Goal: Task Accomplishment & Management: Use online tool/utility

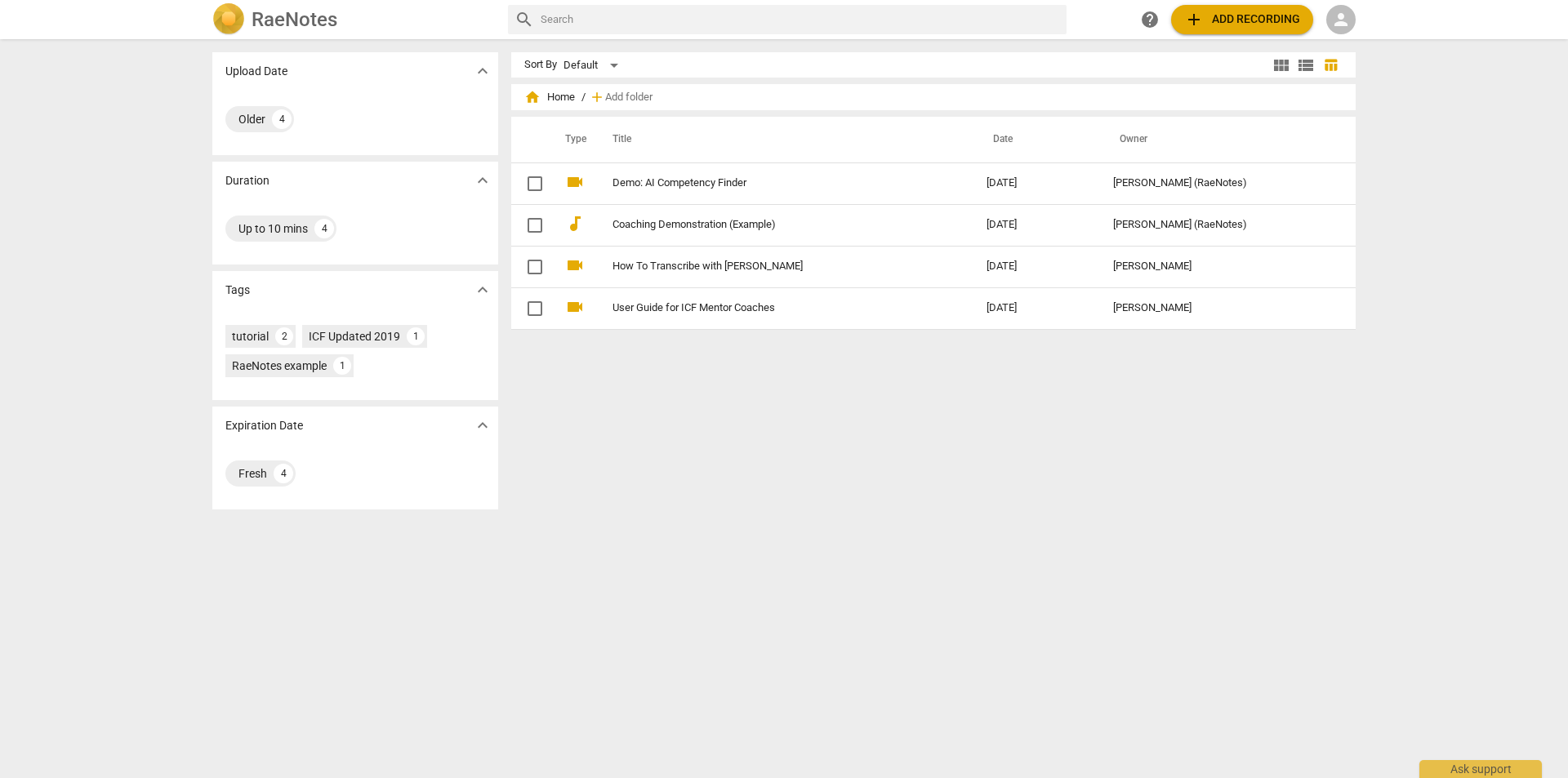
click at [1333, 27] on span "person" at bounding box center [1341, 20] width 20 height 20
click at [1343, 31] on li "Login" at bounding box center [1355, 39] width 59 height 39
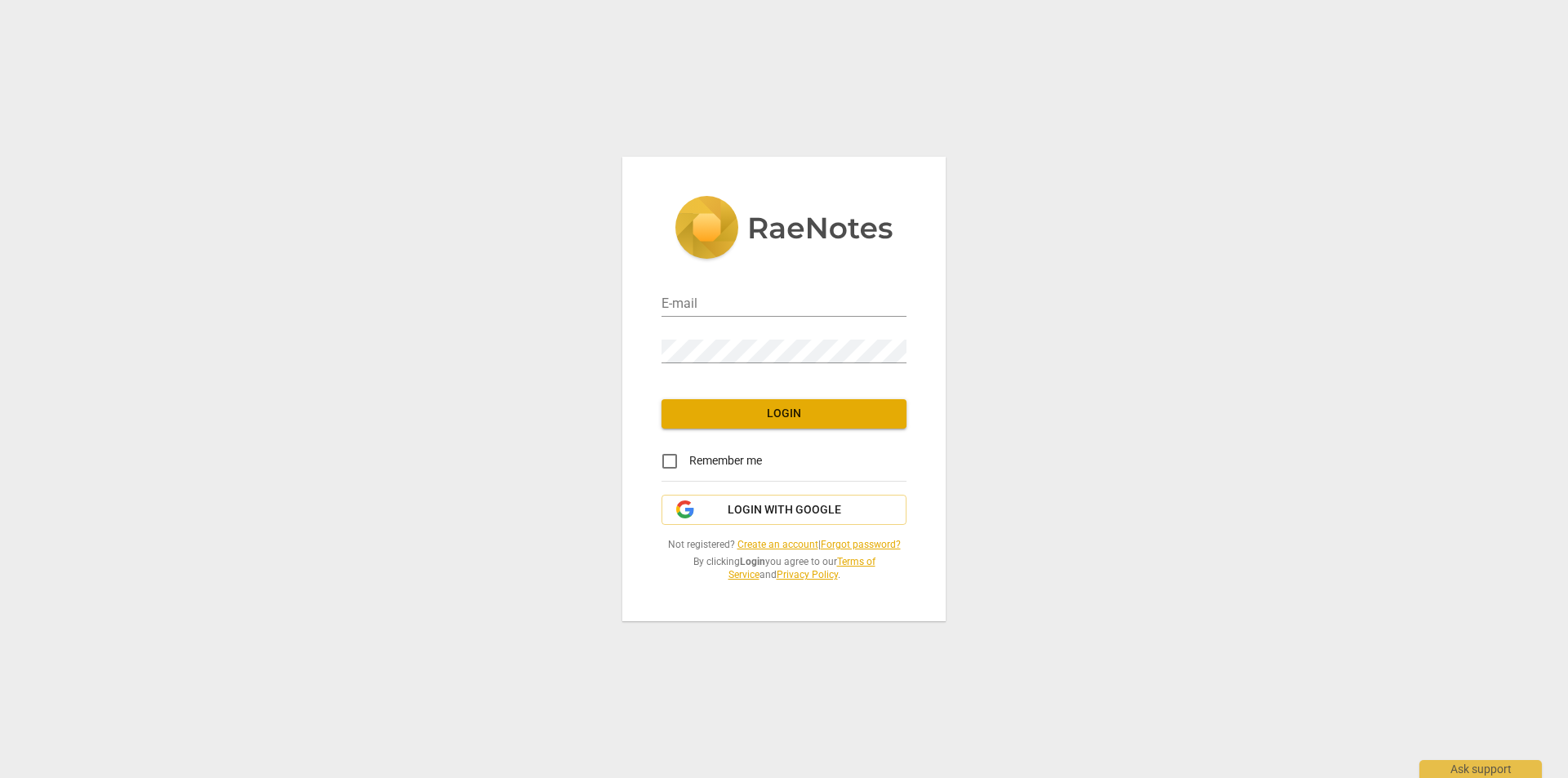
type input "danabernsteinllc@gmail.com"
click at [763, 549] on link "Create an account" at bounding box center [777, 544] width 81 height 12
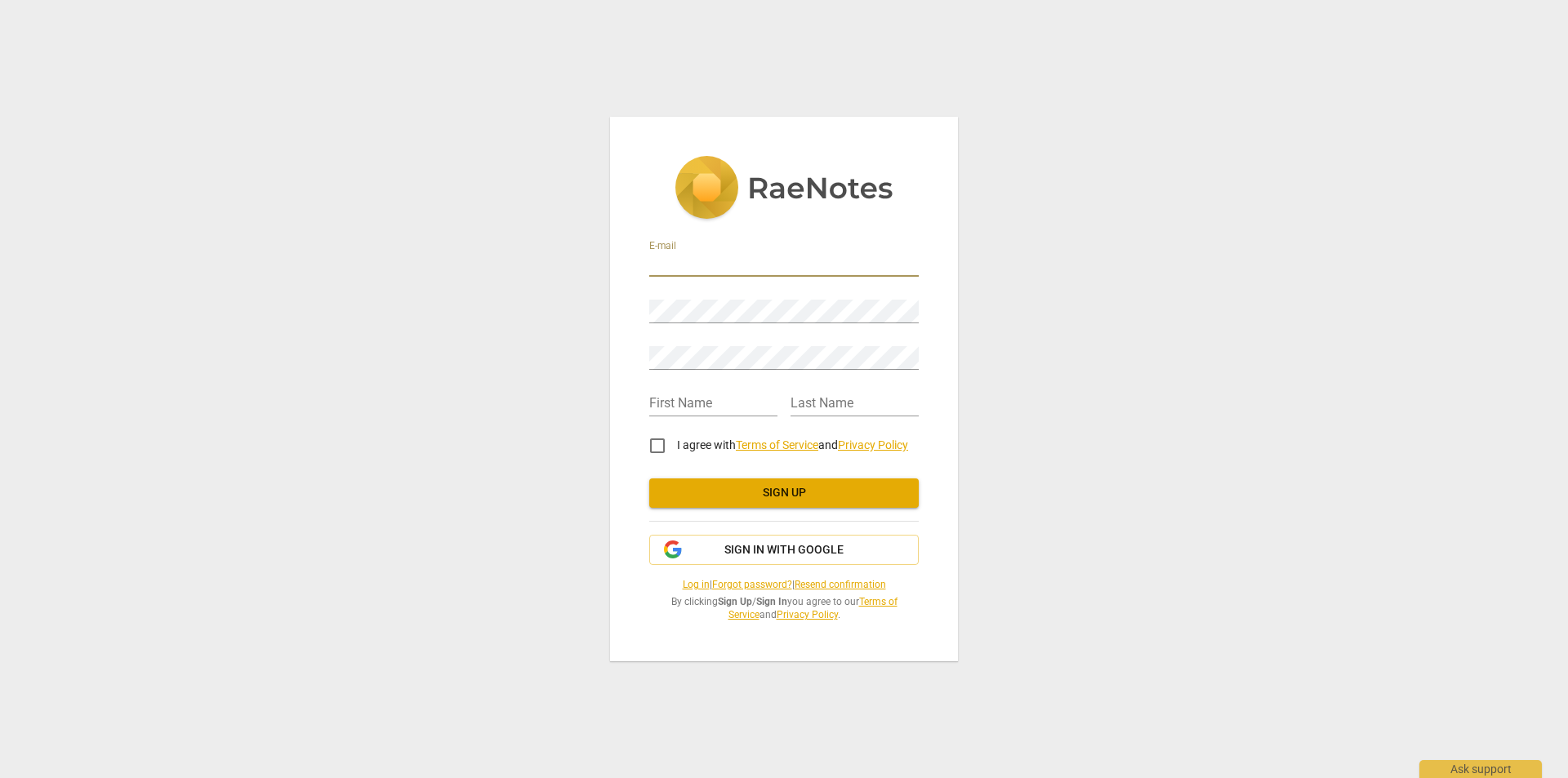
click at [712, 253] on input "email" at bounding box center [784, 265] width 269 height 24
type input "sharonarleenb@gmail.com"
type input "sharon"
type input "bernstein"
click at [694, 370] on div "Retype Password" at bounding box center [784, 349] width 269 height 46
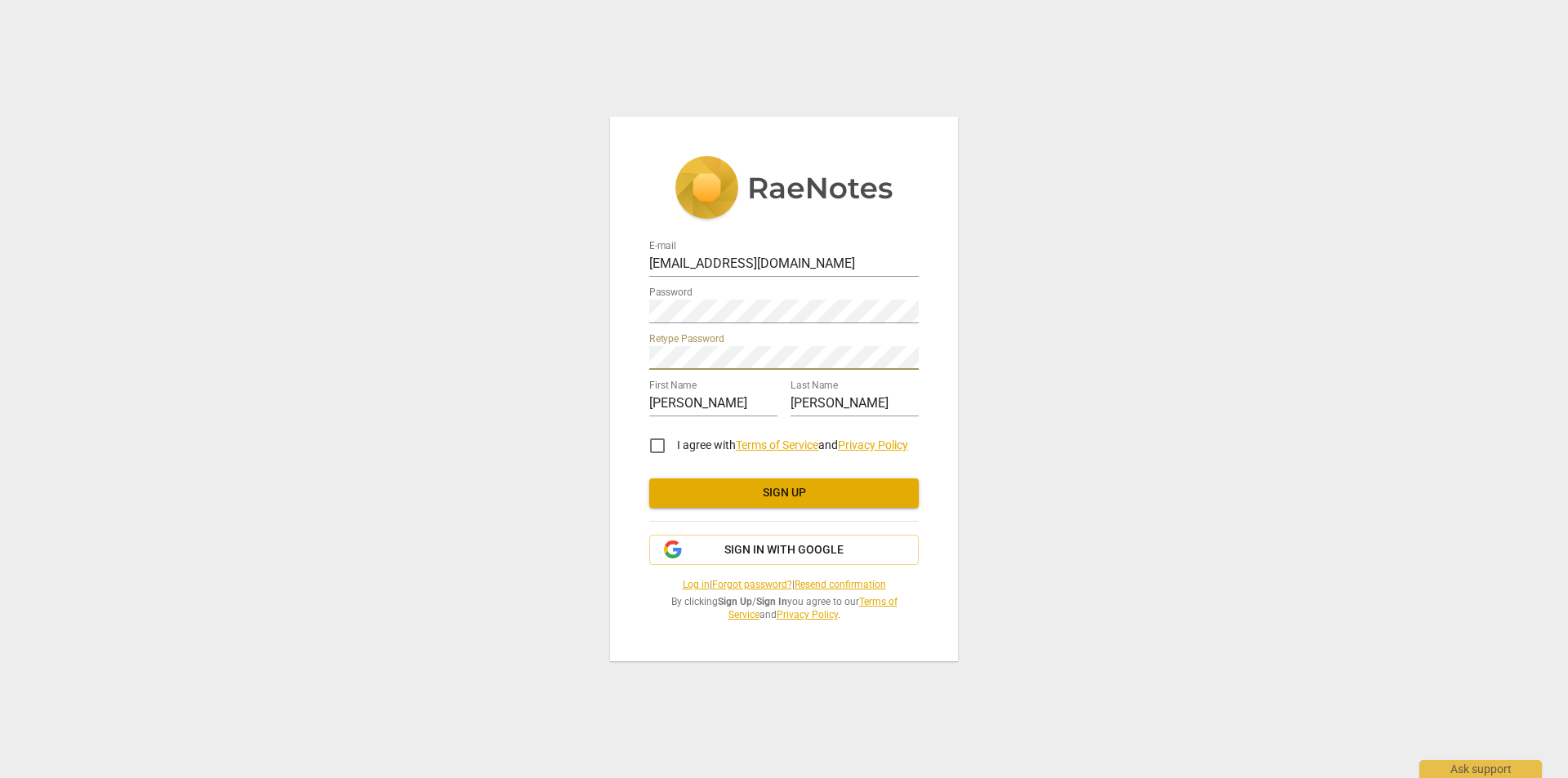
click at [654, 451] on input "I agree with Terms of Service and Privacy Policy" at bounding box center [657, 445] width 39 height 39
checkbox input "true"
click at [701, 491] on span "Sign up" at bounding box center [784, 493] width 244 height 16
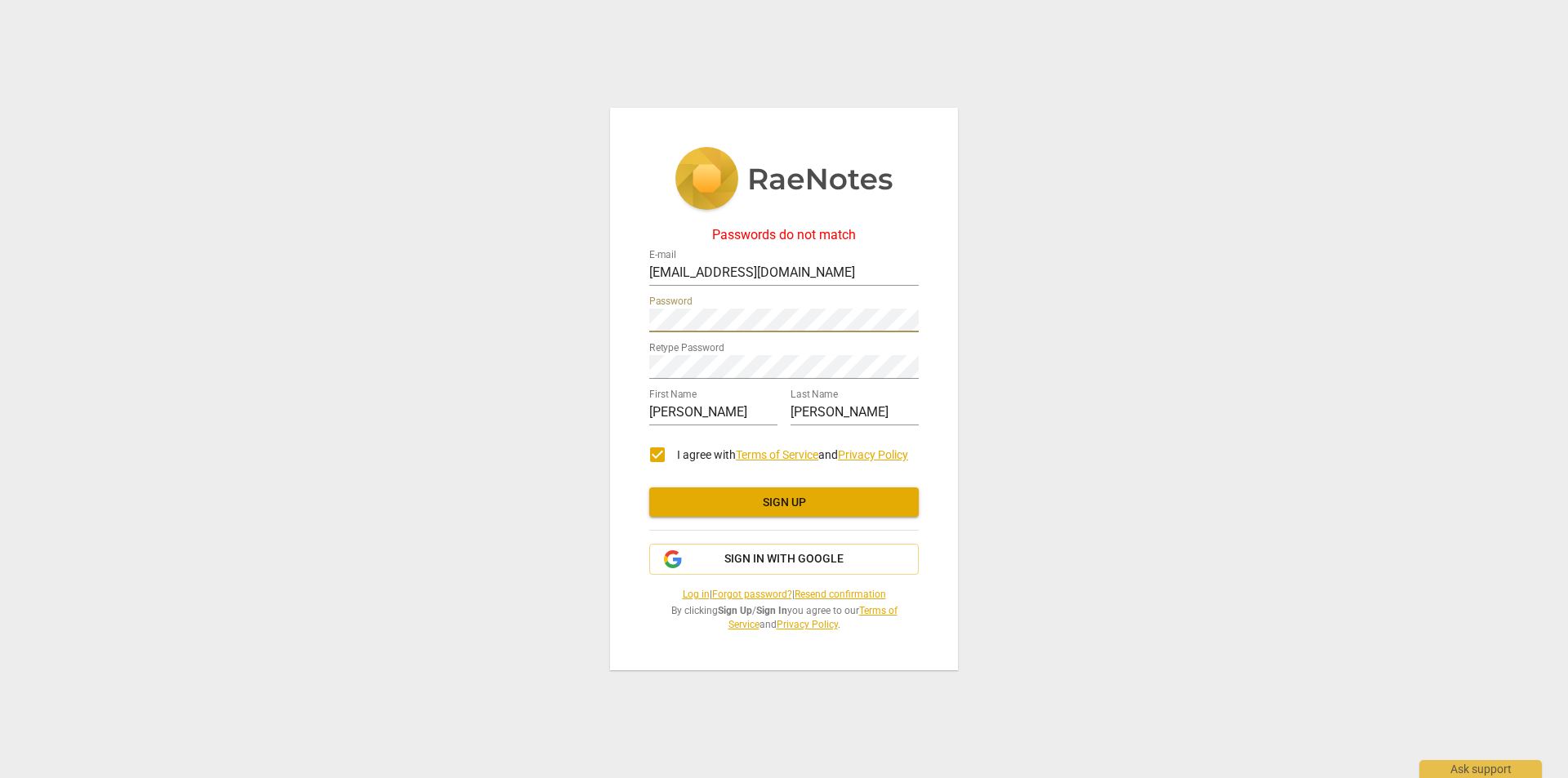
click at [563, 314] on div "Passwords do not match E-mail sharonarleenb@gmail.com Password Retype Password …" at bounding box center [784, 389] width 1568 height 778
click at [503, 351] on div "Passwords do not match E-mail sharonarleenb@gmail.com Password Retype Password …" at bounding box center [784, 389] width 1568 height 778
click at [696, 493] on button "Sign up" at bounding box center [784, 501] width 269 height 29
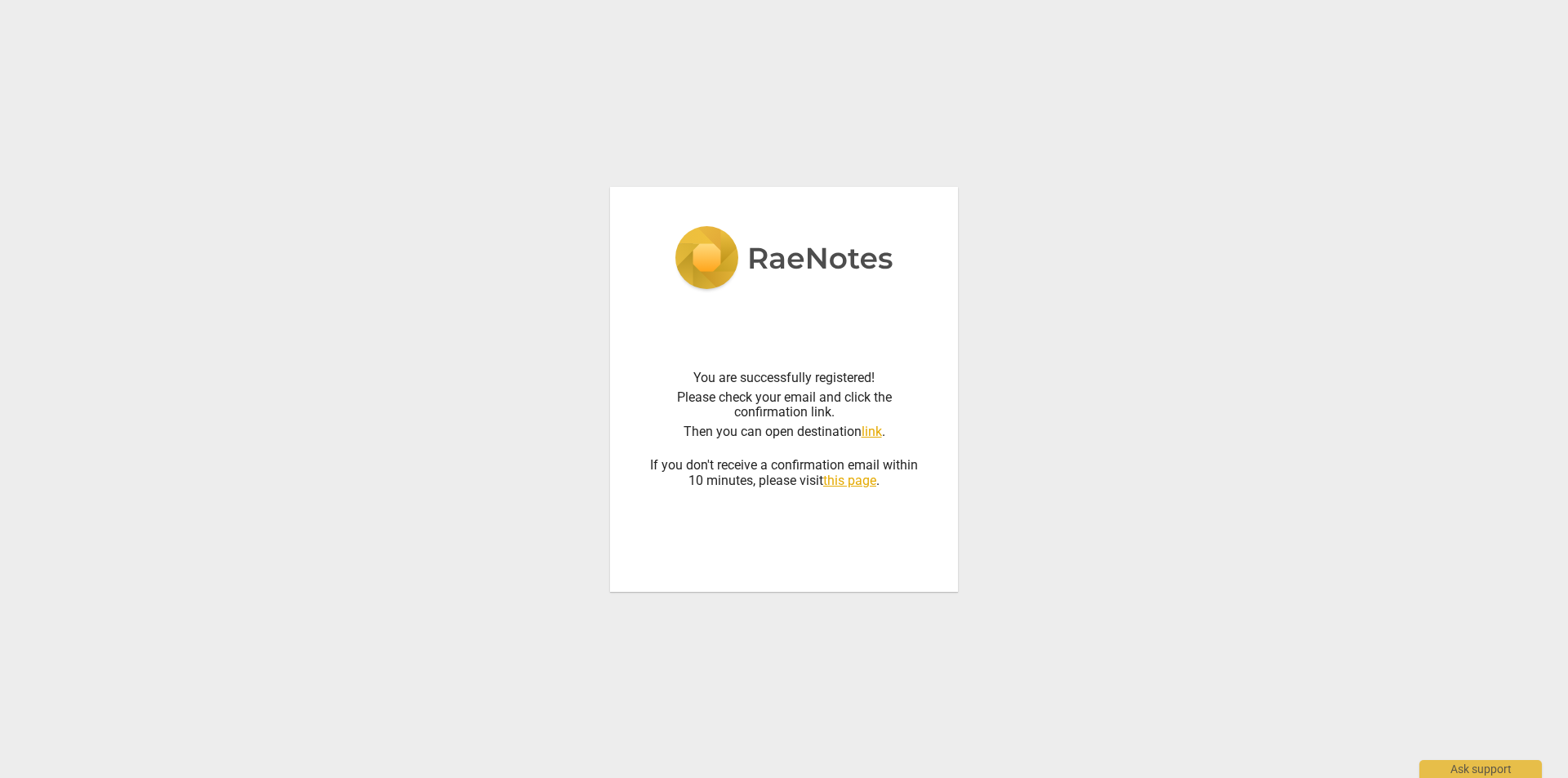
click at [872, 430] on link "link" at bounding box center [872, 431] width 20 height 15
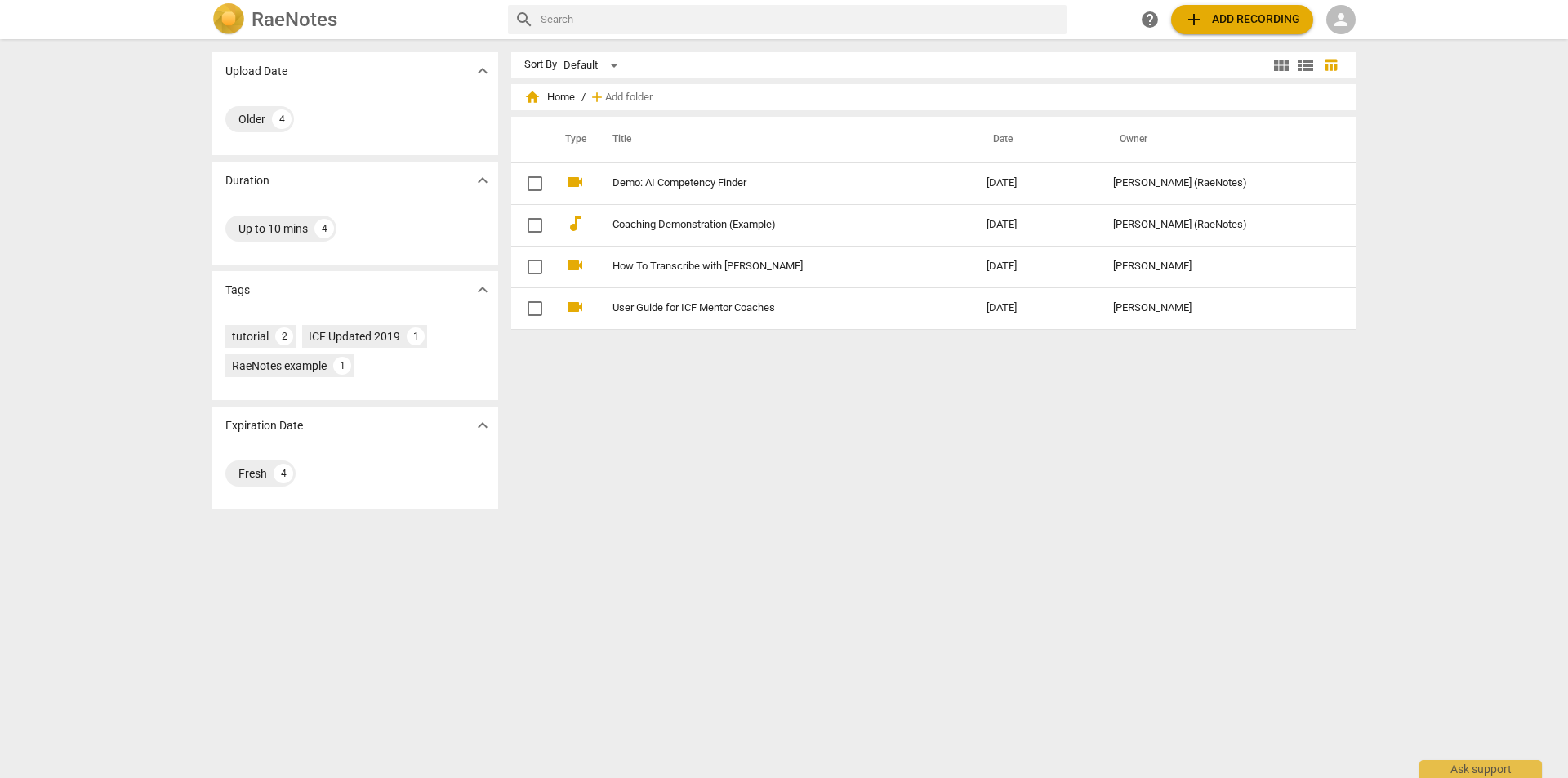
click at [1235, 1] on div "RaeNotes search help add Add recording person" at bounding box center [784, 20] width 1568 height 39
click at [1234, 13] on span "add Add recording" at bounding box center [1242, 20] width 116 height 20
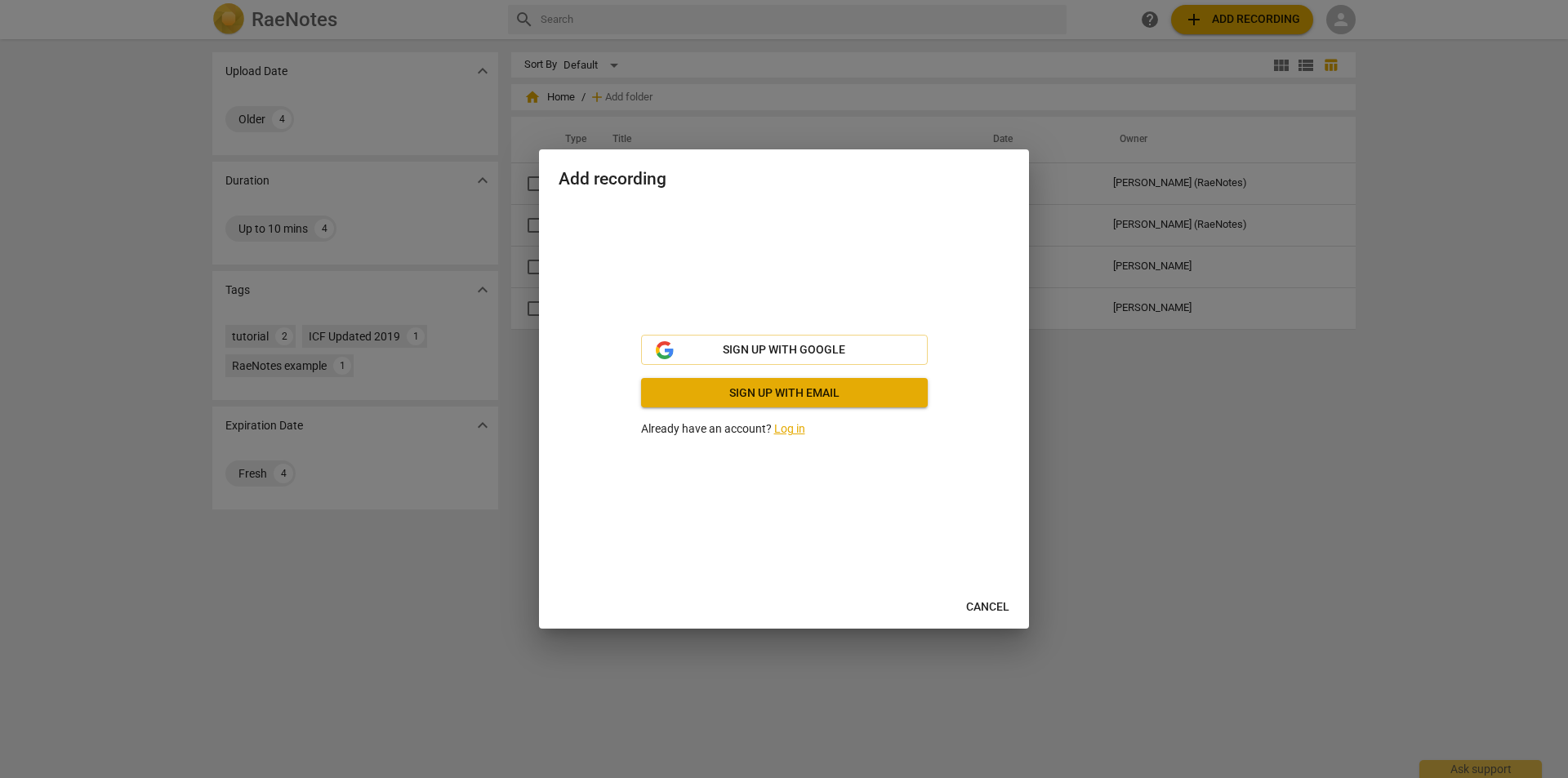
drag, startPoint x: 827, startPoint y: 346, endPoint x: 982, endPoint y: 261, distance: 176.8
click at [982, 261] on div "Sign up with Google Sign up with email Already have an account? Log in" at bounding box center [784, 386] width 451 height 361
click at [795, 428] on link "Log in" at bounding box center [790, 429] width 31 height 13
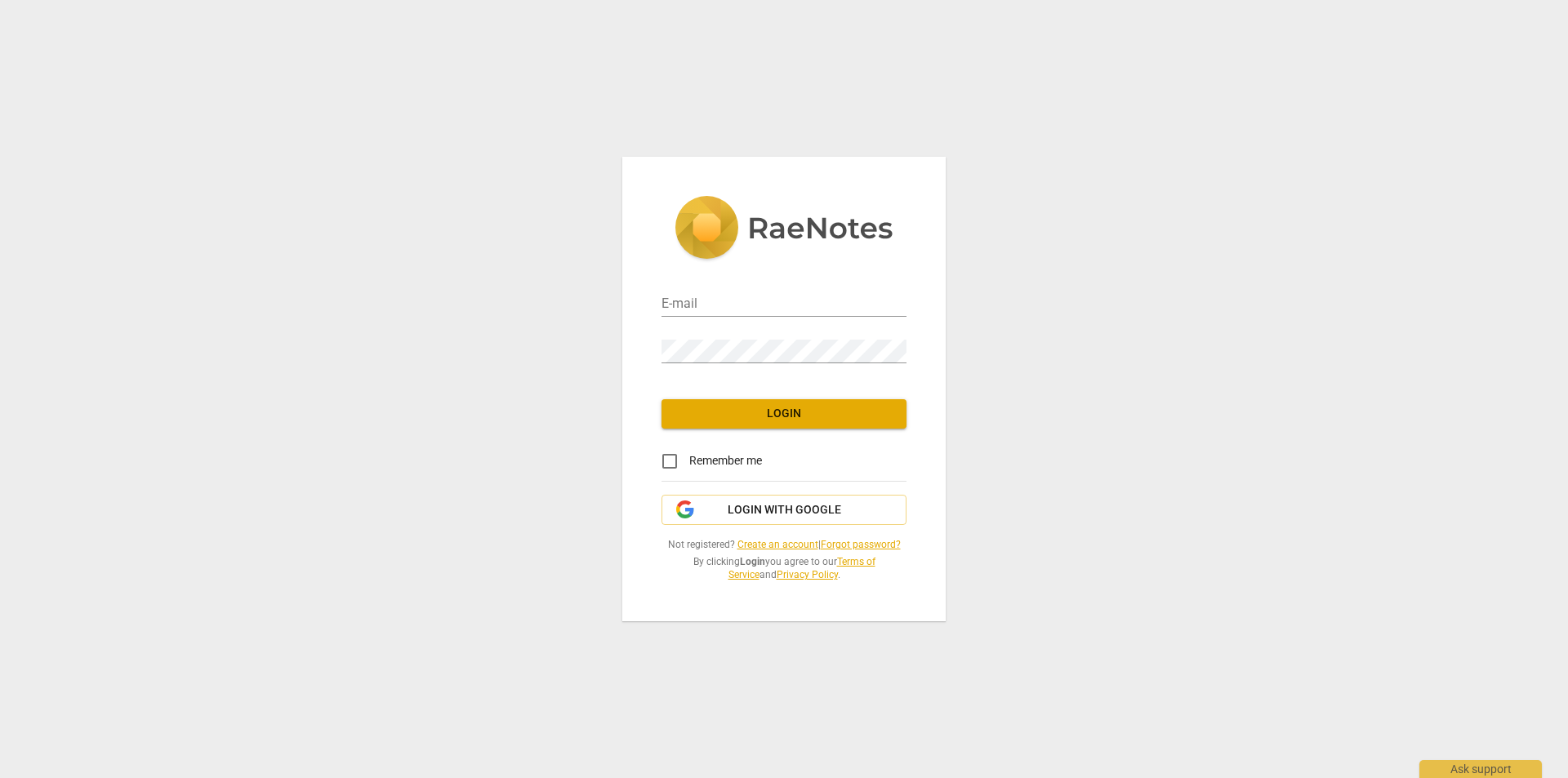
type input "sharonarleenb@gmail.com"
click at [782, 430] on div "E-mail sharonarleenb@gmail.com Password Login Remember me Login with Google Not…" at bounding box center [784, 389] width 324 height 464
click at [778, 422] on button "Login" at bounding box center [784, 413] width 245 height 29
type input "[EMAIL_ADDRESS][DOMAIN_NAME]"
click at [800, 403] on button "Login" at bounding box center [784, 413] width 245 height 29
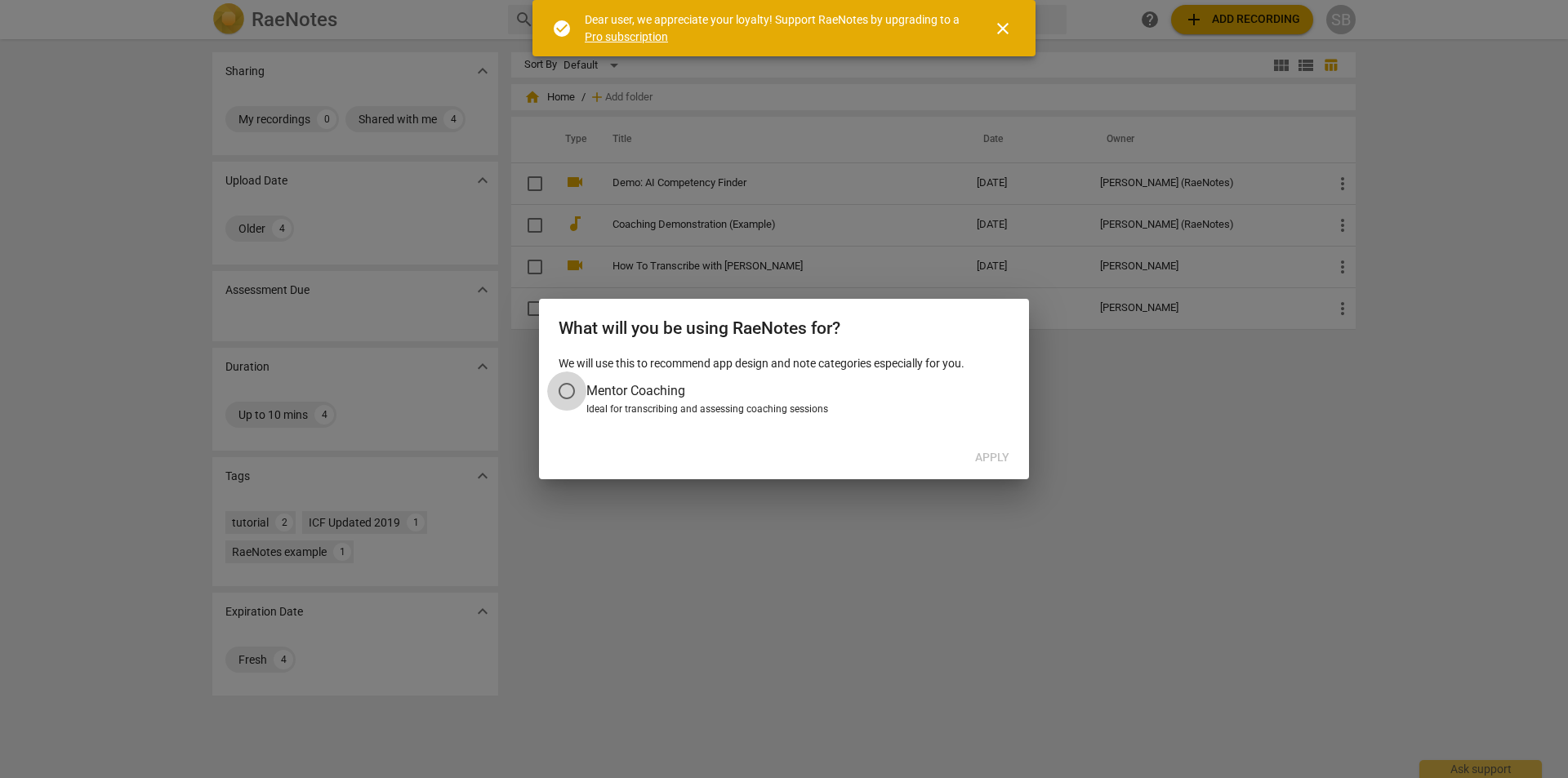
click at [575, 388] on input "Mentor Coaching" at bounding box center [567, 391] width 39 height 39
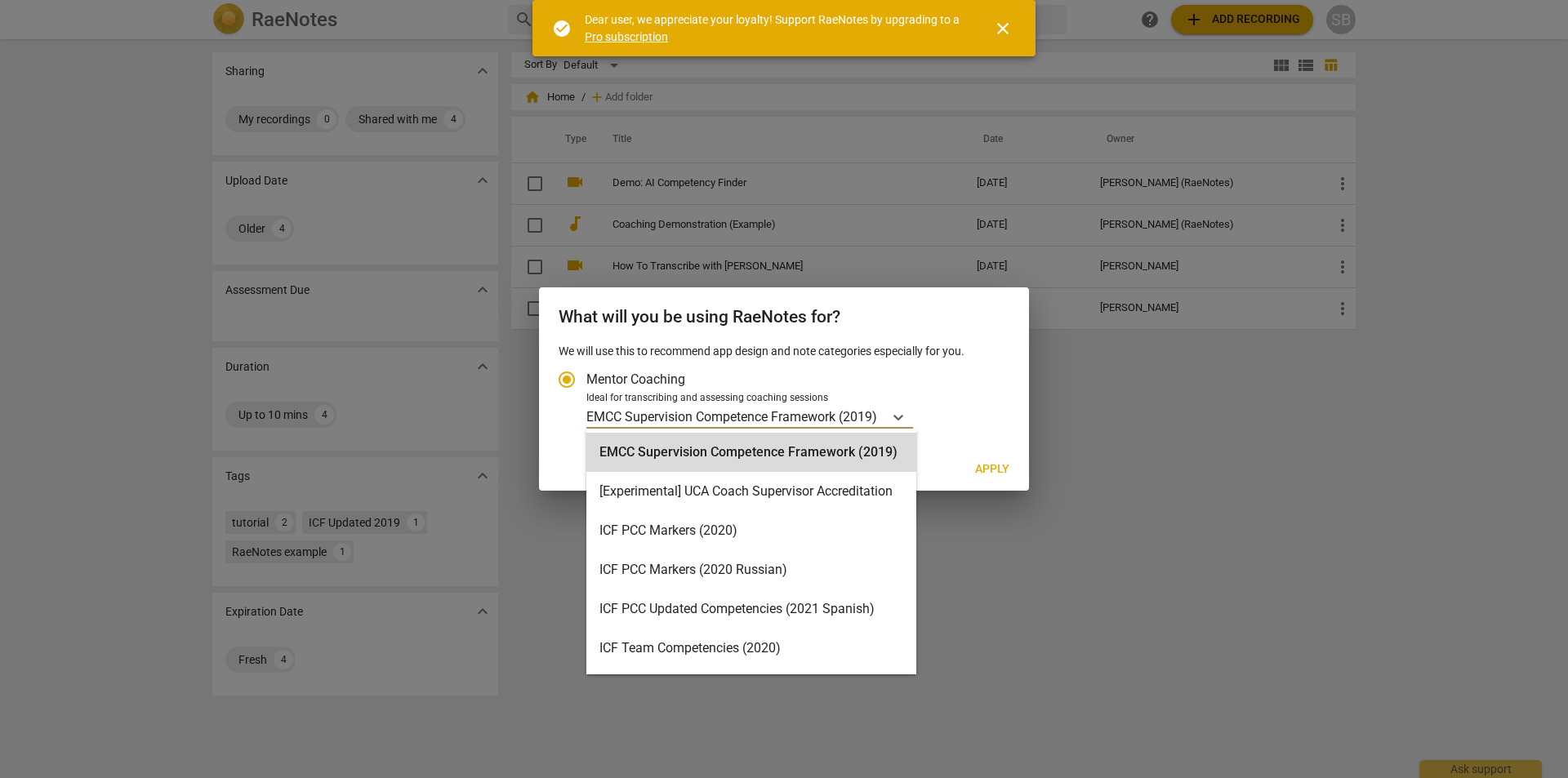
click at [797, 415] on p "EMCC Supervision Competence Framework (2019)" at bounding box center [731, 416] width 291 height 19
click at [0, 0] on input "Ideal for transcribing and assessing coaching sessions 16 results available. Us…" at bounding box center [0, 0] width 0 height 0
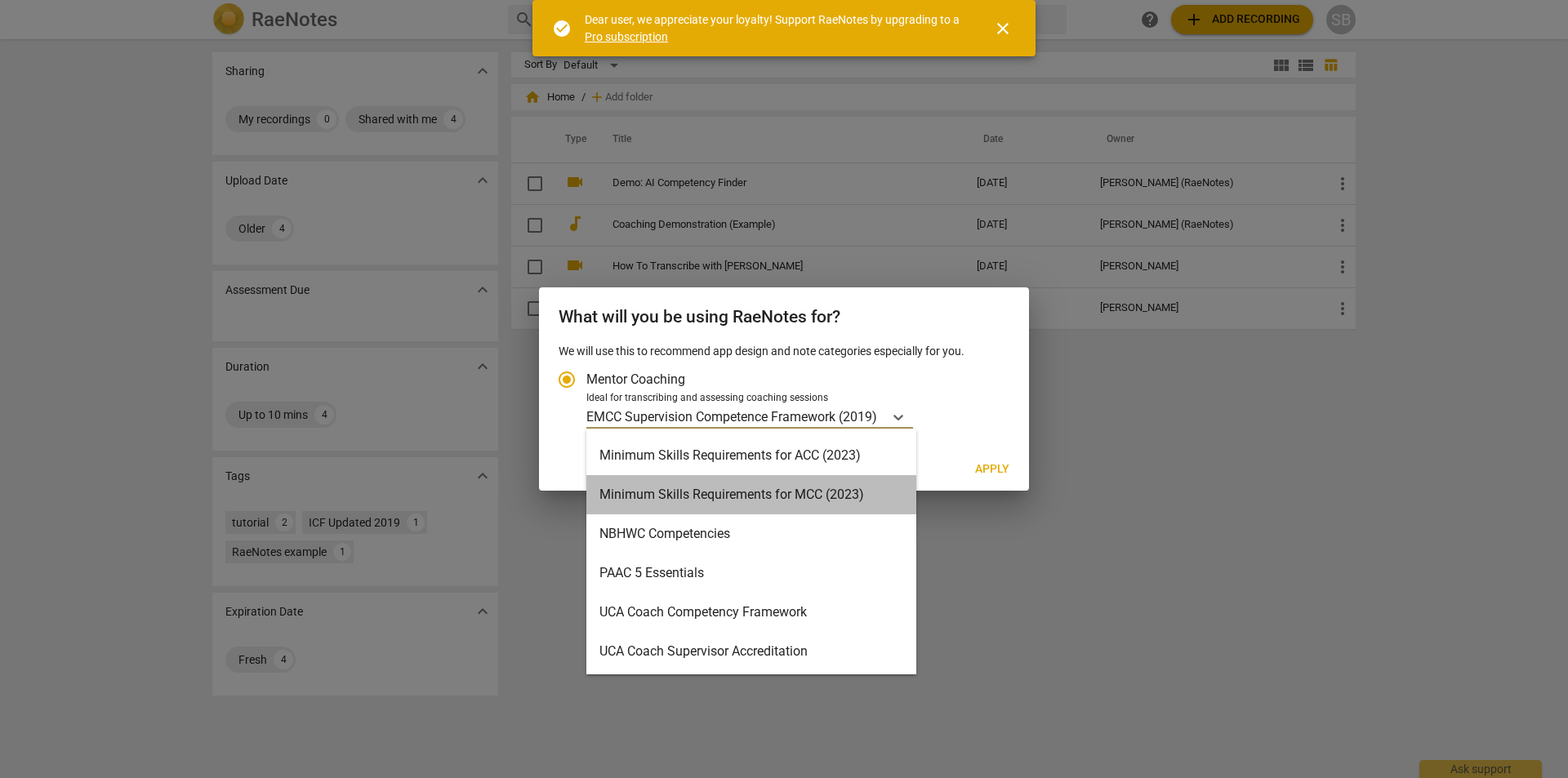
click at [776, 501] on div "Minimum Skills Requirements for MCC (2023)" at bounding box center [751, 494] width 330 height 39
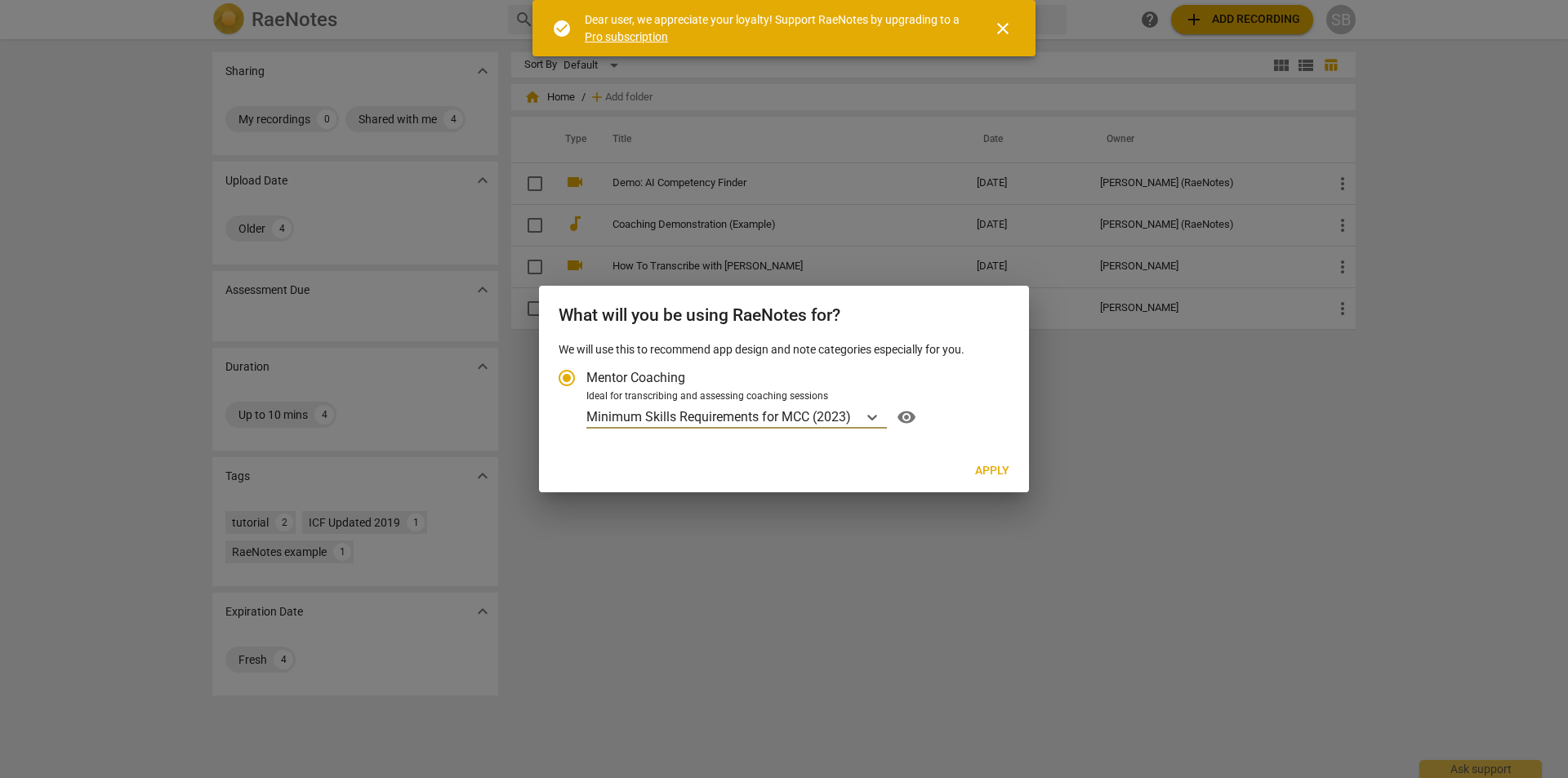
click at [987, 472] on span "Apply" at bounding box center [993, 471] width 35 height 16
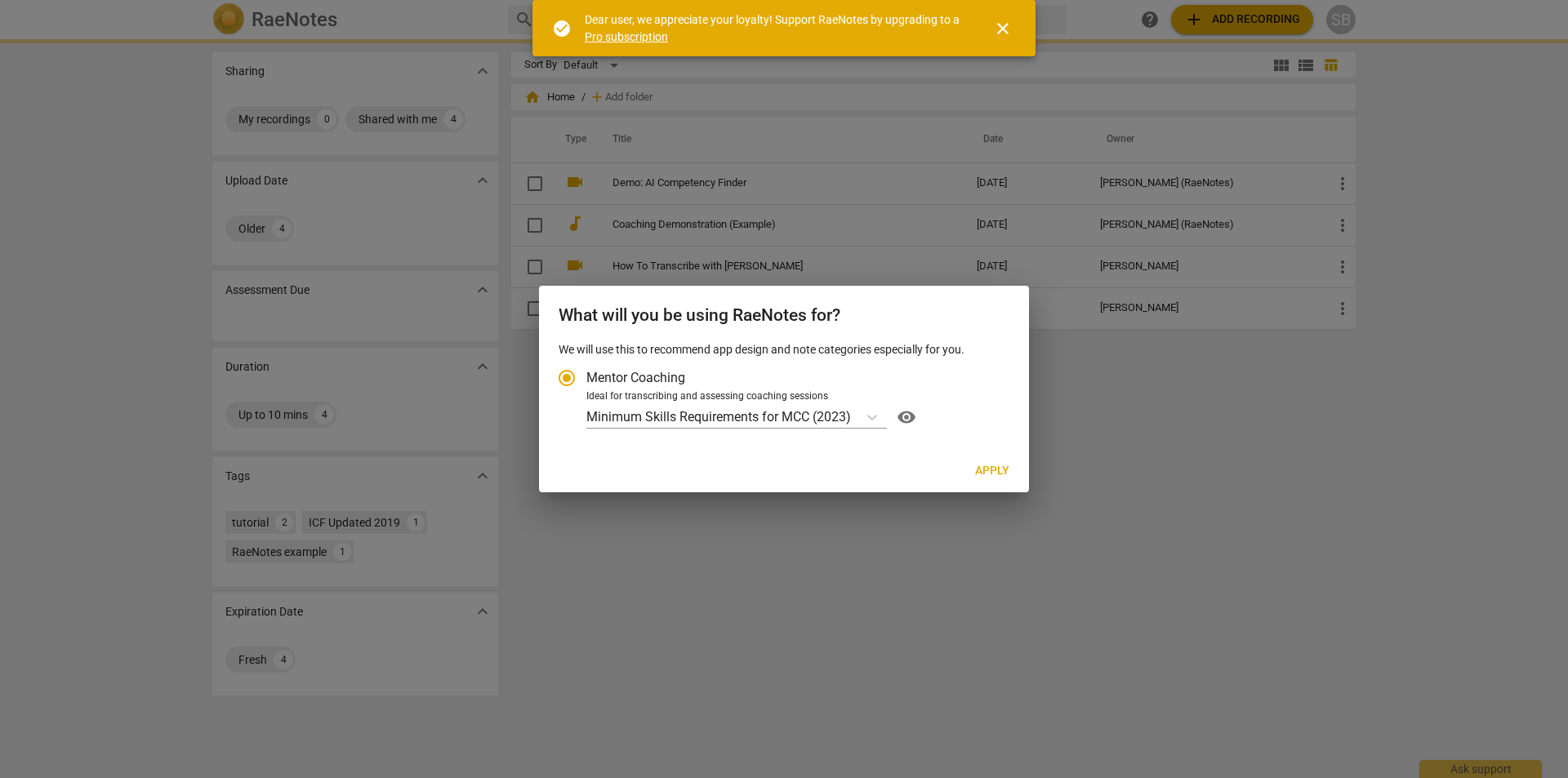
radio input "false"
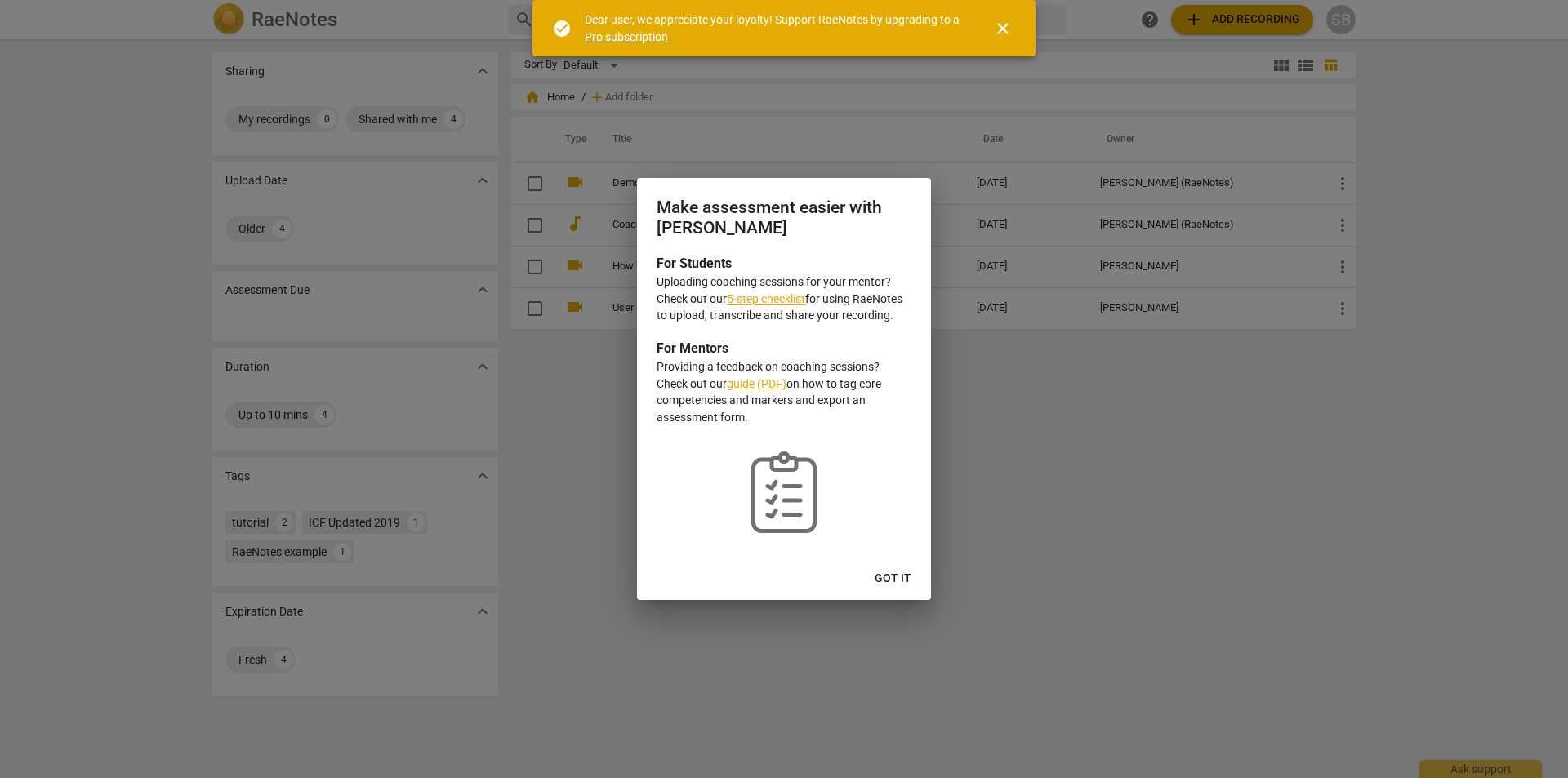
click at [905, 588] on button "Got it" at bounding box center [893, 579] width 63 height 29
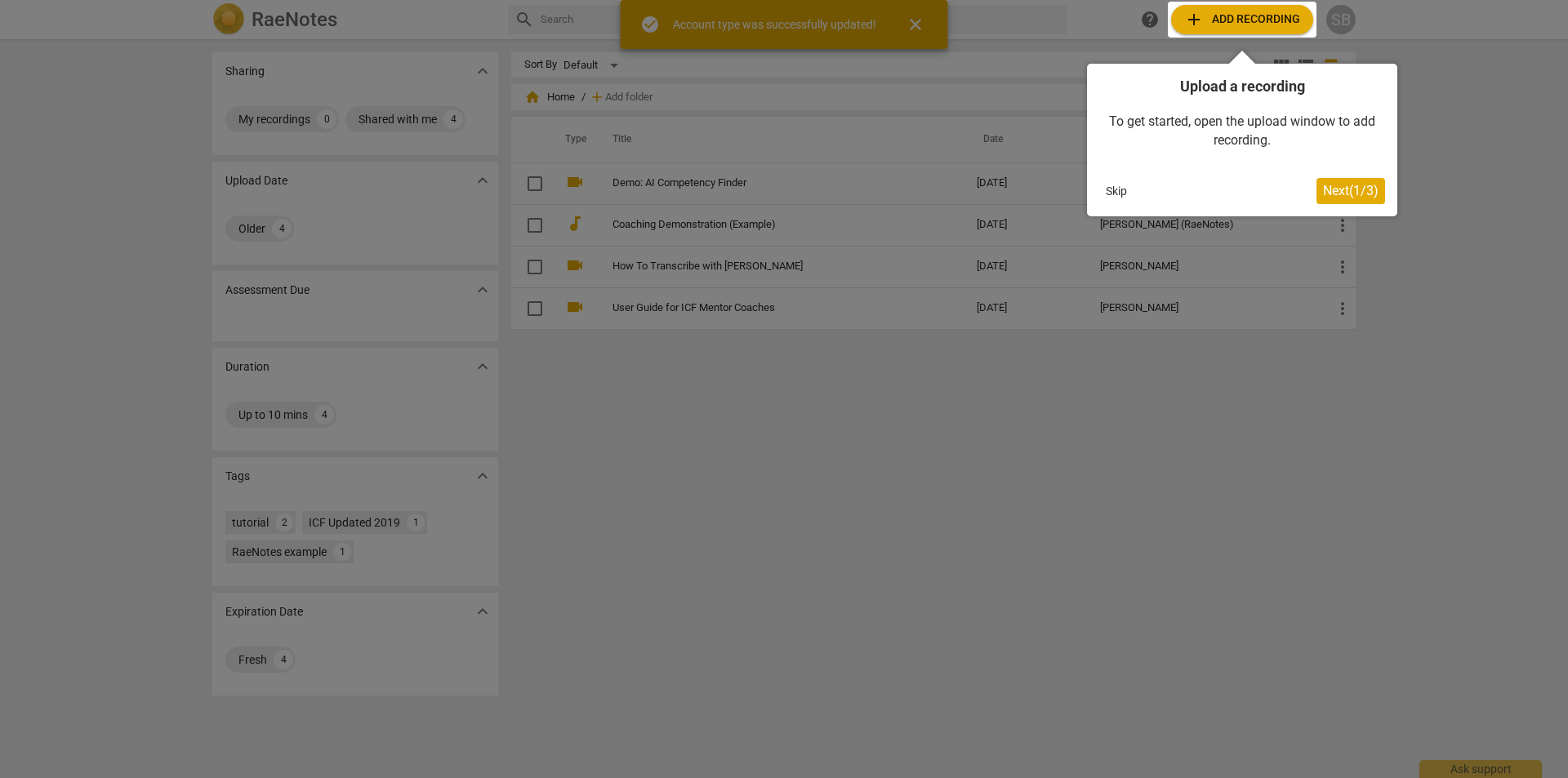
click at [1225, 25] on div at bounding box center [1242, 20] width 149 height 36
click at [1345, 197] on span "Next ( 1 / 3 )" at bounding box center [1351, 190] width 55 height 15
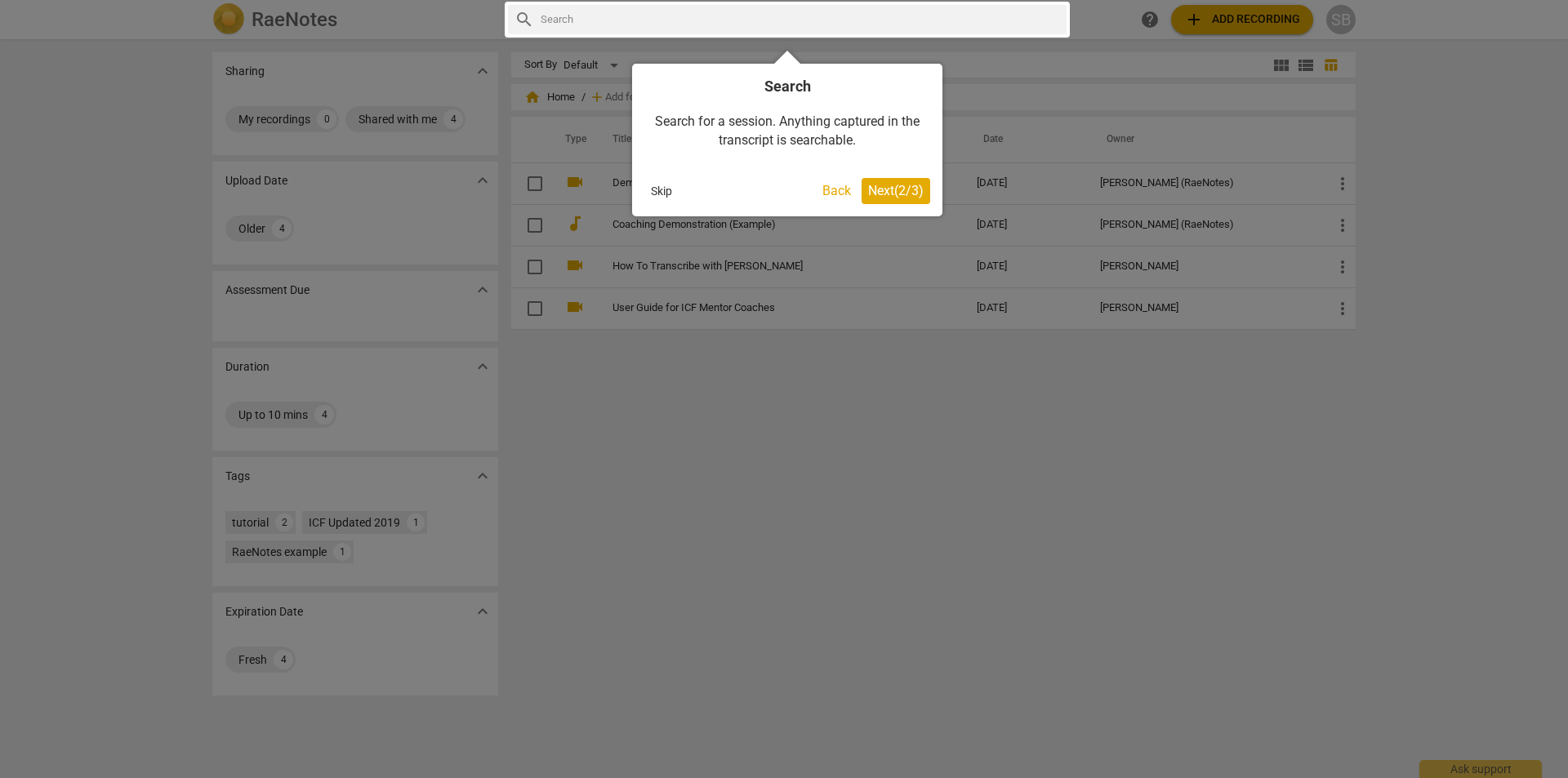
click at [900, 192] on span "Next ( 2 / 3 )" at bounding box center [896, 190] width 55 height 15
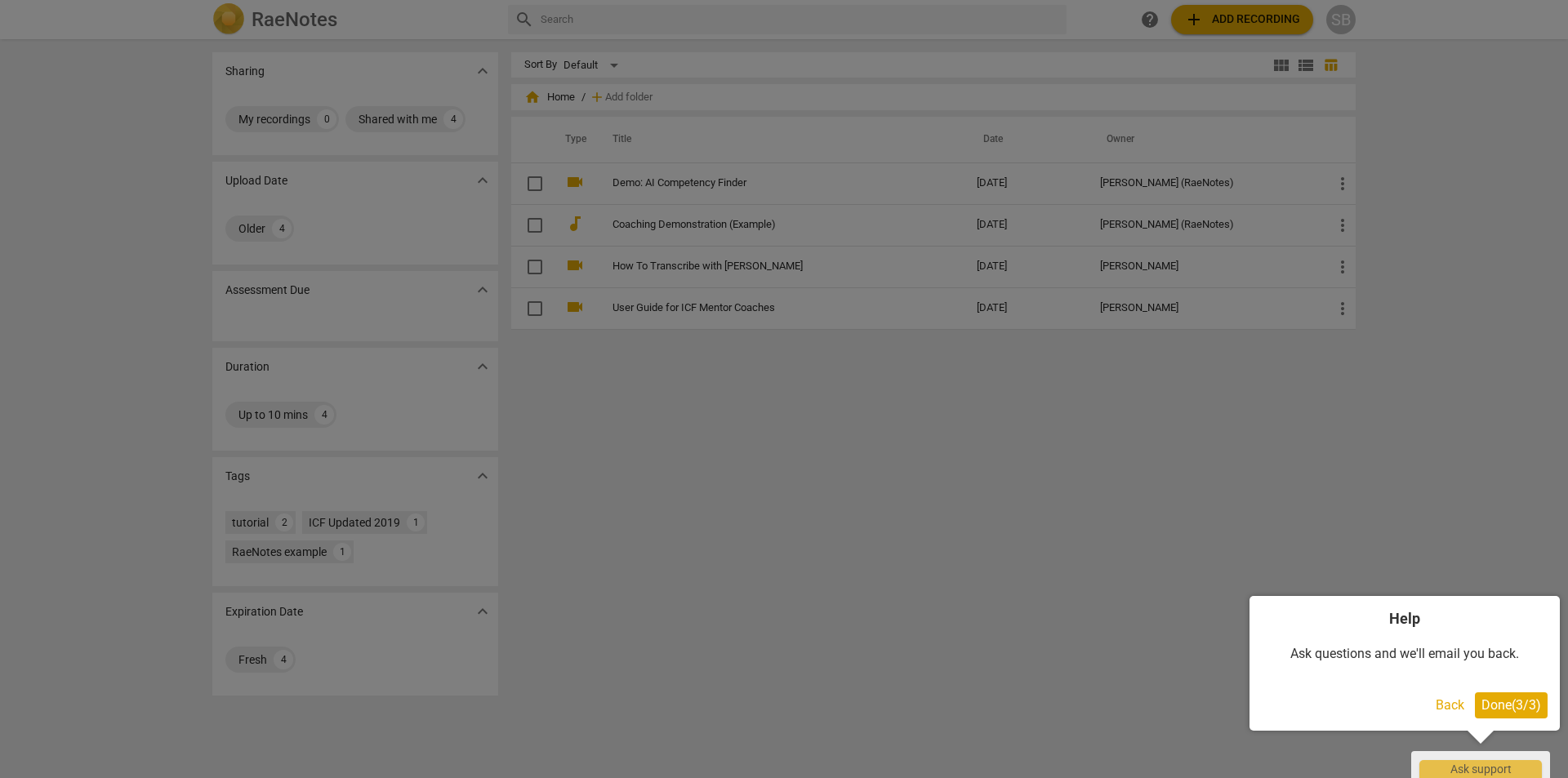
click at [1241, 18] on div at bounding box center [784, 389] width 1568 height 778
click at [1449, 706] on button "Back" at bounding box center [1450, 705] width 42 height 26
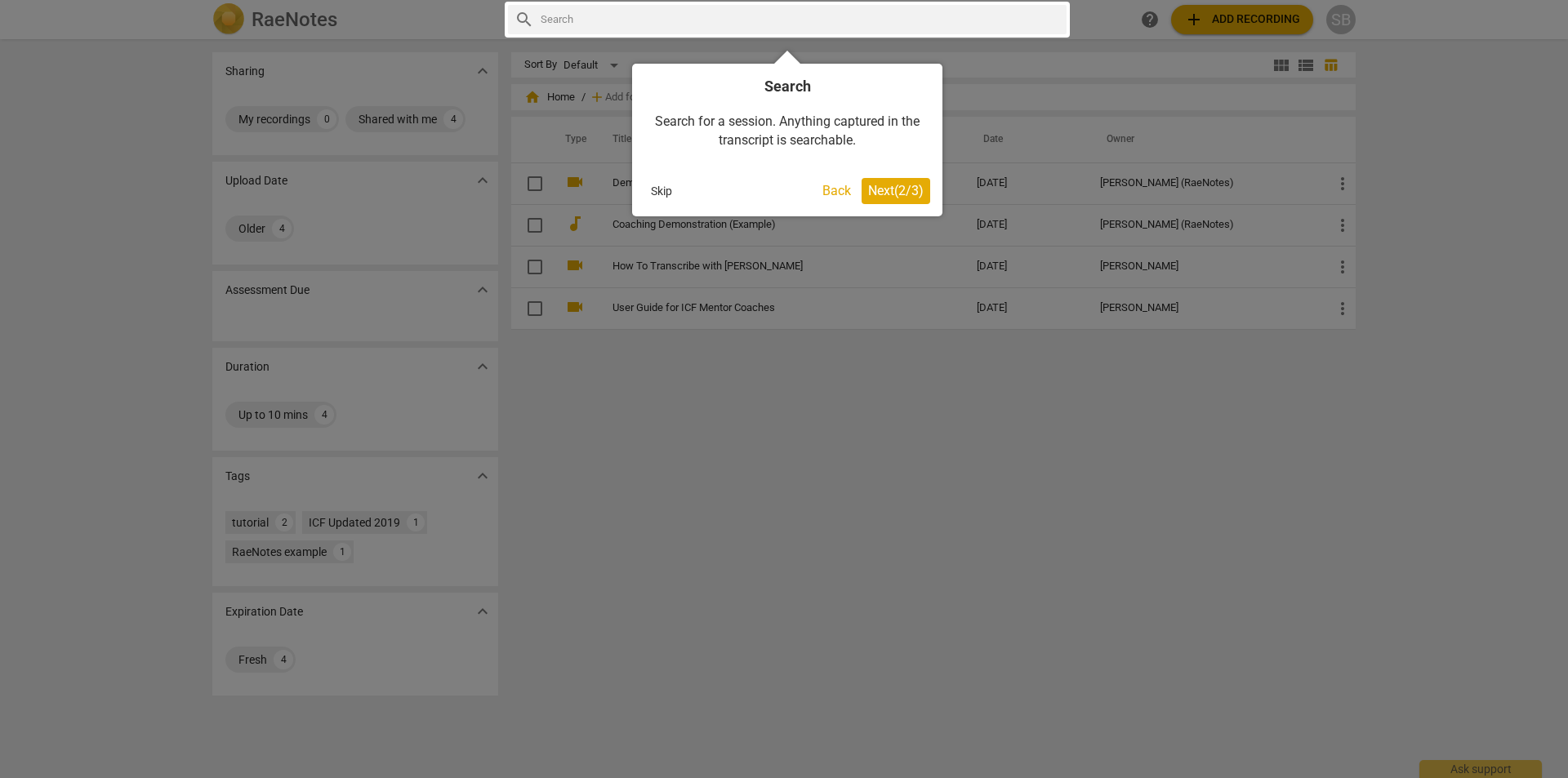
click at [655, 194] on button "Skip" at bounding box center [662, 191] width 35 height 25
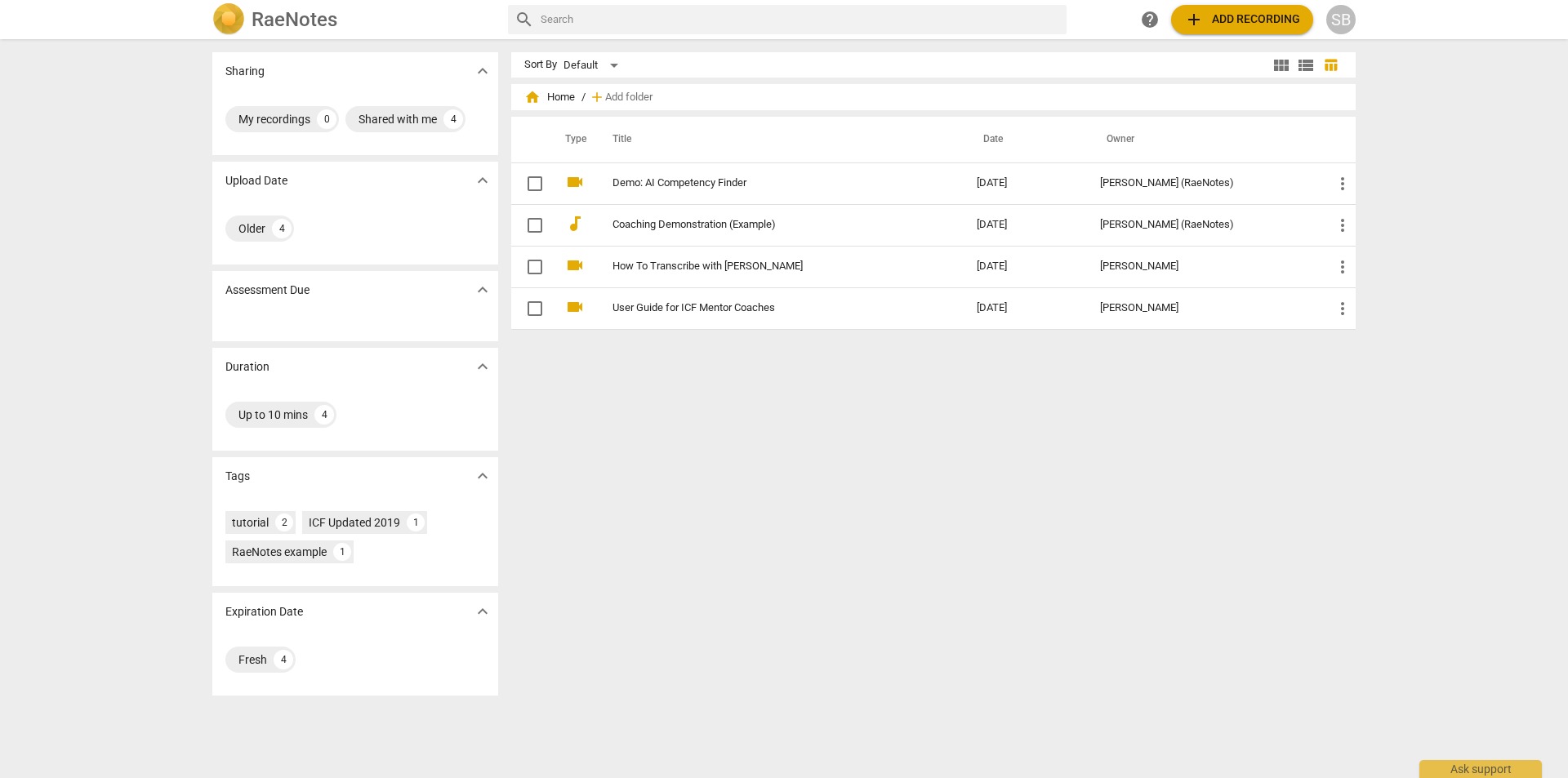
click at [1242, 11] on span "add Add recording" at bounding box center [1242, 20] width 116 height 20
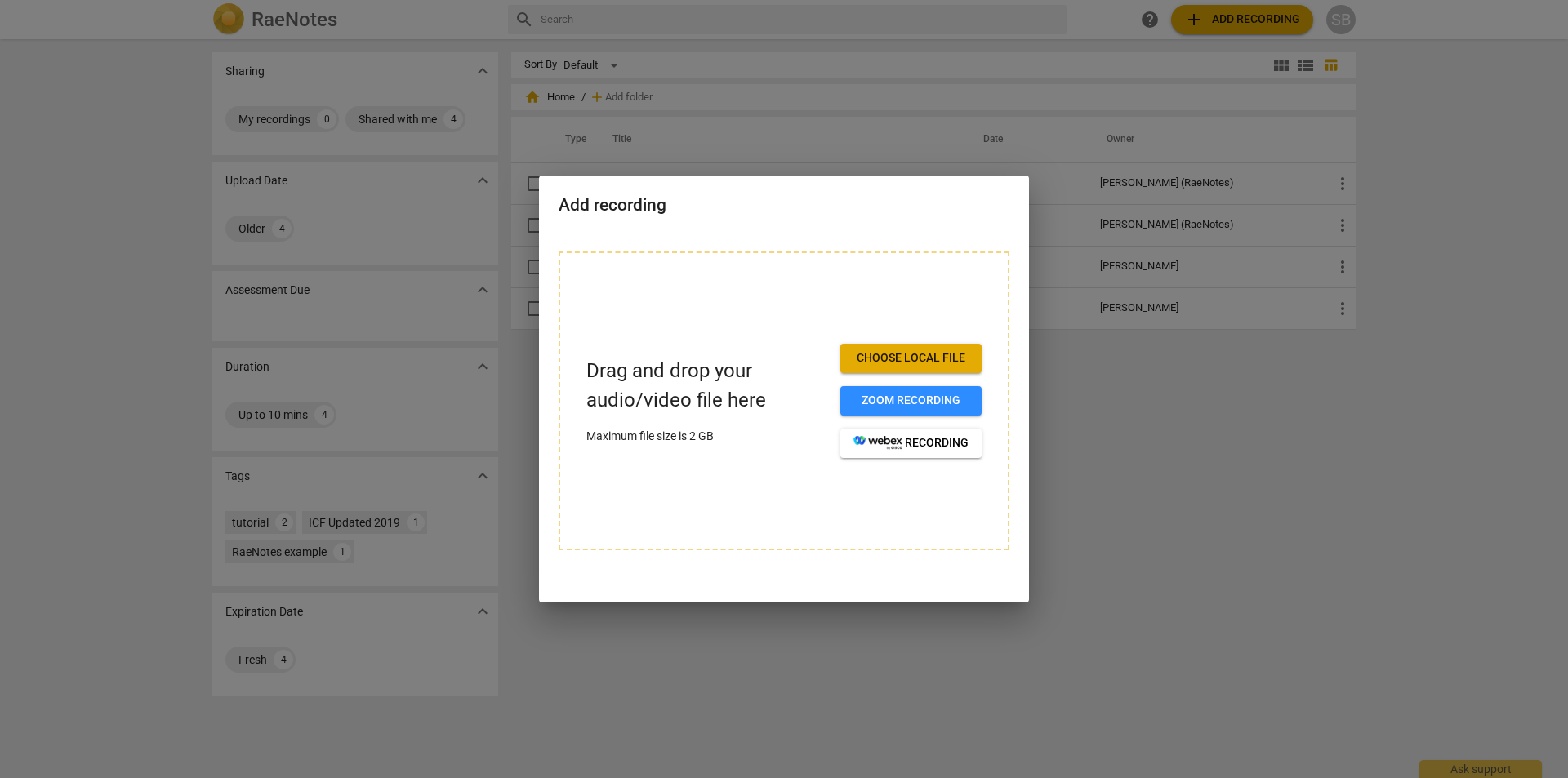
click at [877, 351] on span "Choose local file" at bounding box center [911, 358] width 115 height 16
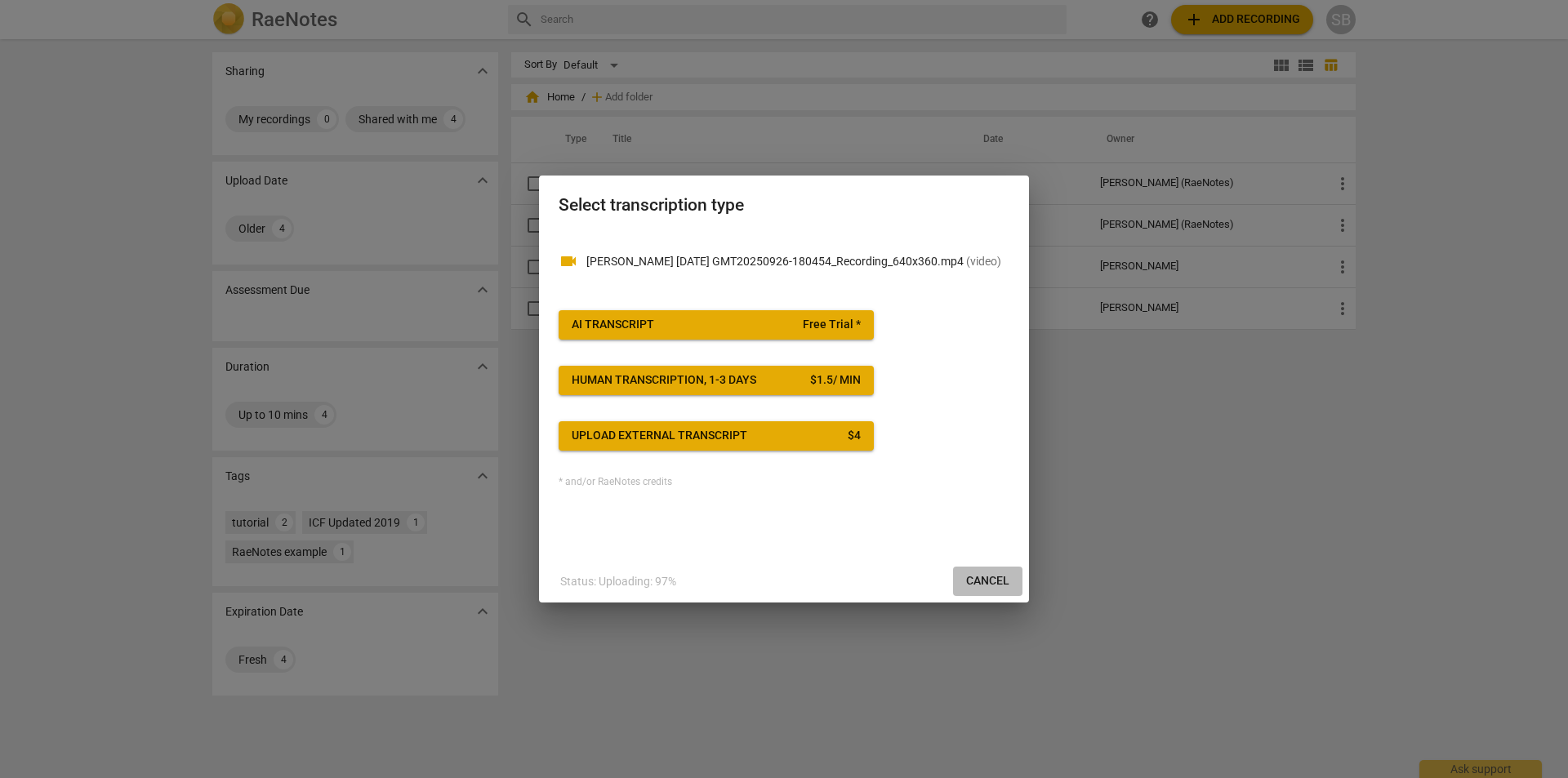
click at [990, 585] on span "Cancel" at bounding box center [987, 581] width 44 height 16
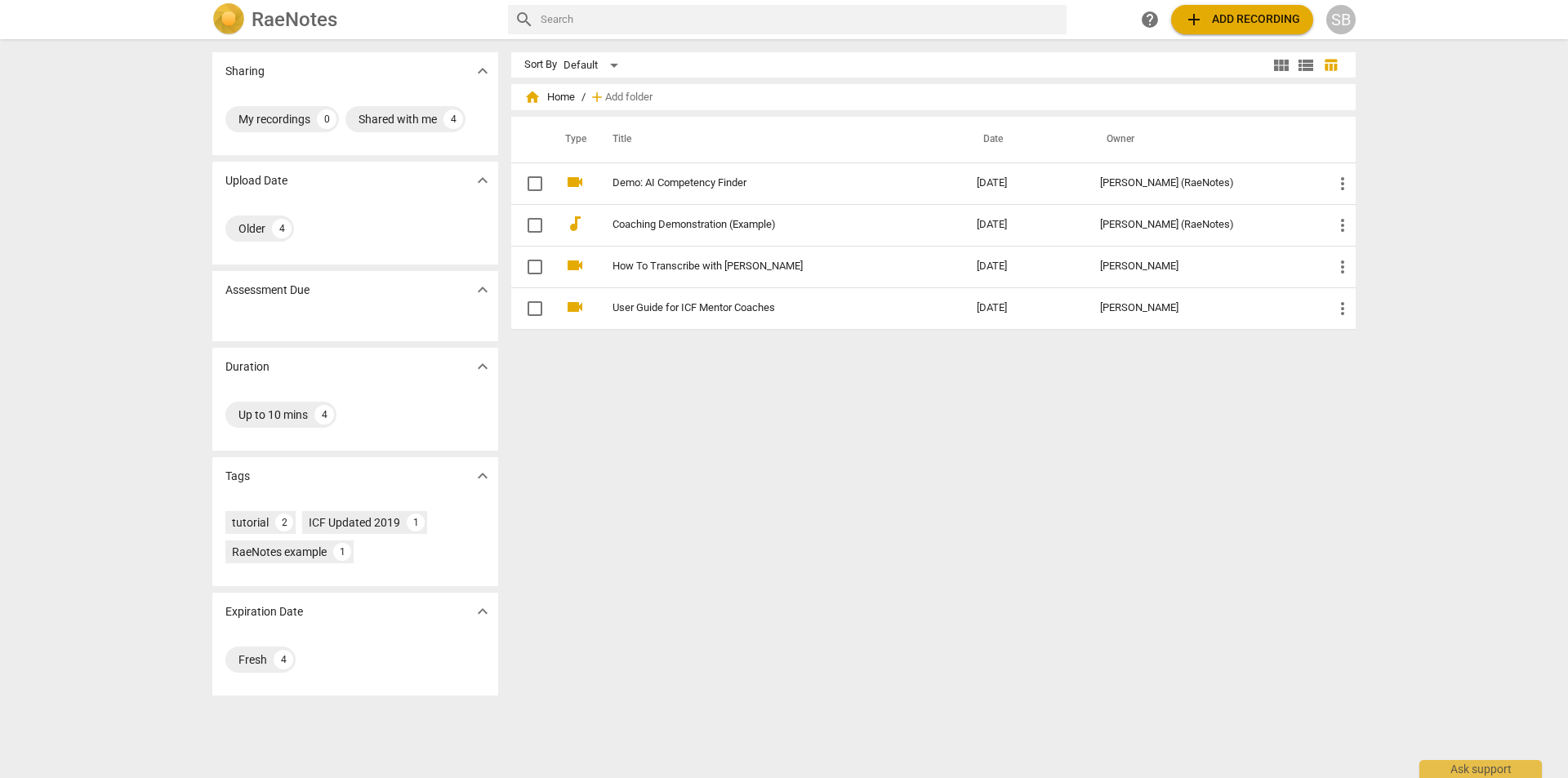
click at [1227, 24] on span "add Add recording" at bounding box center [1242, 20] width 116 height 20
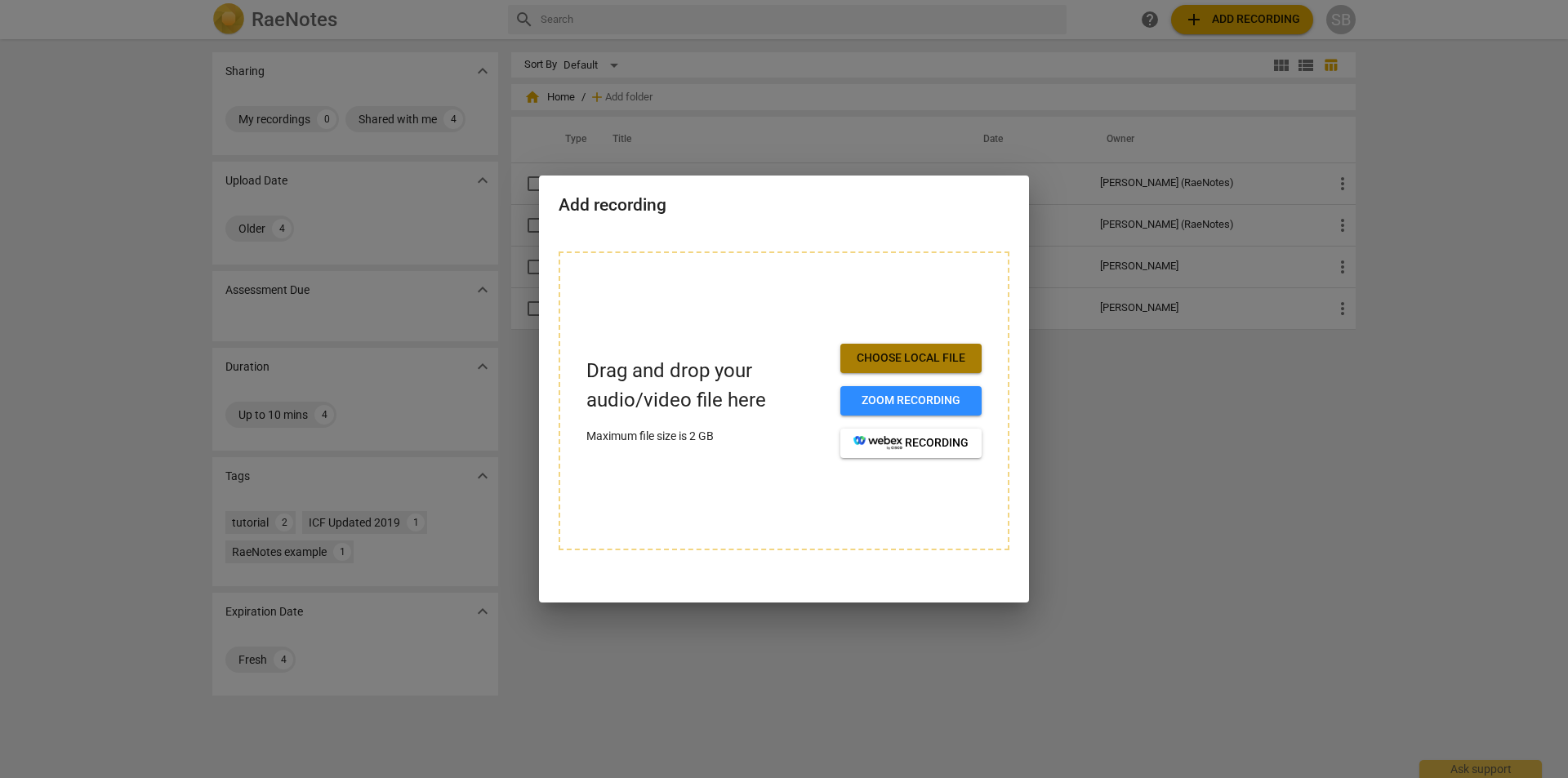
click at [909, 356] on span "Choose local file" at bounding box center [911, 358] width 115 height 16
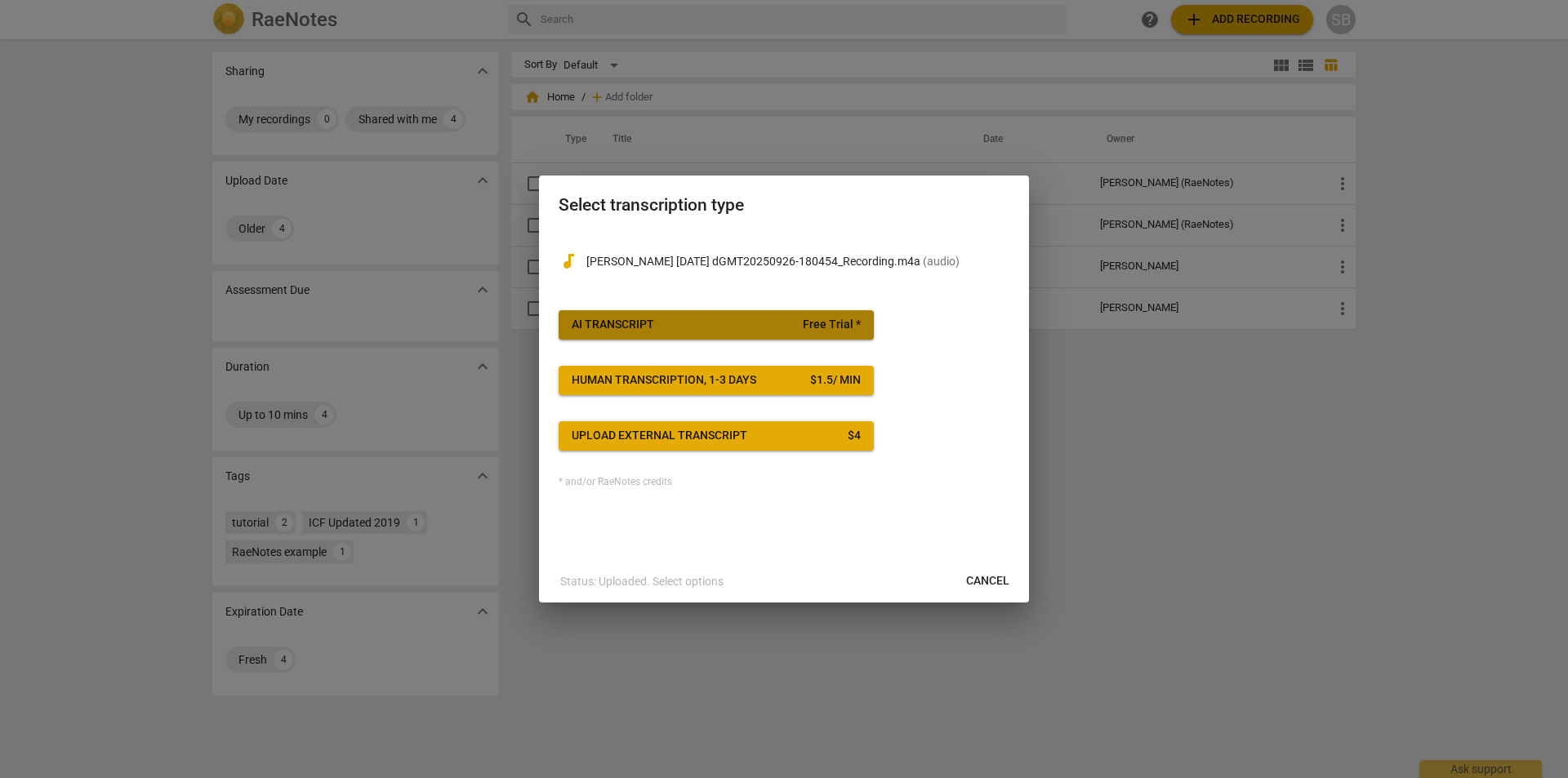
click at [754, 333] on button "AI Transcript Free Trial *" at bounding box center [716, 325] width 315 height 29
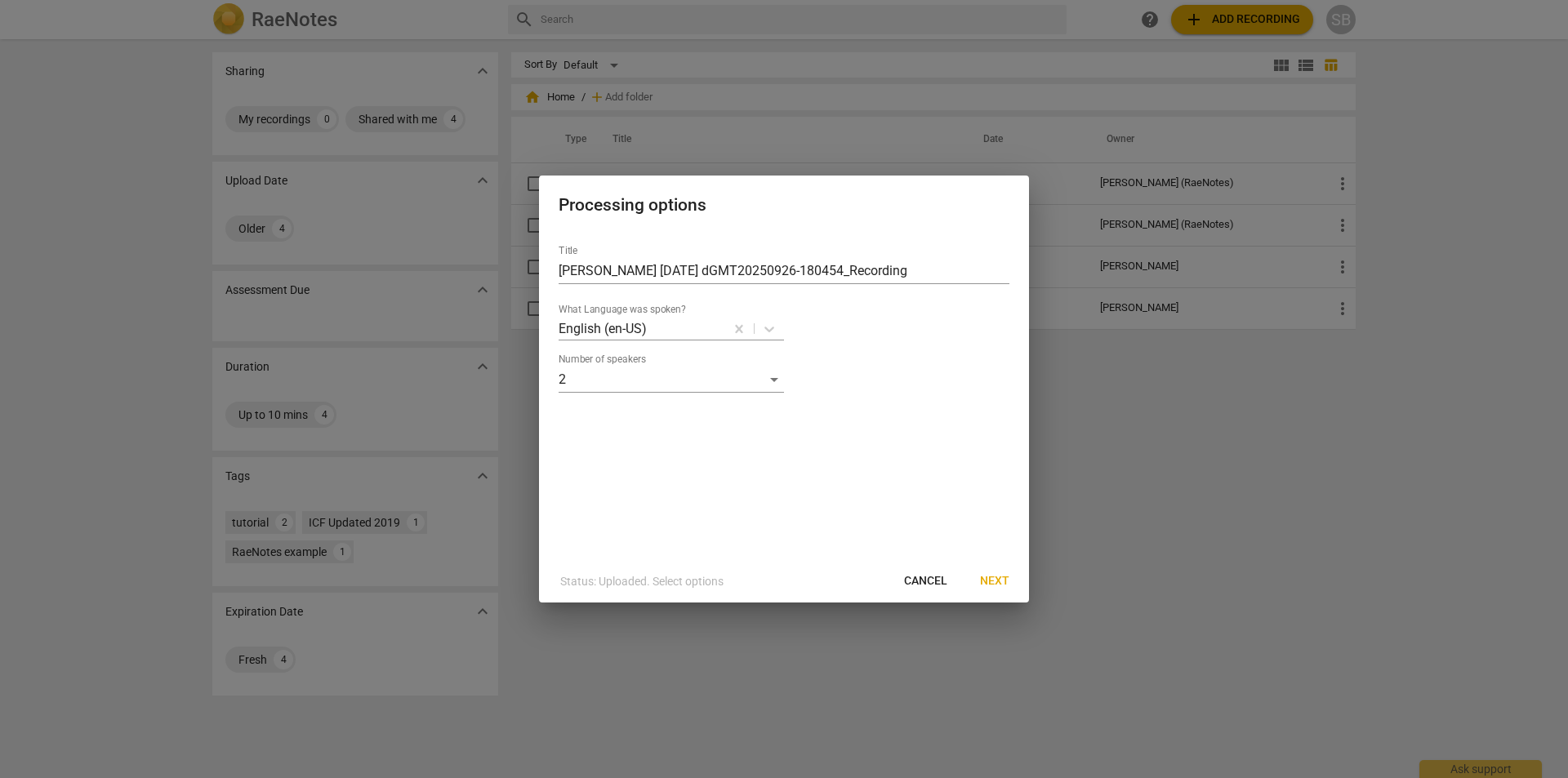
click at [990, 585] on span "Next" at bounding box center [994, 581] width 29 height 16
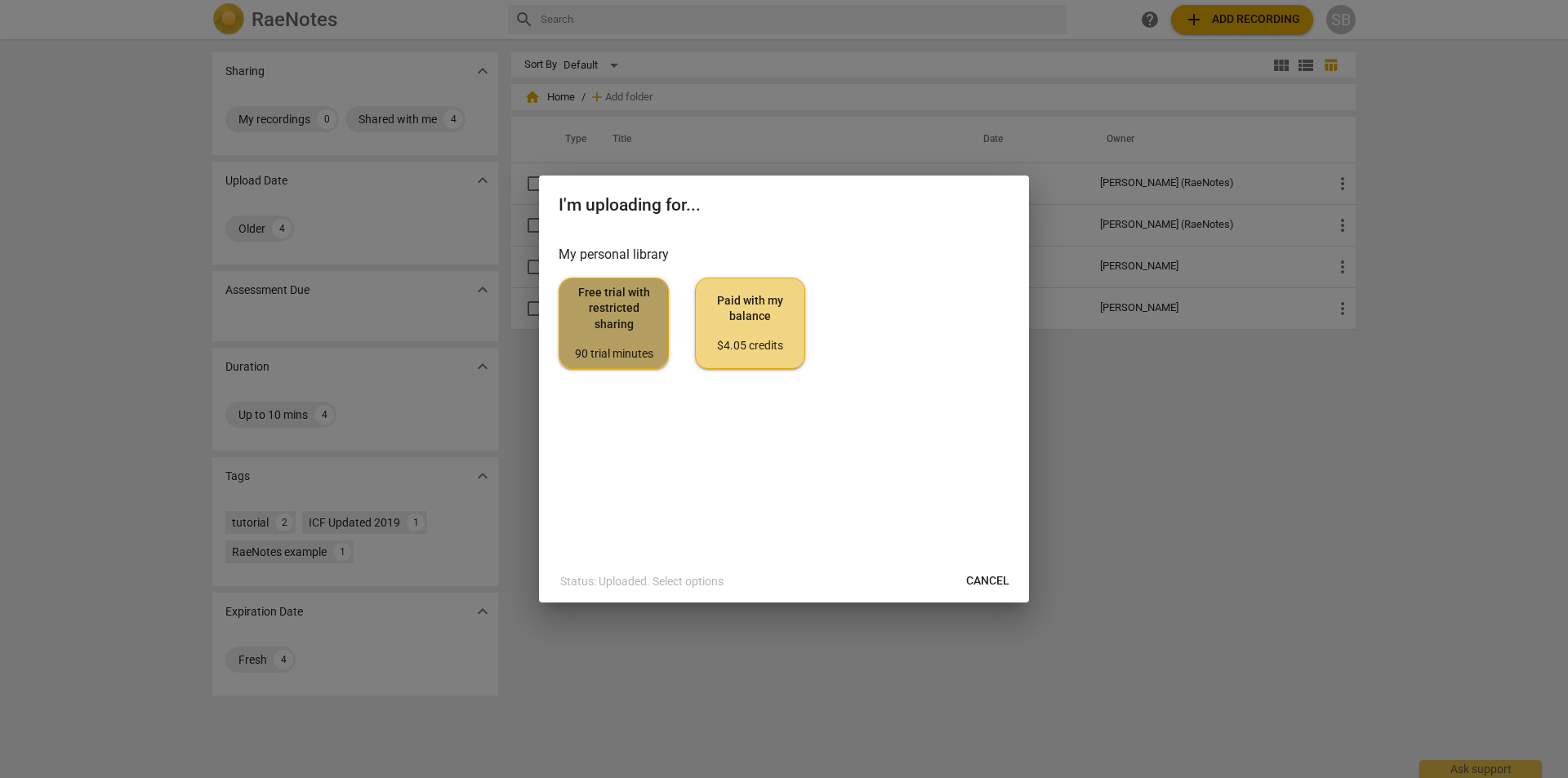
click at [624, 352] on div "90 trial minutes" at bounding box center [614, 354] width 83 height 16
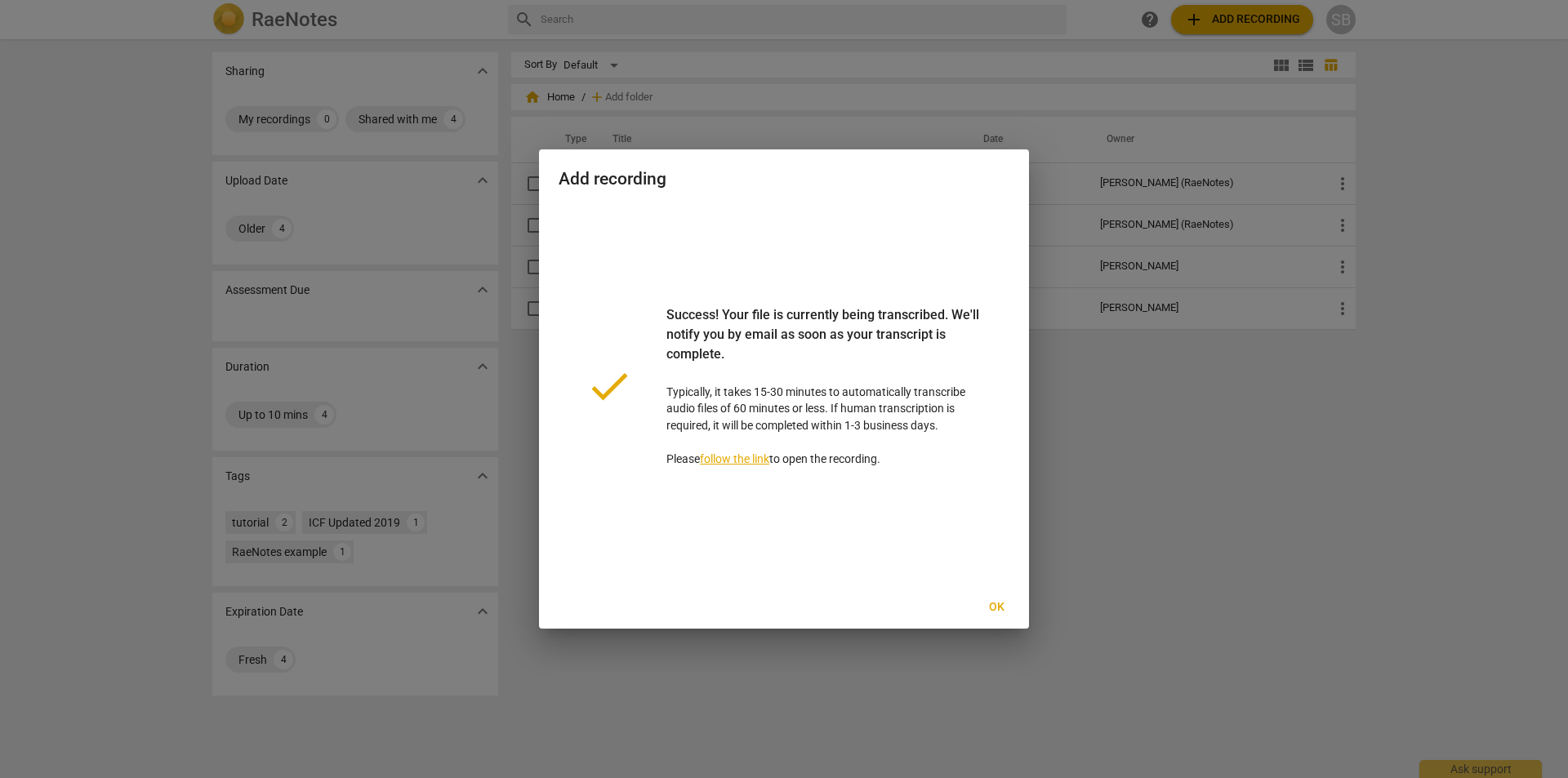
click at [988, 607] on span "Ok" at bounding box center [996, 607] width 26 height 16
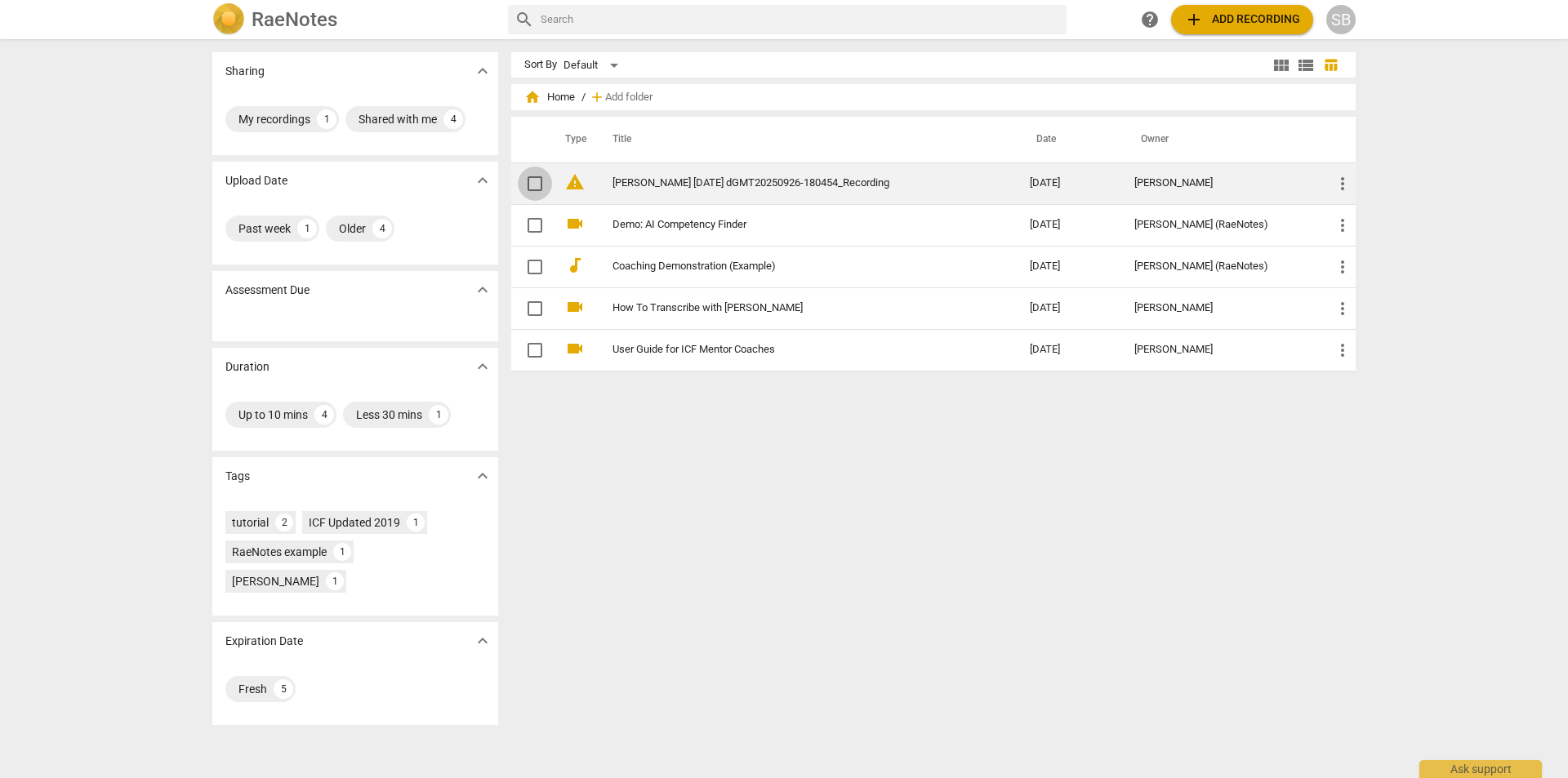
click at [530, 184] on input "checkbox" at bounding box center [535, 184] width 35 height 20
checkbox input "false"
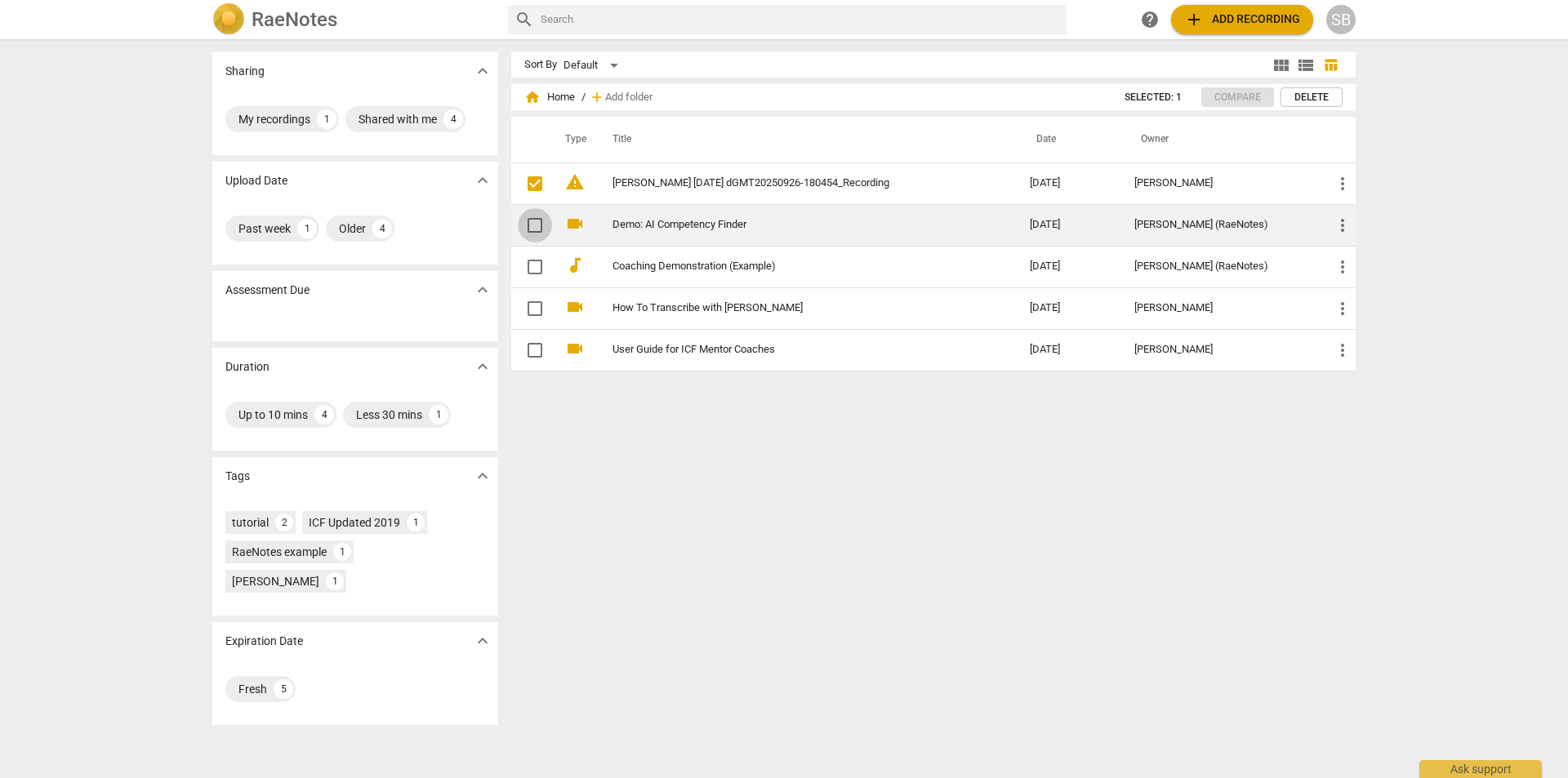
click at [530, 221] on input "checkbox" at bounding box center [535, 225] width 35 height 20
checkbox input "false"
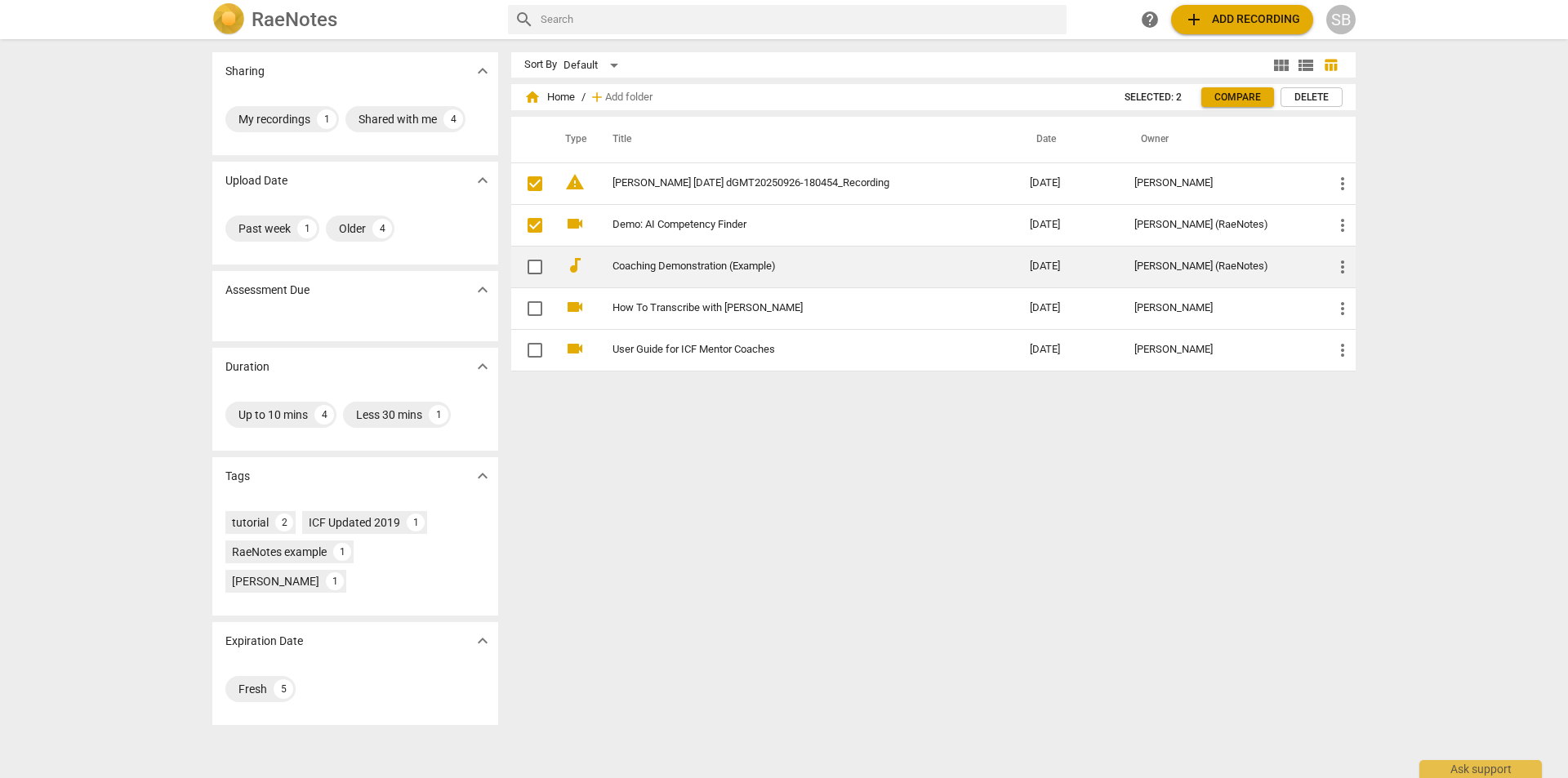
drag, startPoint x: 539, startPoint y: 269, endPoint x: 532, endPoint y: 291, distance: 23.1
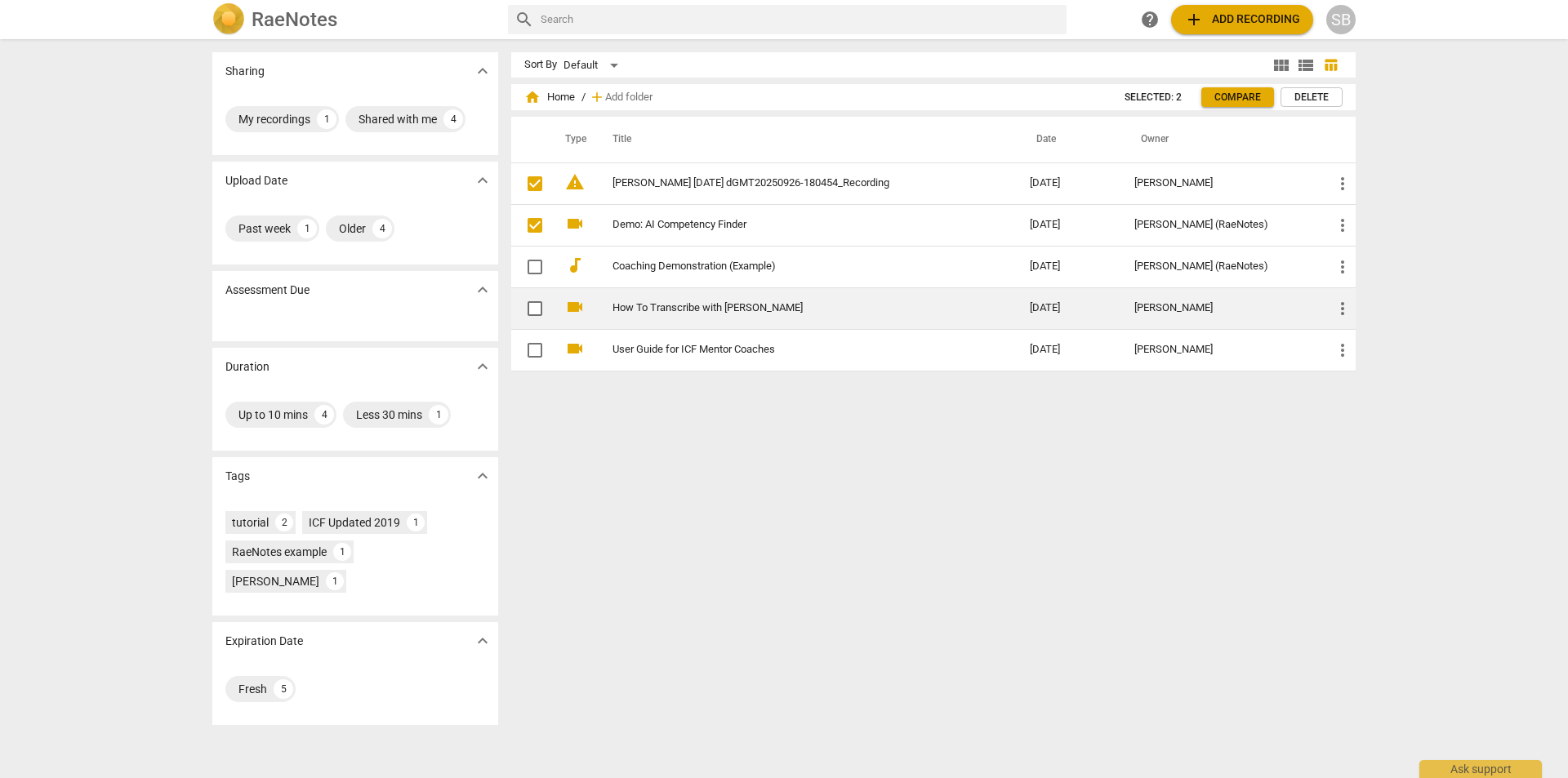
click at [539, 269] on input "checkbox" at bounding box center [535, 267] width 35 height 20
checkbox input "false"
drag, startPoint x: 524, startPoint y: 310, endPoint x: 524, endPoint y: 321, distance: 11.0
click at [524, 312] on input "checkbox" at bounding box center [535, 309] width 35 height 20
checkbox input "false"
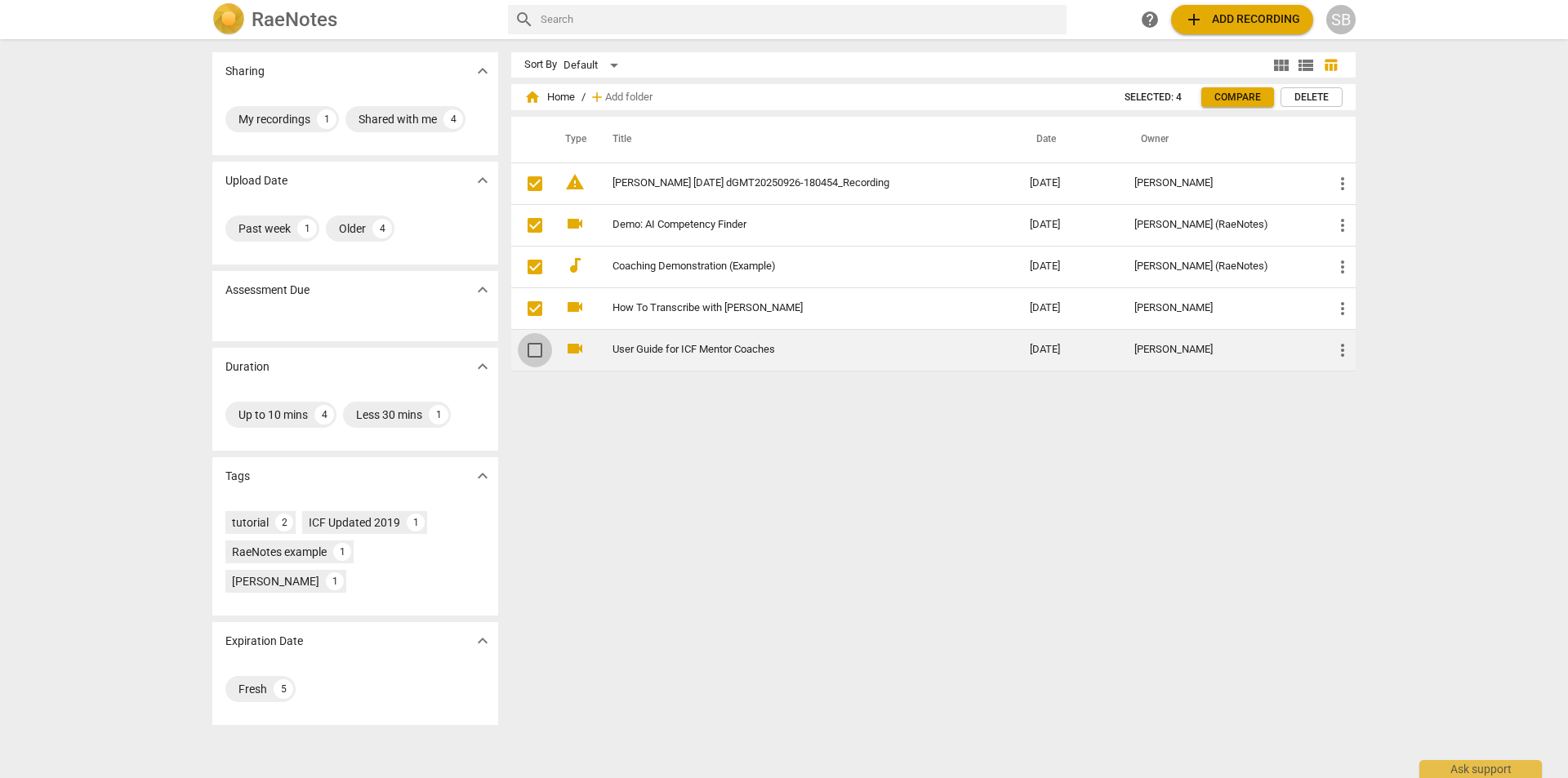
click at [526, 350] on input "checkbox" at bounding box center [535, 350] width 35 height 20
checkbox input "false"
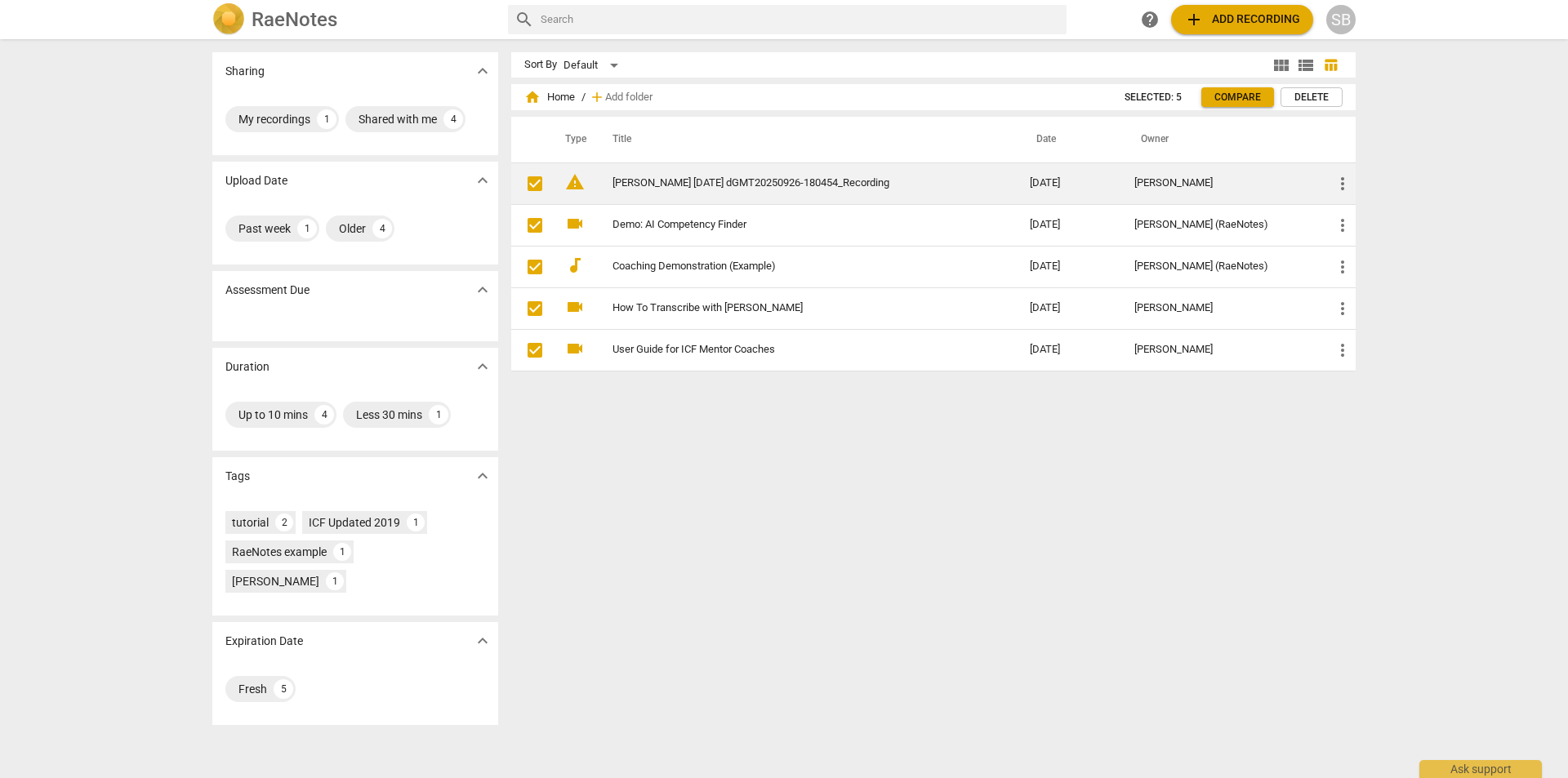
click at [717, 191] on td "Rebecca vento 09-26-25 dGMT20250926-180454_Recording" at bounding box center [805, 183] width 424 height 42
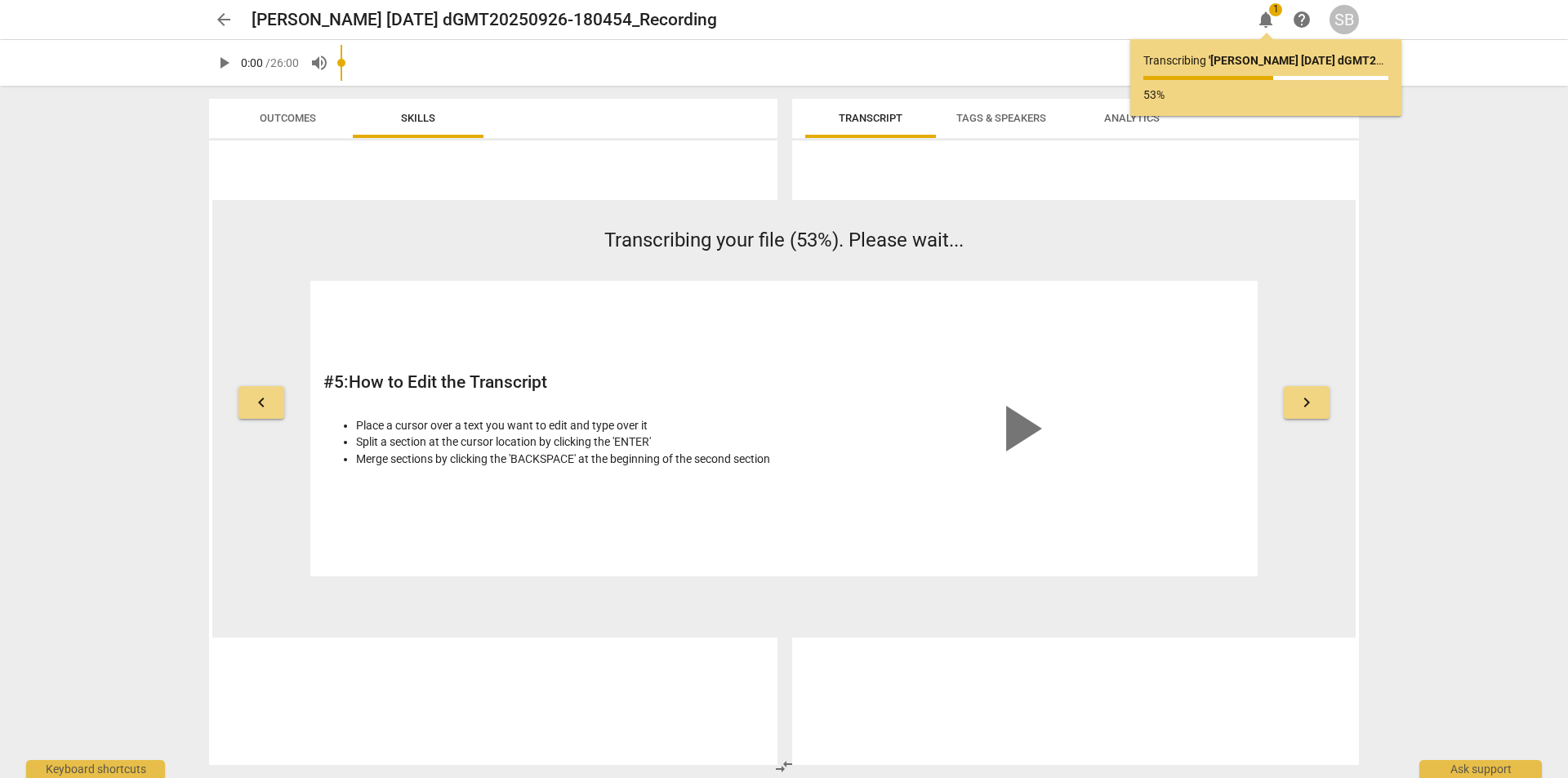
click at [978, 115] on span "Tags & Speakers" at bounding box center [1001, 118] width 90 height 12
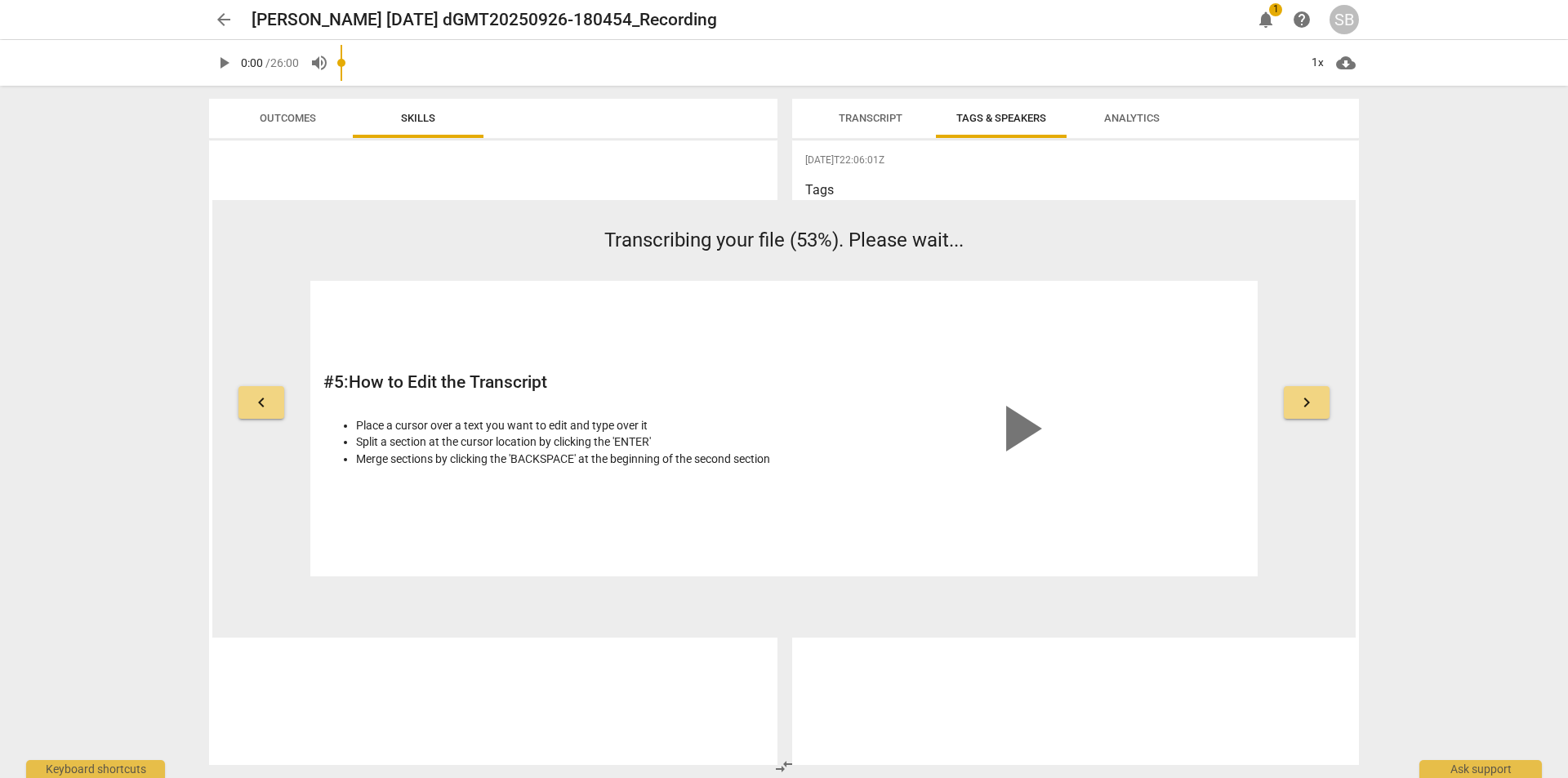
click at [824, 187] on h3 "Tags" at bounding box center [1076, 190] width 541 height 20
click at [857, 185] on h3 "Tags" at bounding box center [1076, 190] width 541 height 20
click at [840, 182] on h3 "Tags" at bounding box center [1076, 190] width 541 height 20
click at [1120, 113] on span "Analytics" at bounding box center [1132, 118] width 55 height 12
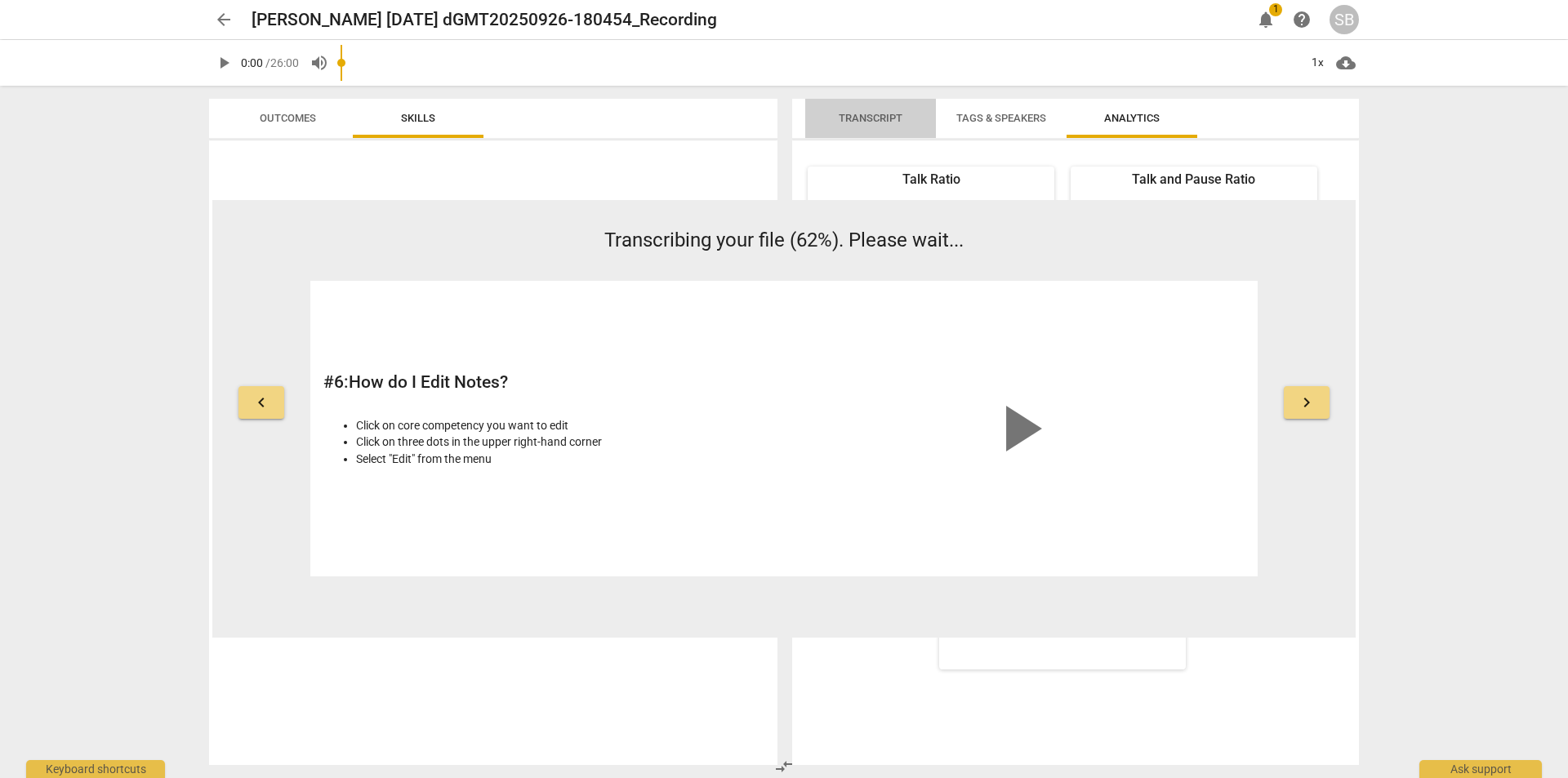
click at [872, 116] on span "Transcript" at bounding box center [871, 118] width 64 height 12
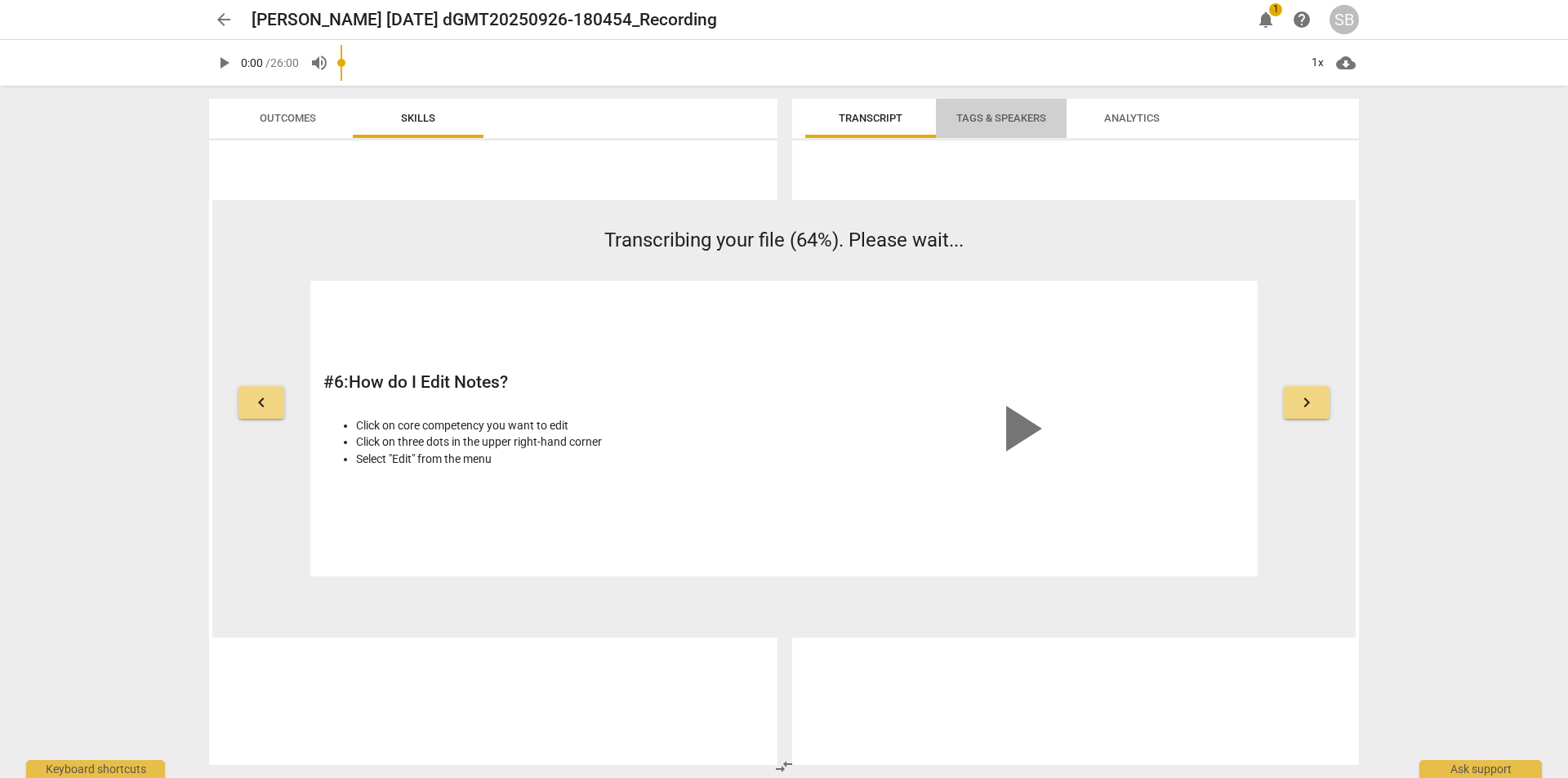
click at [976, 120] on span "Tags & Speakers" at bounding box center [1001, 118] width 90 height 12
click at [818, 193] on h3 "Tags" at bounding box center [1076, 190] width 541 height 20
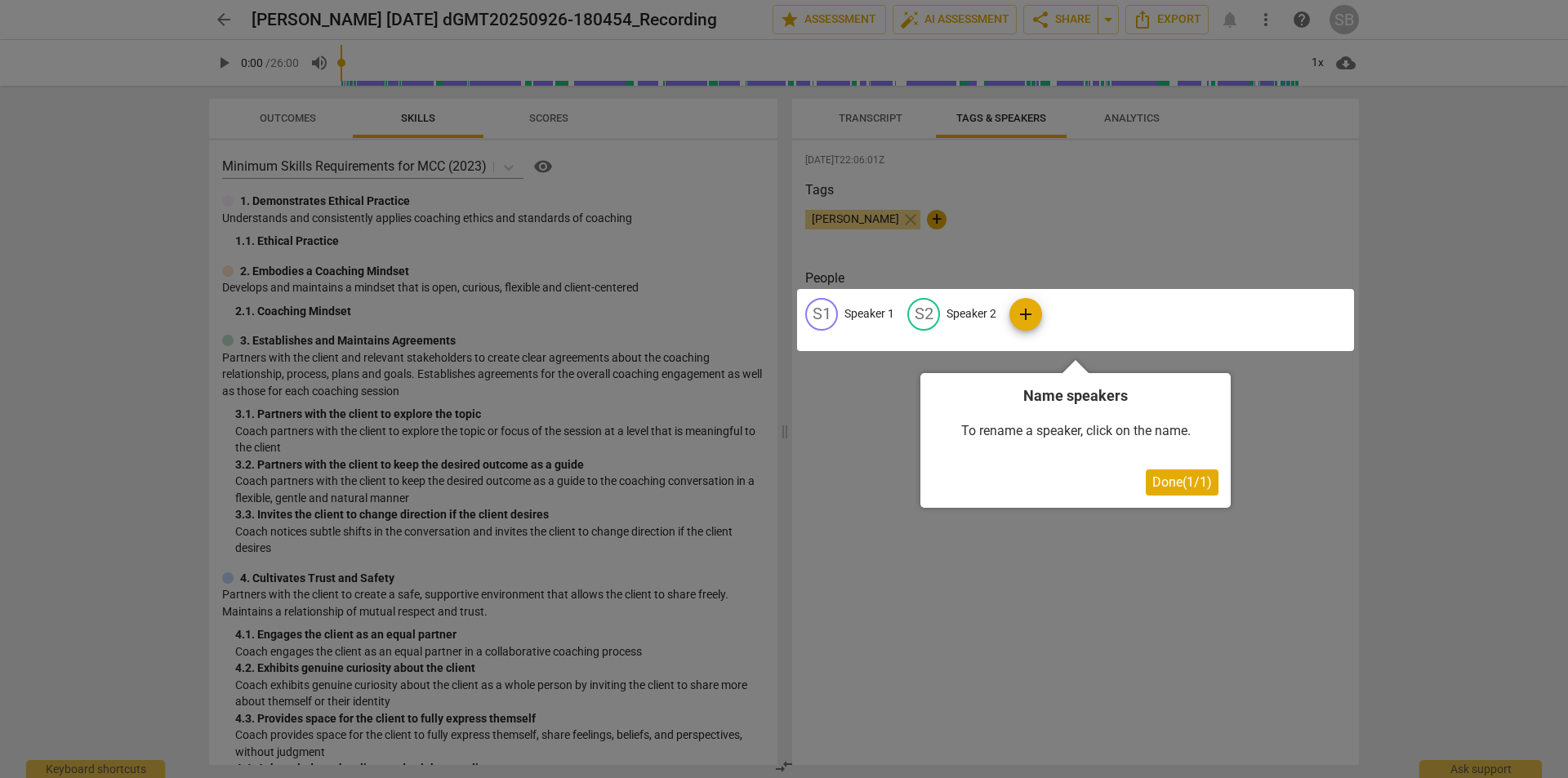
click at [844, 310] on div at bounding box center [1075, 320] width 557 height 62
click at [867, 314] on div at bounding box center [1075, 320] width 557 height 62
click at [824, 309] on div at bounding box center [1075, 320] width 557 height 62
click at [1031, 315] on div at bounding box center [1075, 320] width 557 height 62
click at [1029, 315] on div at bounding box center [1075, 320] width 557 height 62
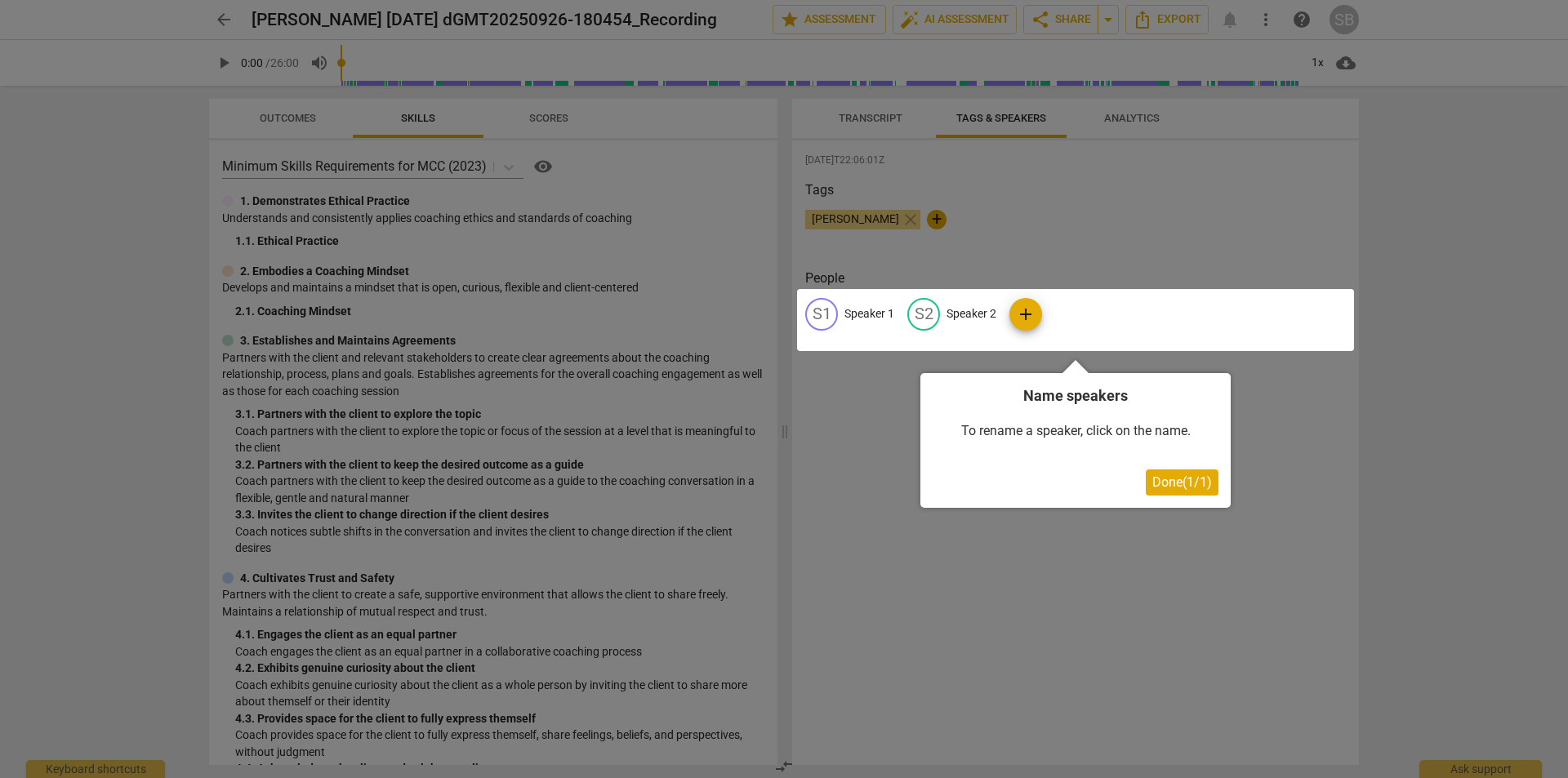
click at [1196, 485] on span "Done ( 1 / 1 )" at bounding box center [1182, 482] width 60 height 15
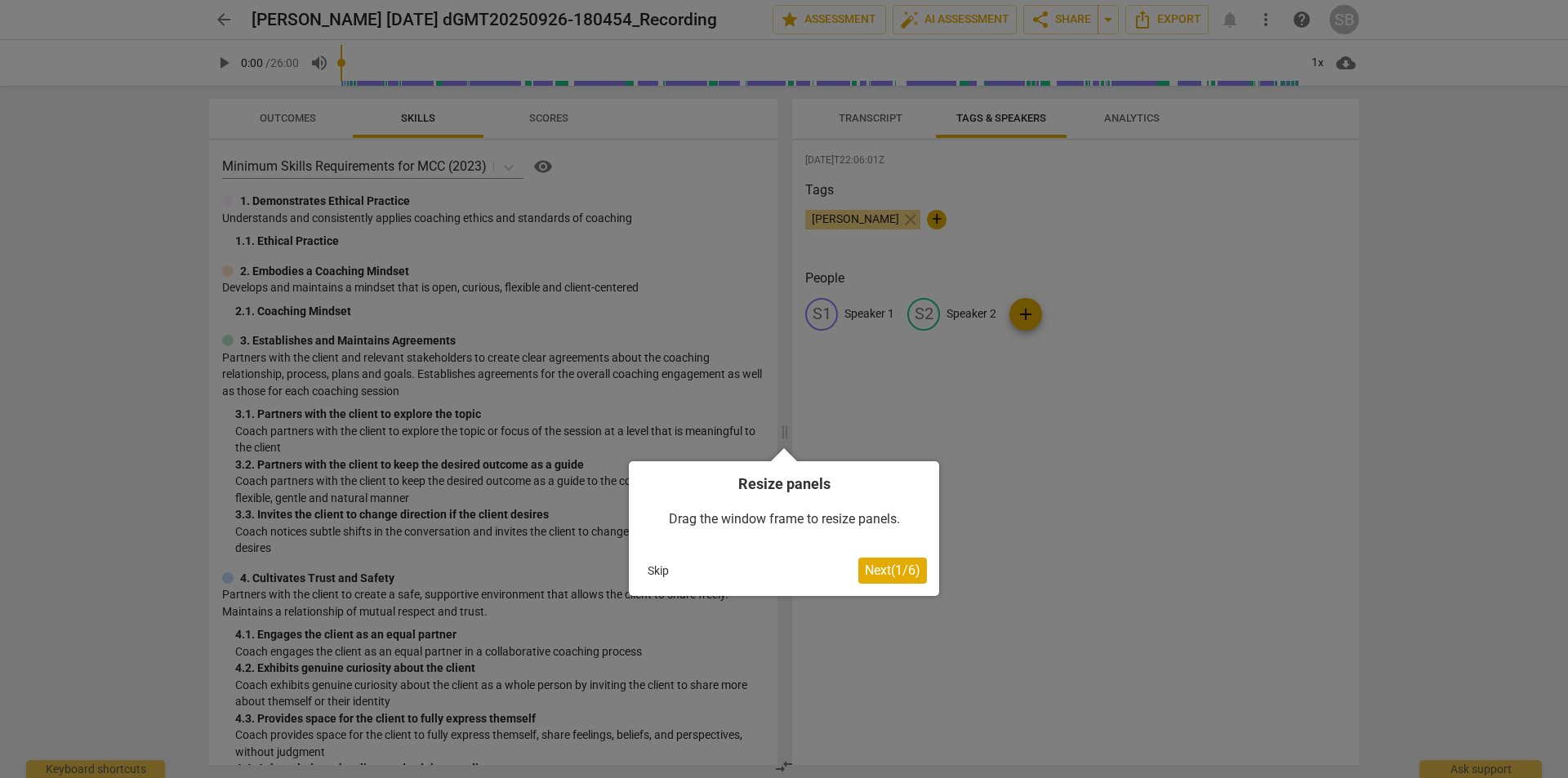
click at [877, 569] on span "Next ( 1 / 6 )" at bounding box center [893, 570] width 55 height 15
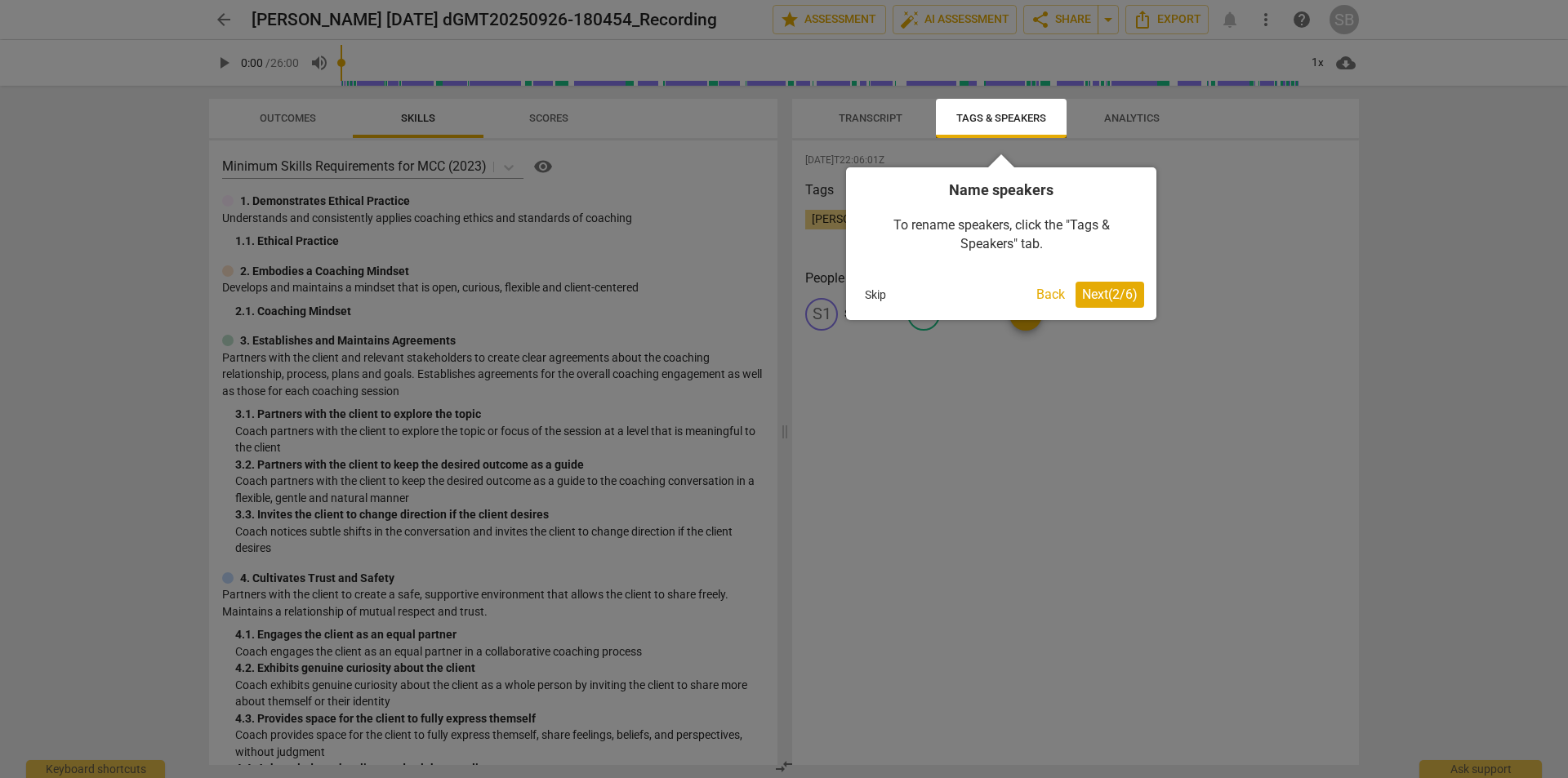
click at [876, 295] on button "Skip" at bounding box center [875, 295] width 35 height 25
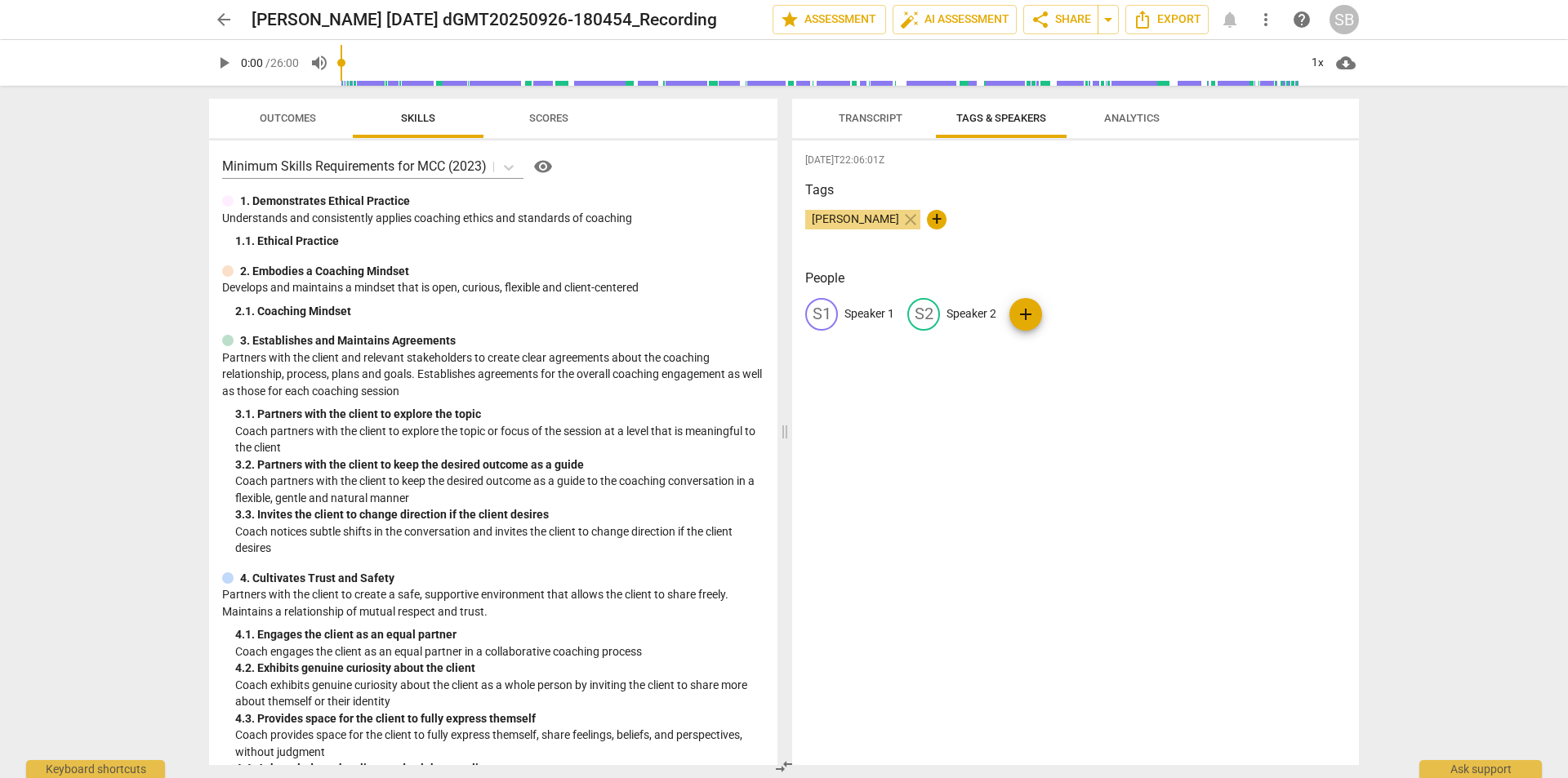
click at [544, 121] on span "Scores" at bounding box center [549, 118] width 39 height 12
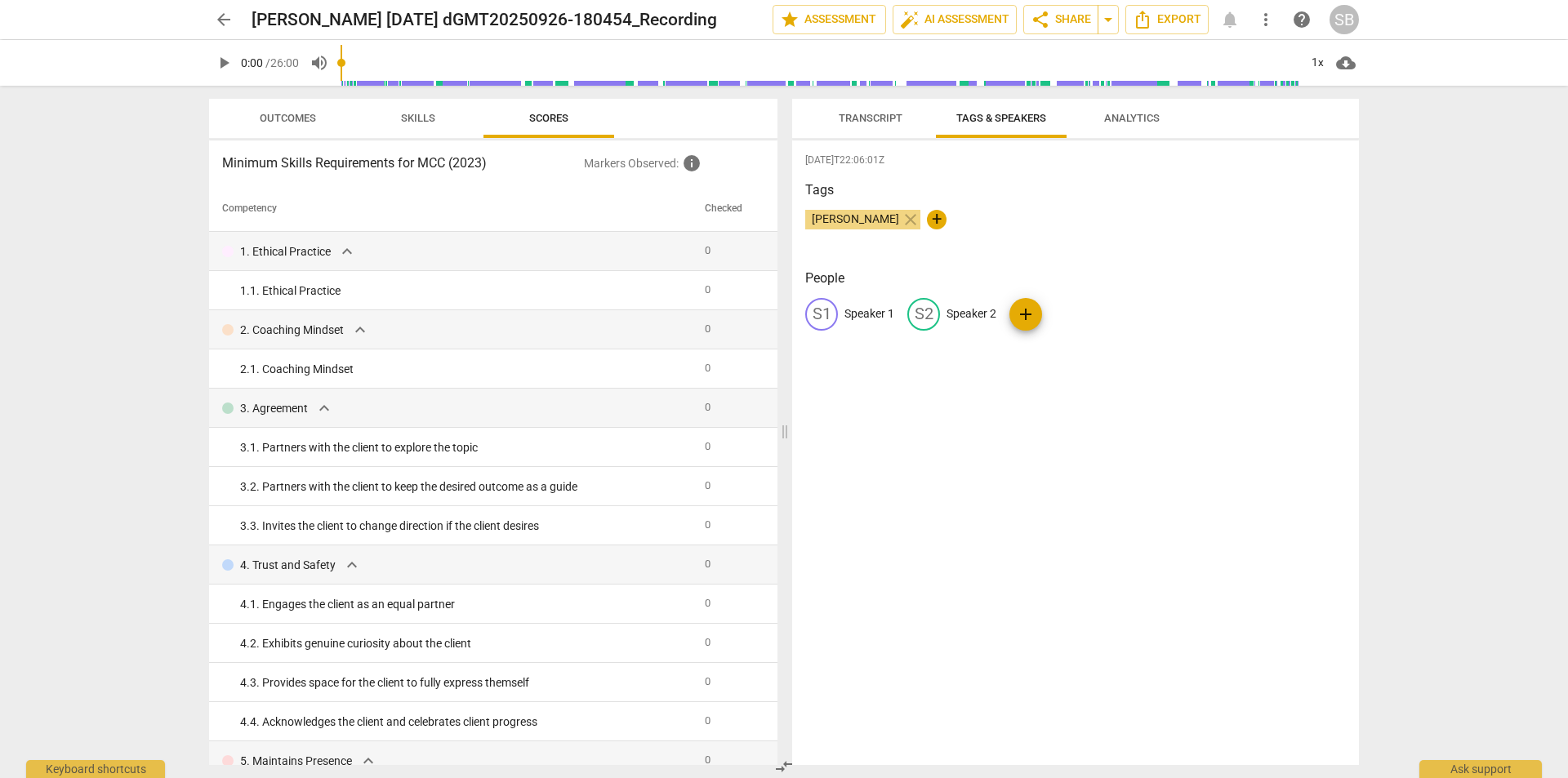
click at [1157, 115] on span "Analytics" at bounding box center [1132, 118] width 55 height 12
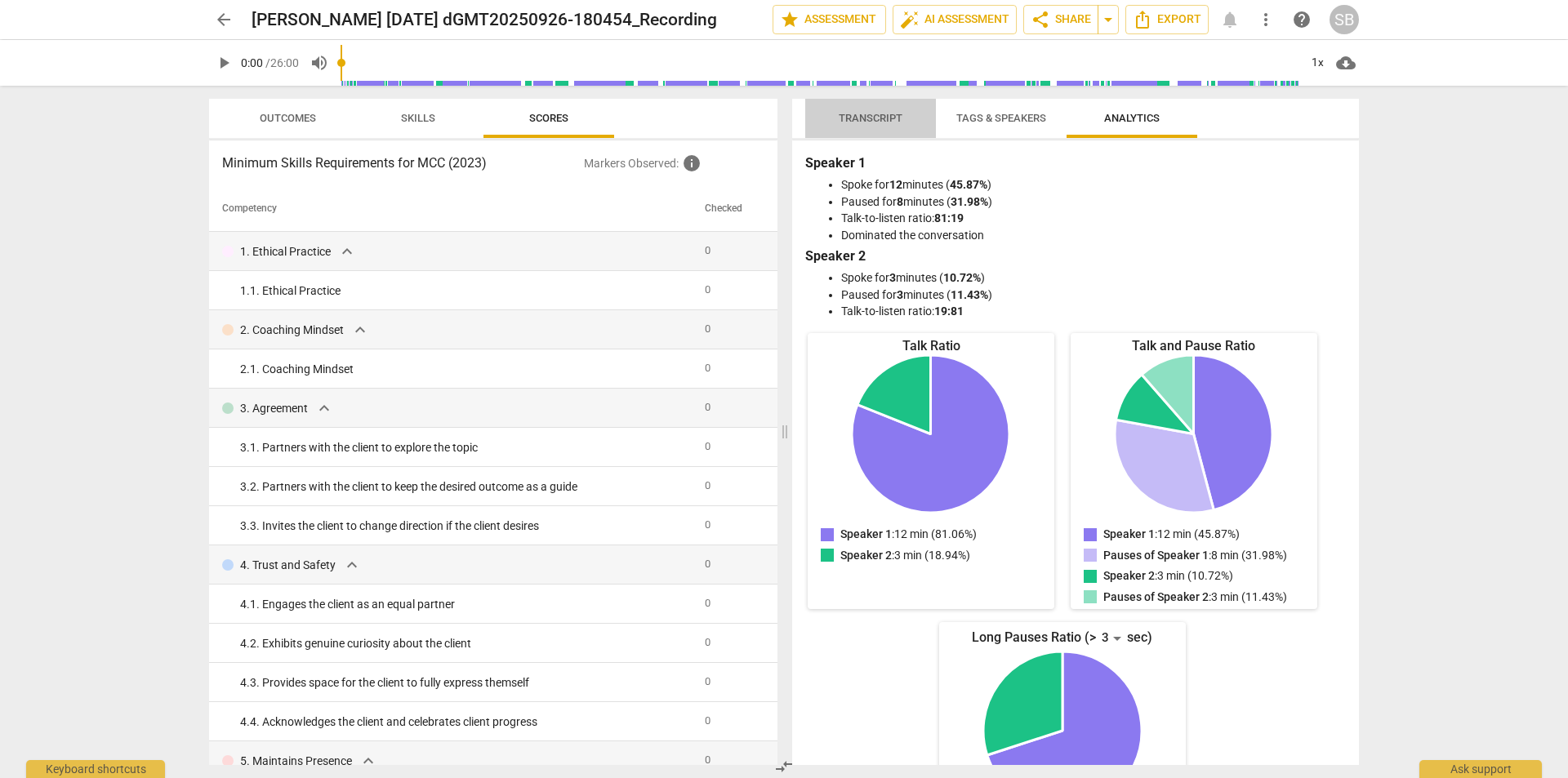
click at [850, 123] on span "Transcript" at bounding box center [871, 118] width 64 height 12
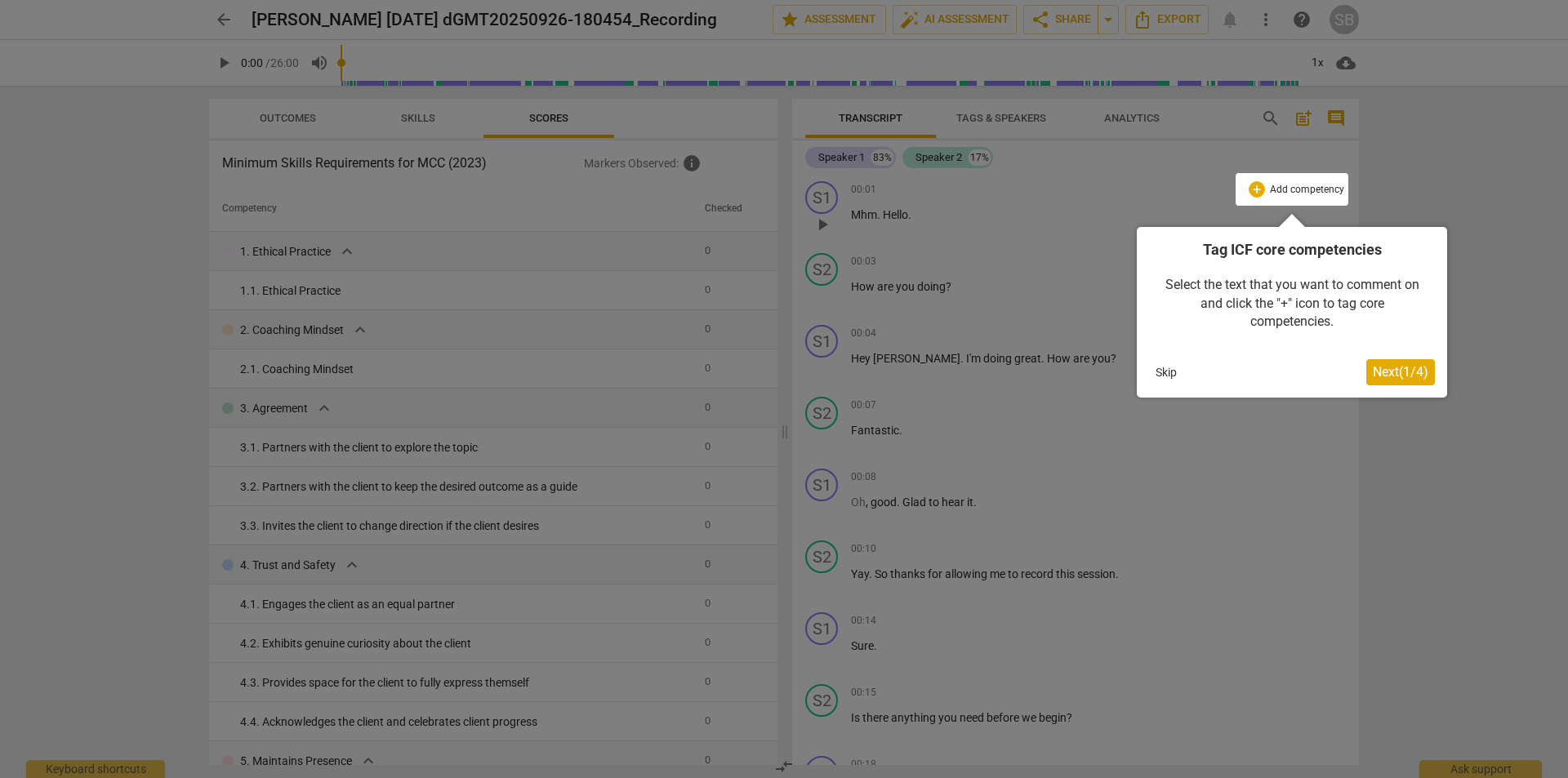
click at [1175, 369] on button "Skip" at bounding box center [1166, 373] width 35 height 25
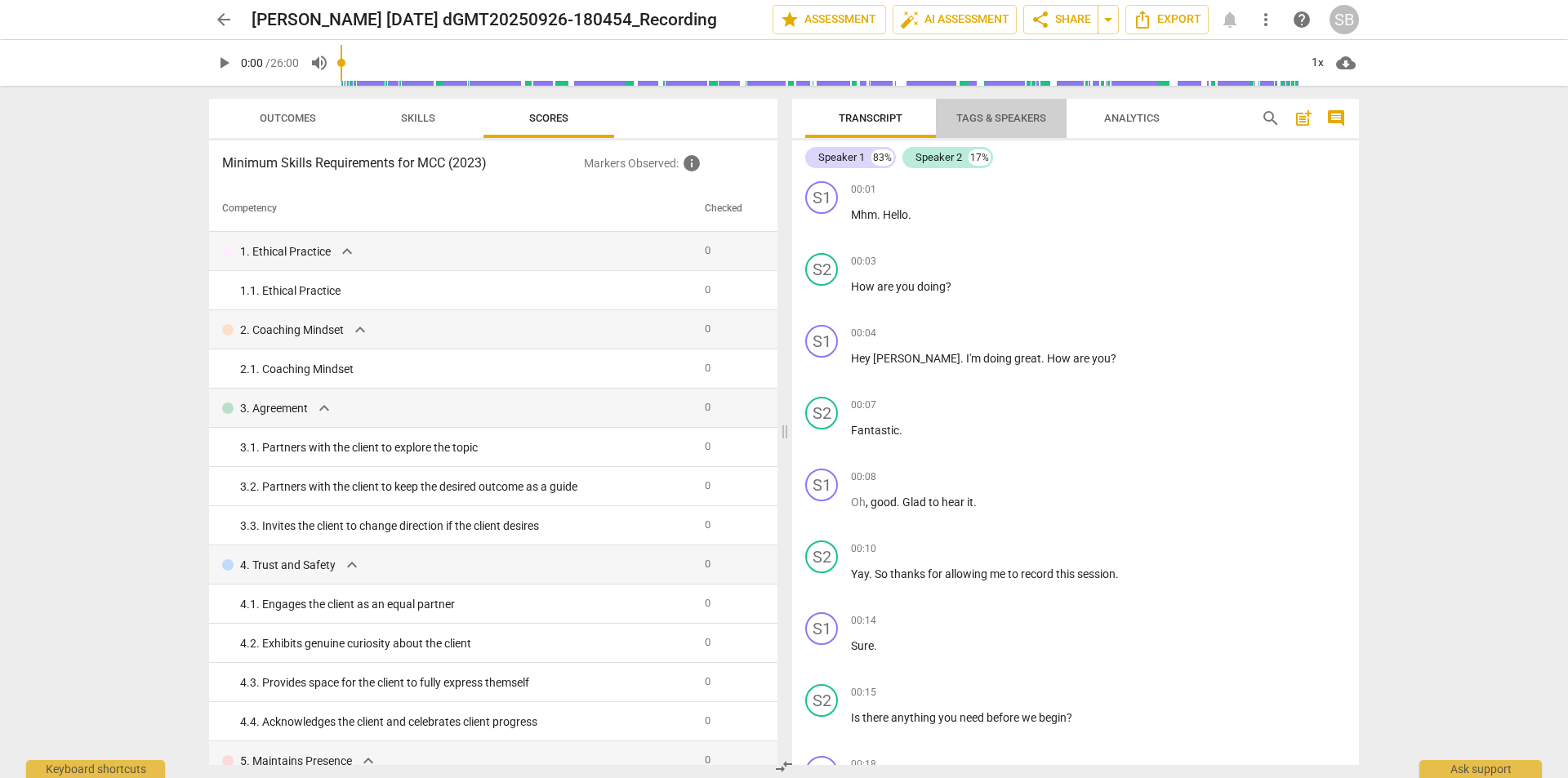
click at [1000, 122] on span "Tags & Speakers" at bounding box center [1001, 118] width 90 height 12
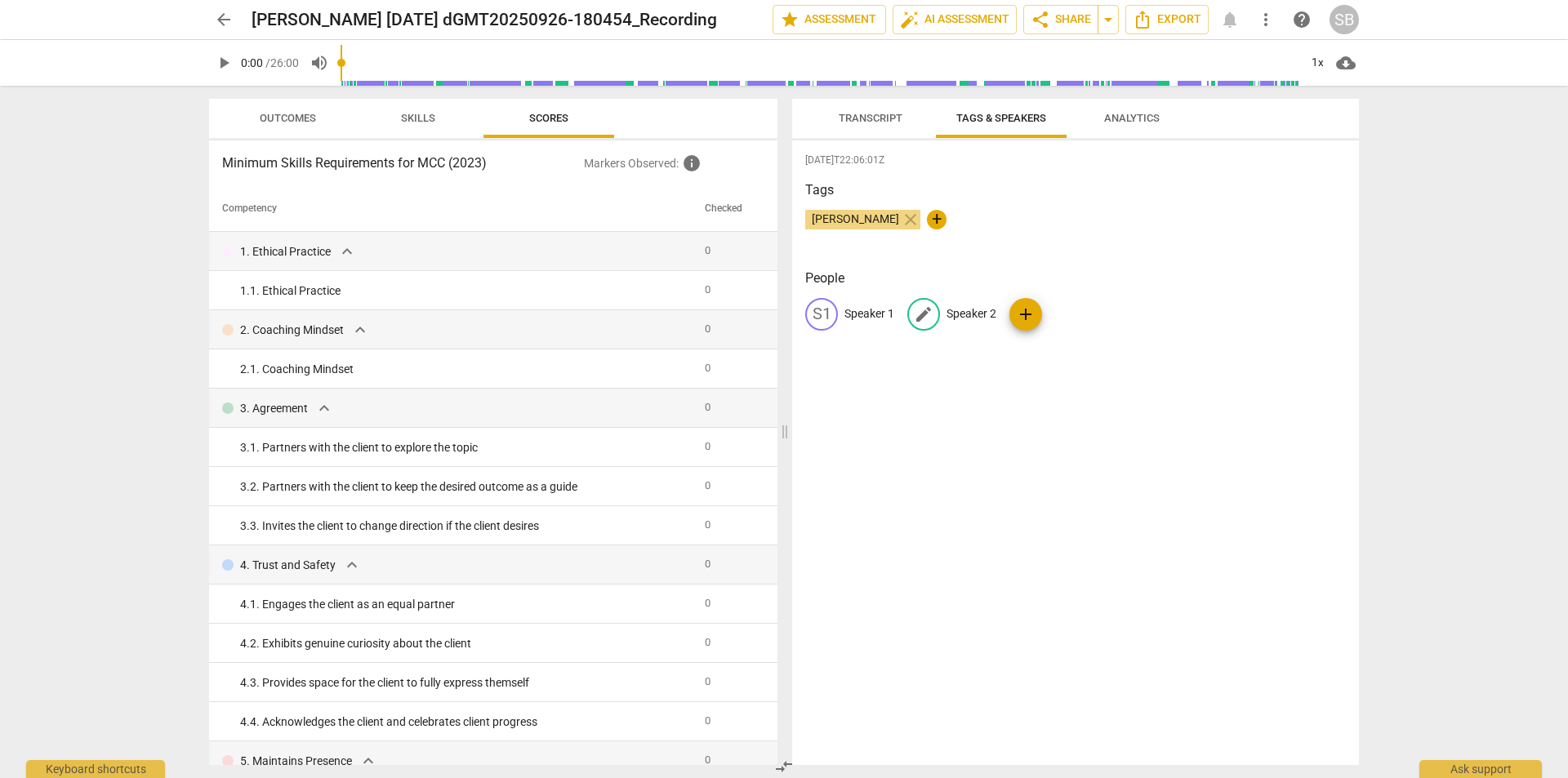
click at [985, 312] on p "Speaker 2" at bounding box center [971, 313] width 50 height 17
type input "Coach"
click at [845, 311] on p "Speaker 1" at bounding box center [870, 313] width 50 height 17
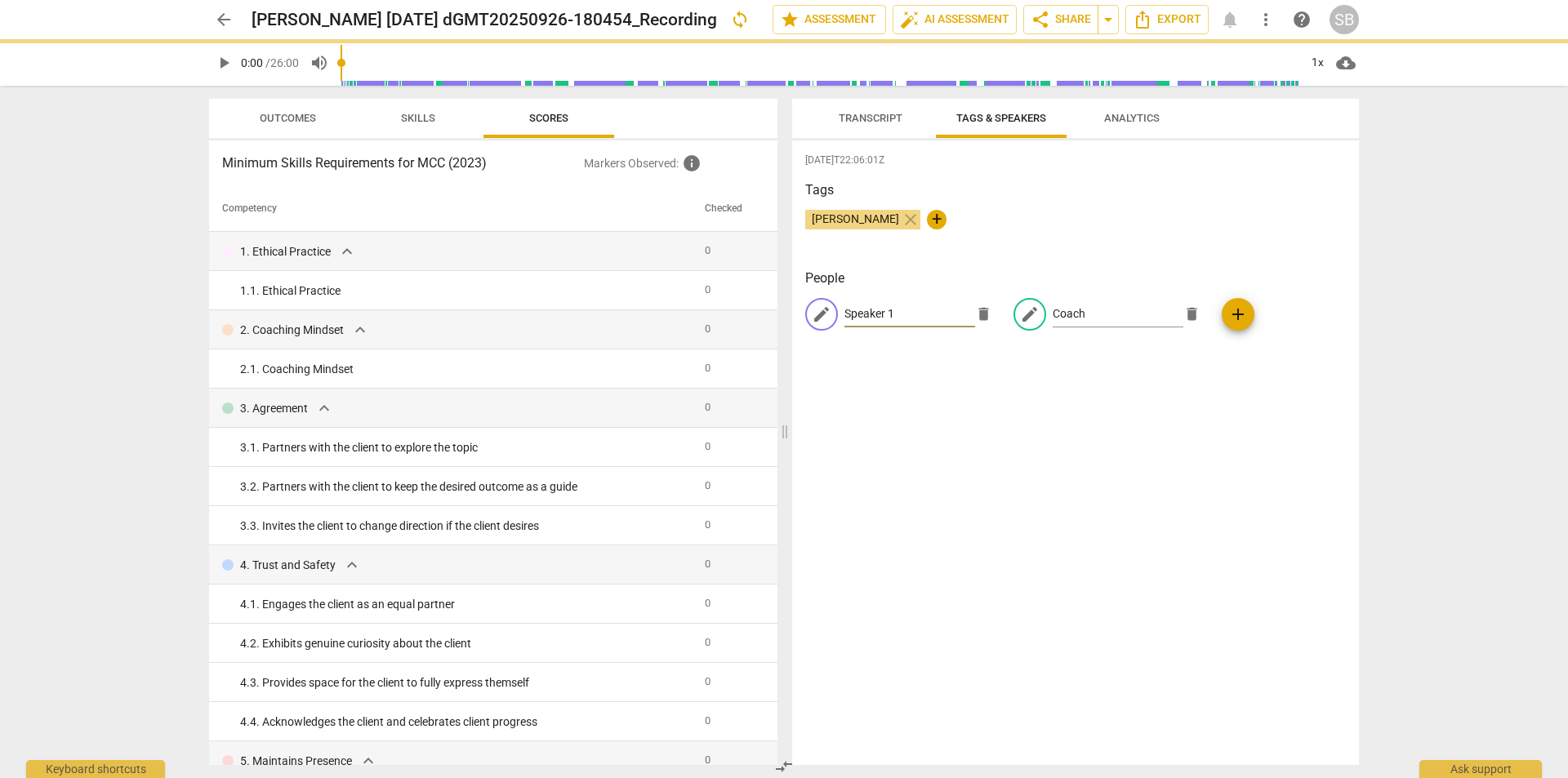
click at [869, 314] on input "Speaker 1" at bounding box center [910, 314] width 131 height 26
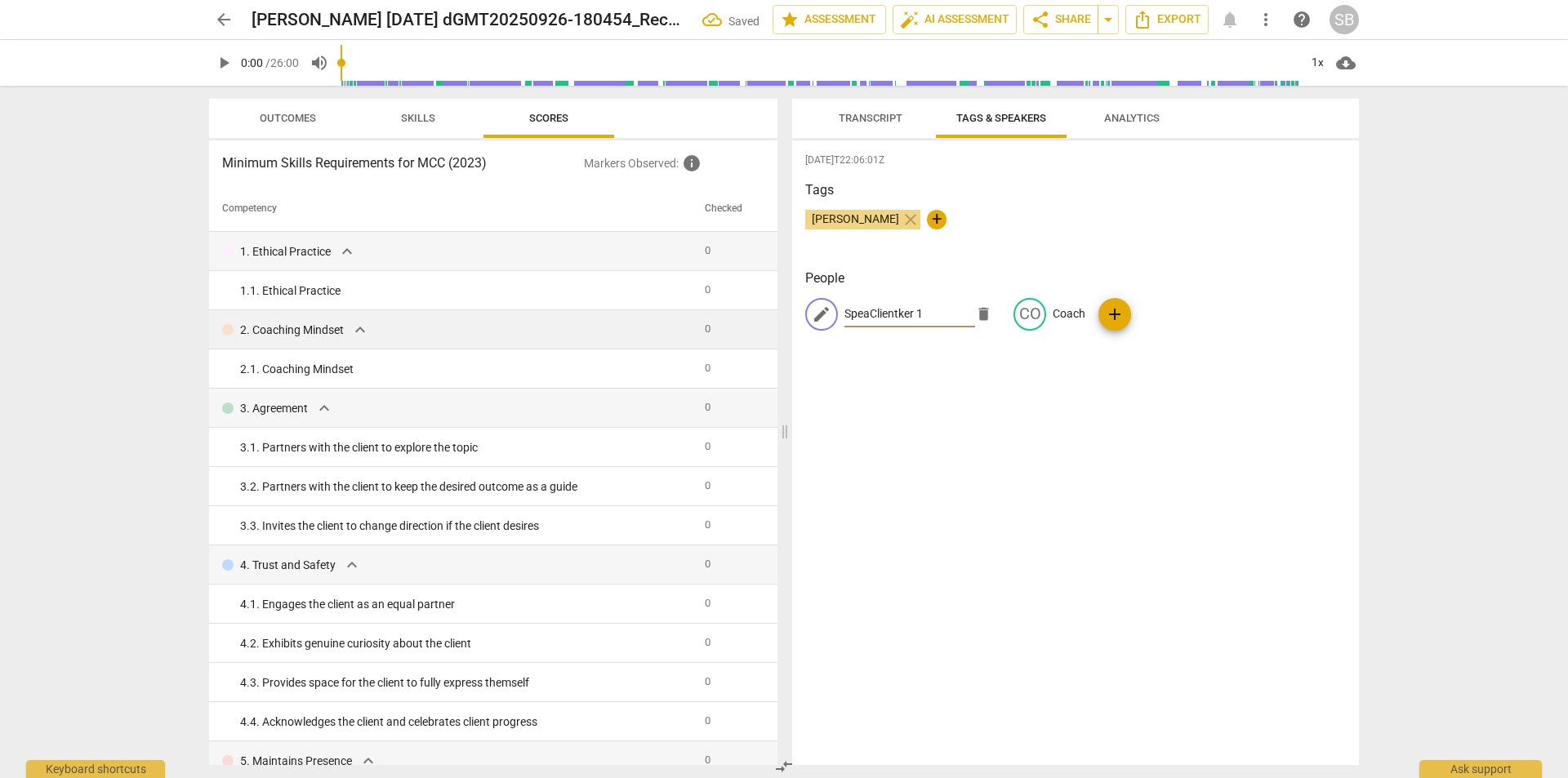
drag, startPoint x: 797, startPoint y: 314, endPoint x: 742, endPoint y: 317, distance: 55.1
click at [742, 317] on div "Outcomes Skills Scores Minimum Skills Requirements for MCC (2023) Markers Obser…" at bounding box center [784, 431] width 1176 height 693
type input "Client"
click at [1103, 407] on div "2025-09-29T22:06:01Z Tags sharon bernstein close + People edit Client delete CO…" at bounding box center [1075, 453] width 567 height 625
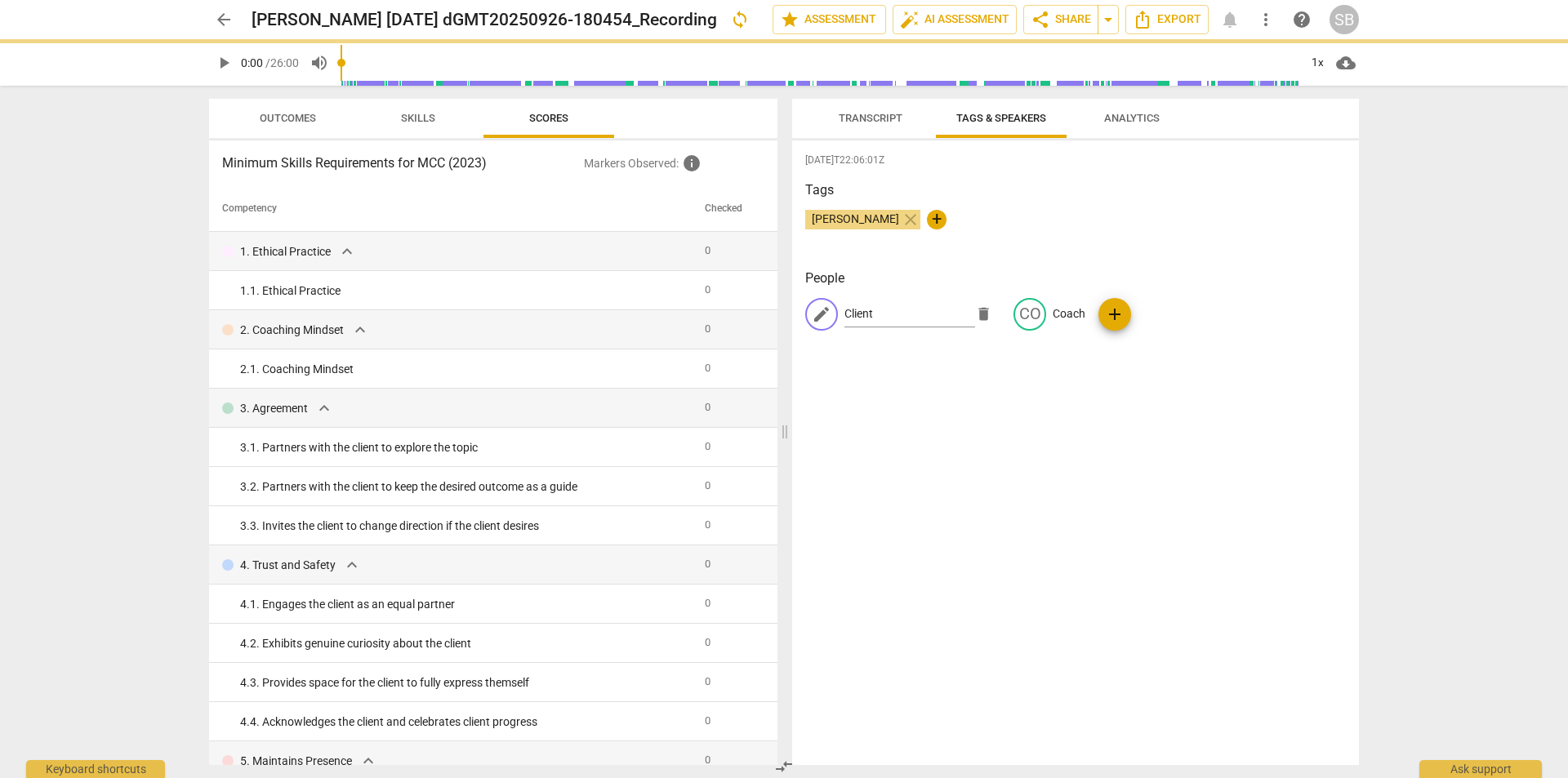
click at [1084, 441] on div "2025-09-29T22:06:01Z Tags sharon bernstein close + People edit Client delete CO…" at bounding box center [1075, 453] width 567 height 625
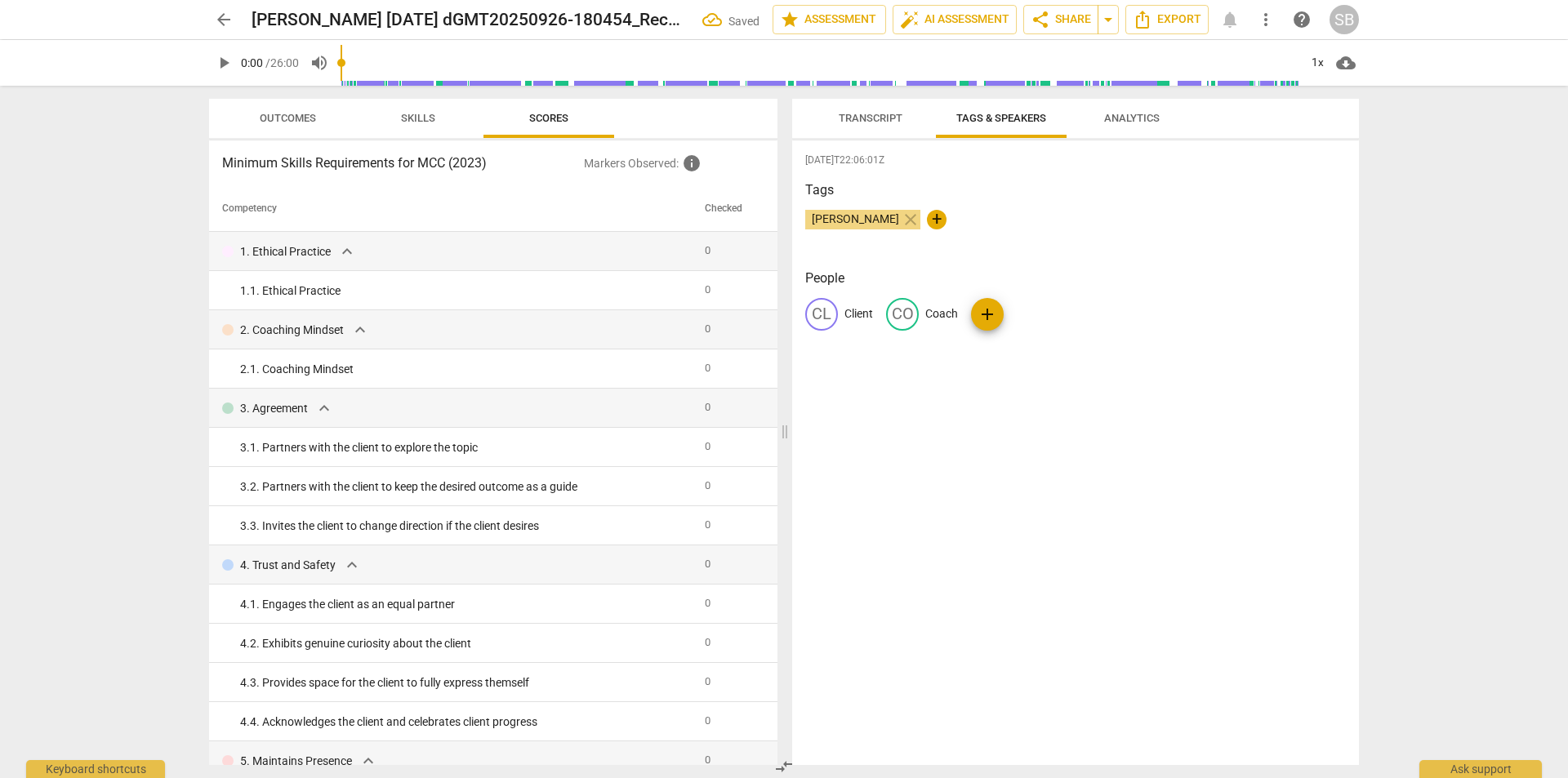
click at [997, 109] on span "Tags & Speakers" at bounding box center [1001, 118] width 129 height 22
click at [880, 125] on span "Transcript" at bounding box center [871, 118] width 103 height 22
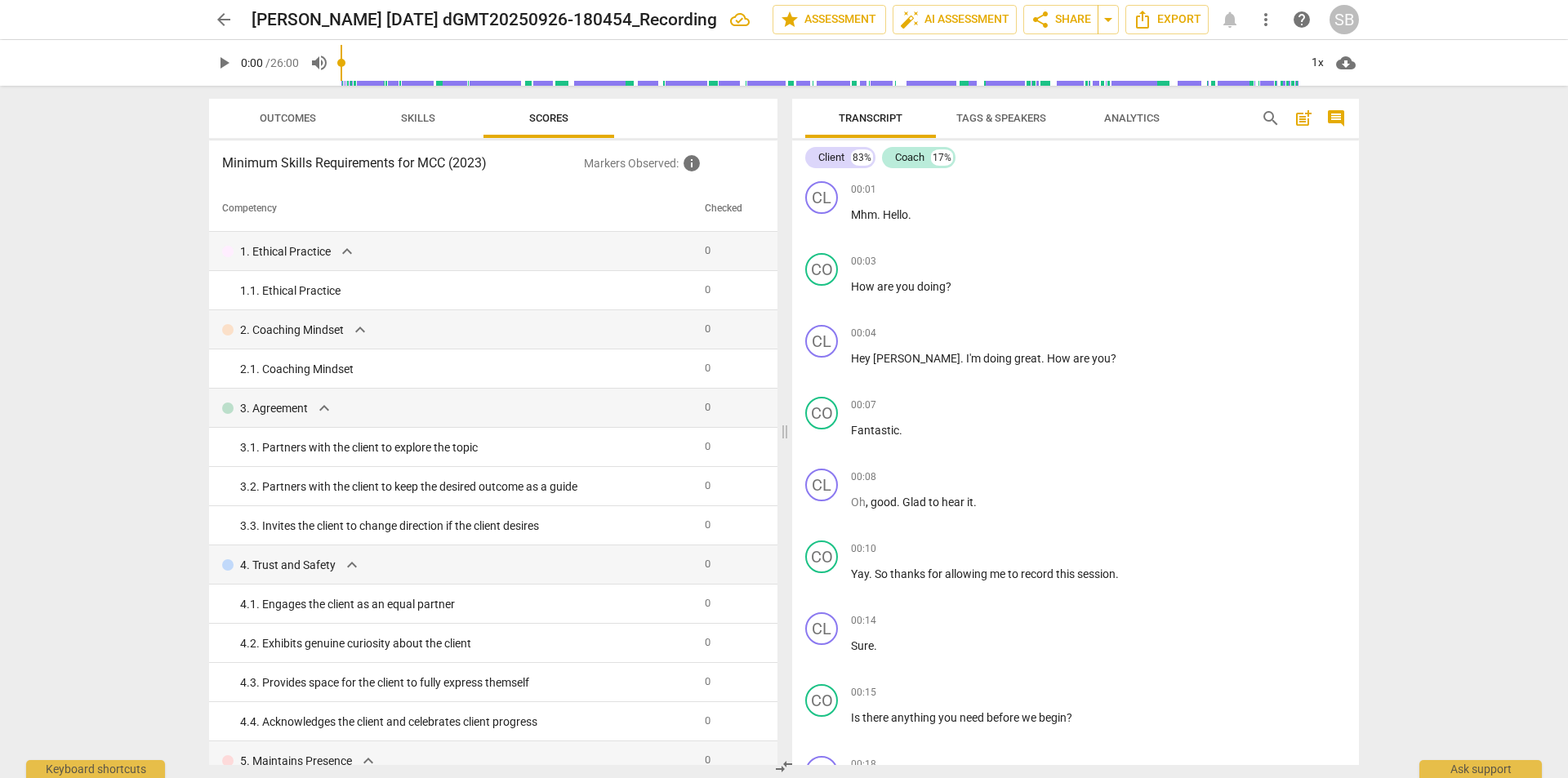
click at [1133, 124] on span "Analytics" at bounding box center [1132, 118] width 55 height 12
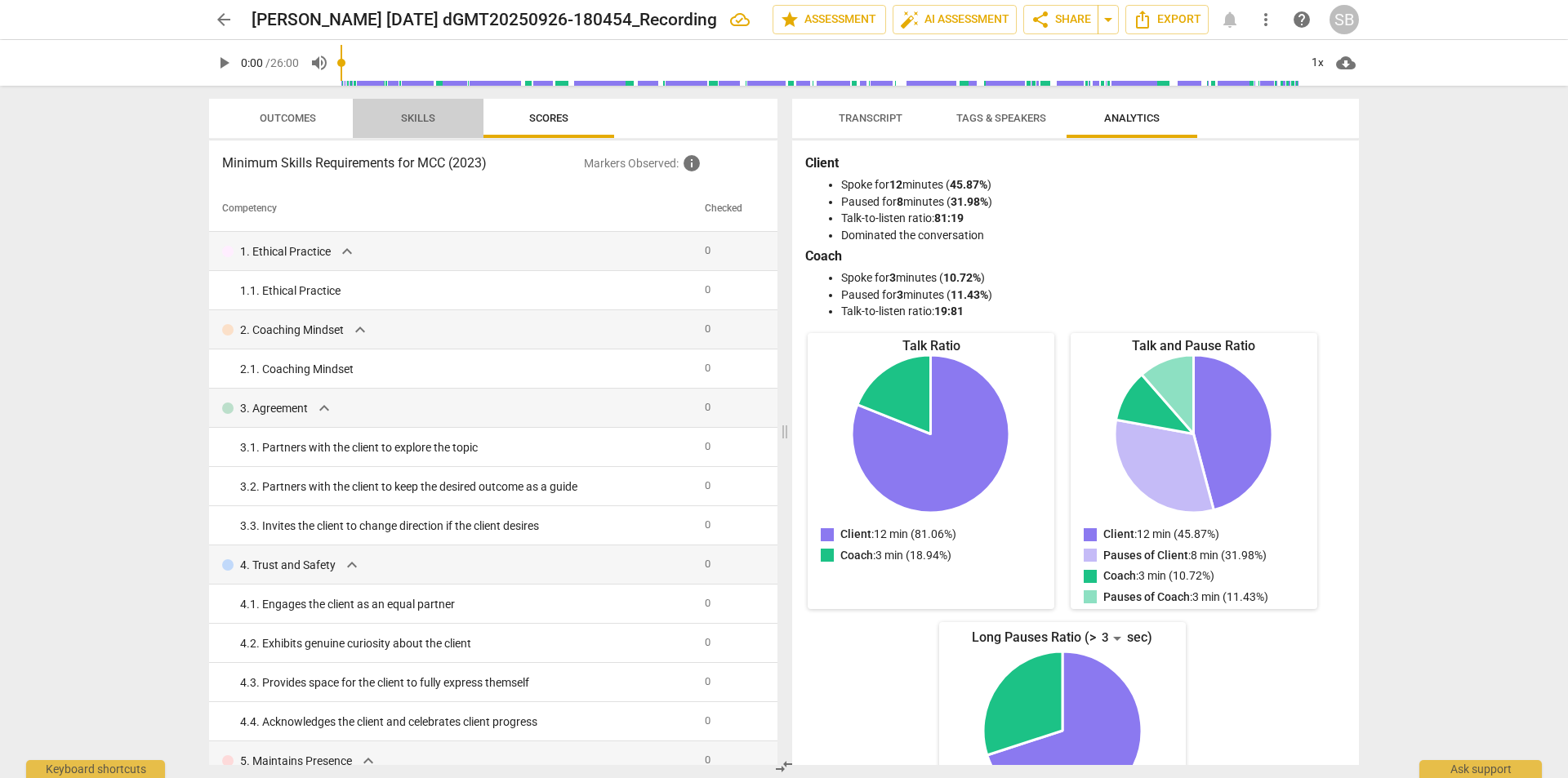
click at [419, 125] on span "Skills" at bounding box center [418, 118] width 74 height 22
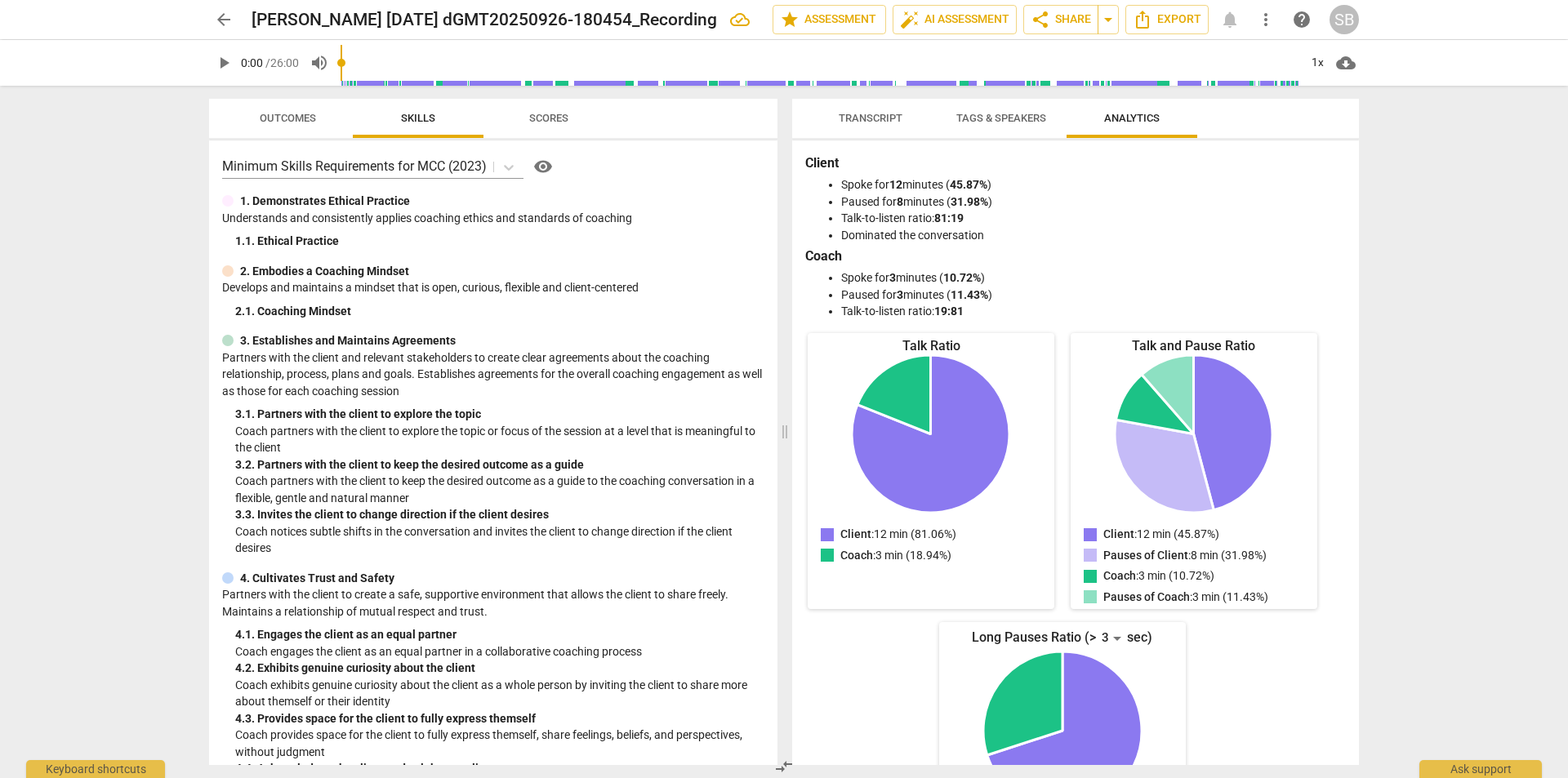
click at [542, 162] on span "visibility" at bounding box center [543, 166] width 20 height 20
click at [275, 108] on span "Outcomes" at bounding box center [287, 118] width 95 height 22
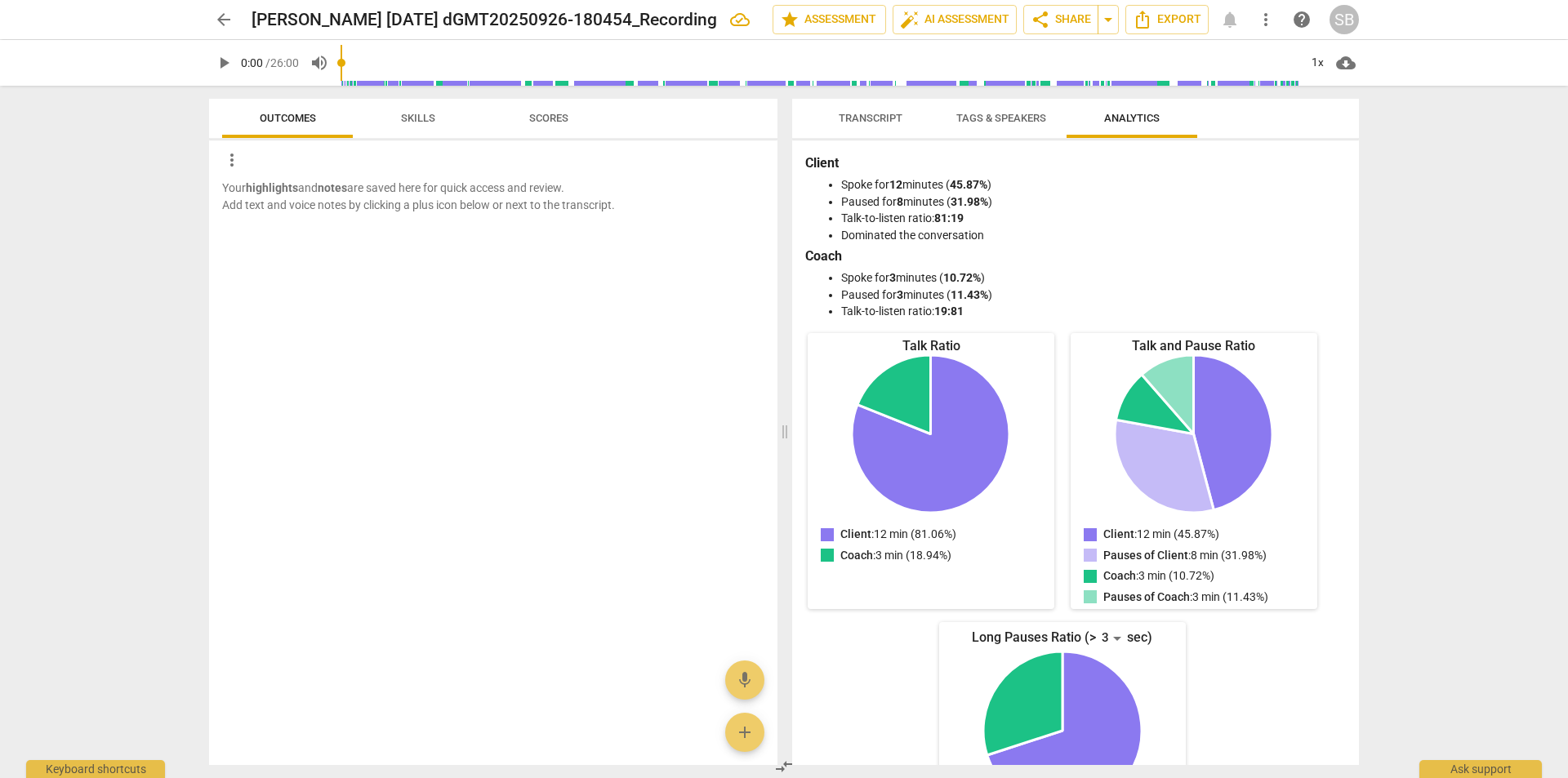
click at [235, 159] on span "more_vert" at bounding box center [232, 160] width 20 height 20
click at [509, 257] on div at bounding box center [784, 389] width 1568 height 778
click at [409, 122] on span "Skills" at bounding box center [418, 118] width 35 height 12
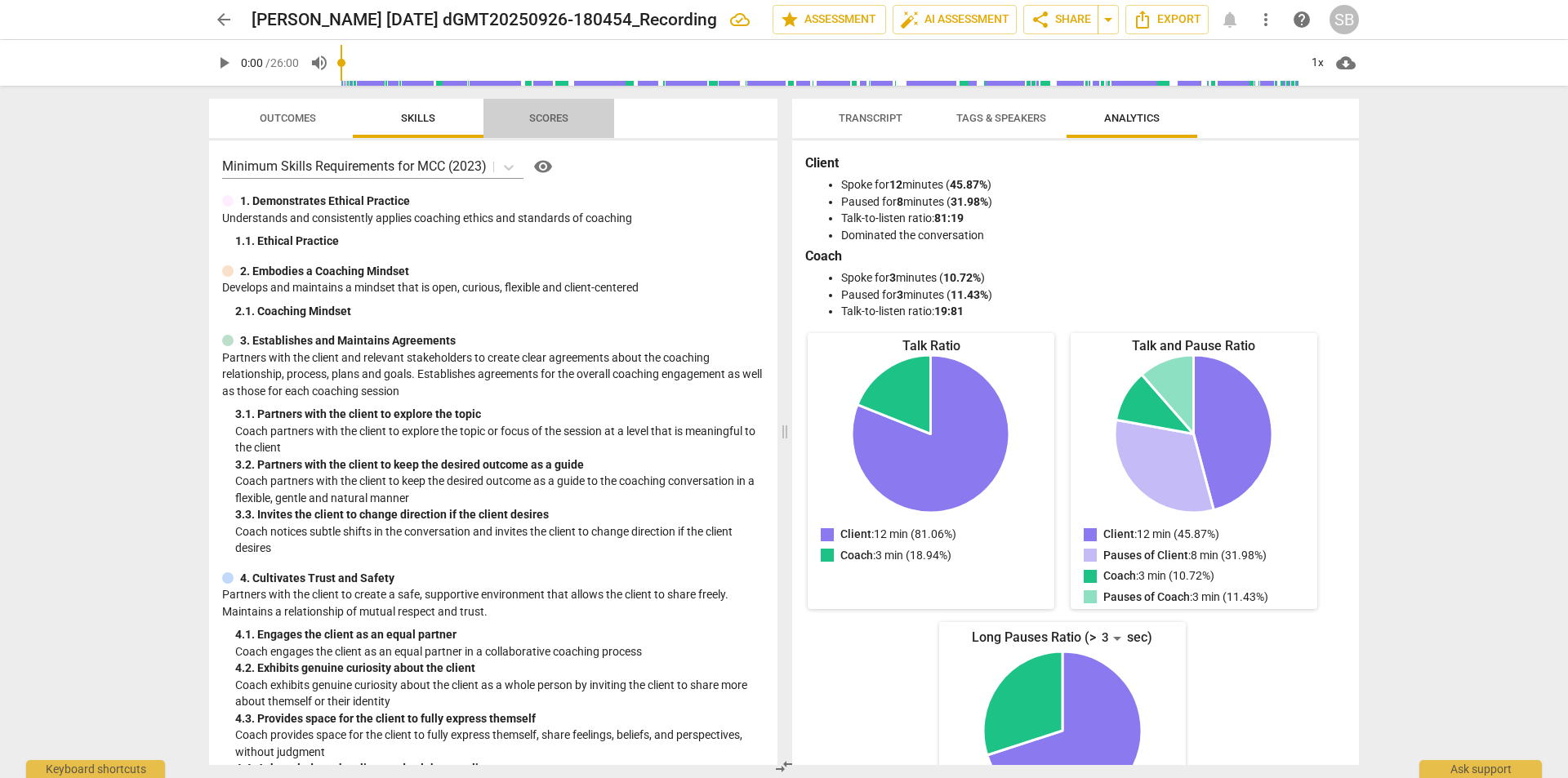
click at [538, 122] on span "Scores" at bounding box center [549, 118] width 39 height 12
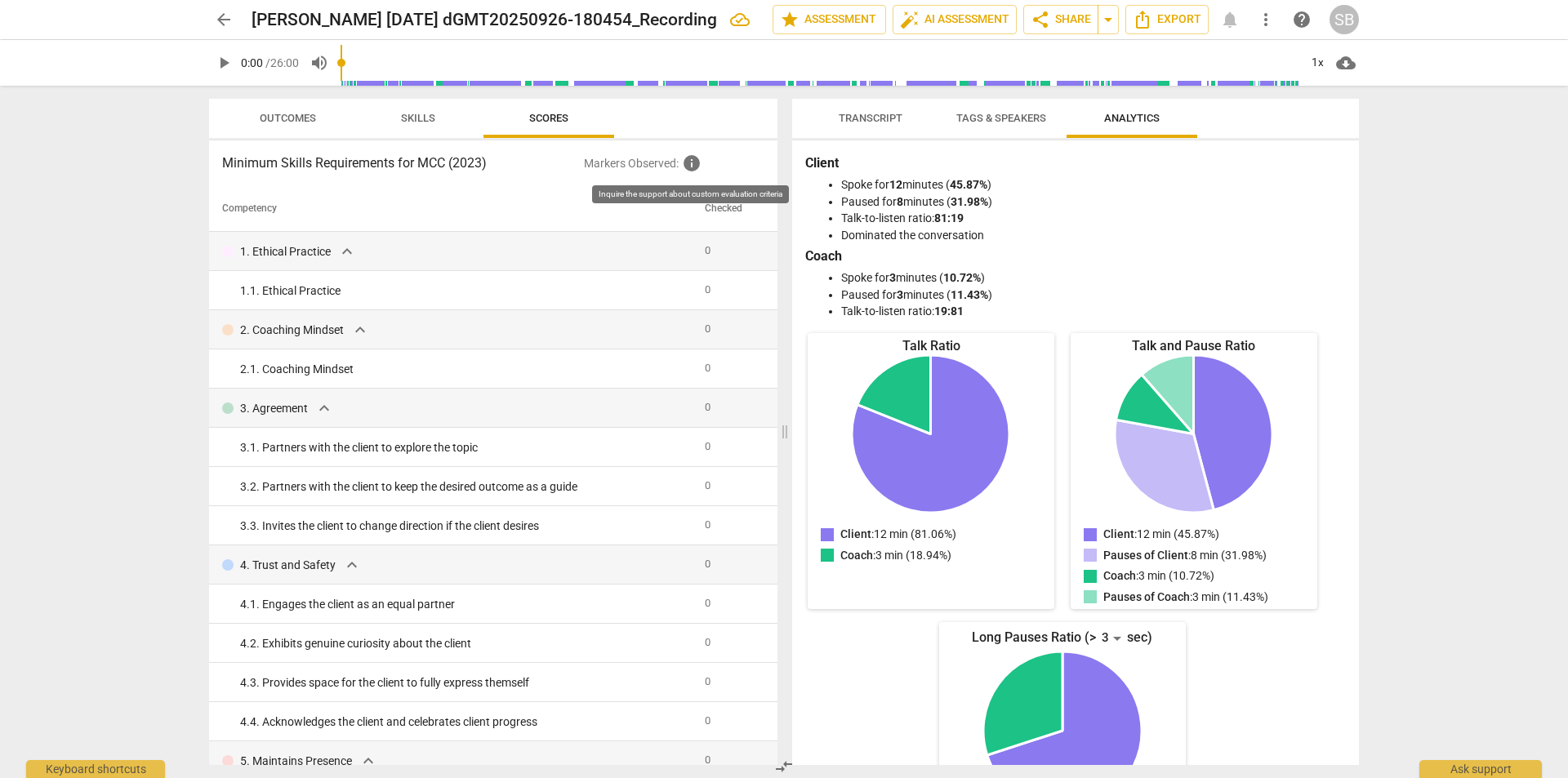
click at [694, 166] on span "info" at bounding box center [692, 164] width 20 height 20
click at [985, 118] on span "Tags & Speakers" at bounding box center [1001, 118] width 90 height 12
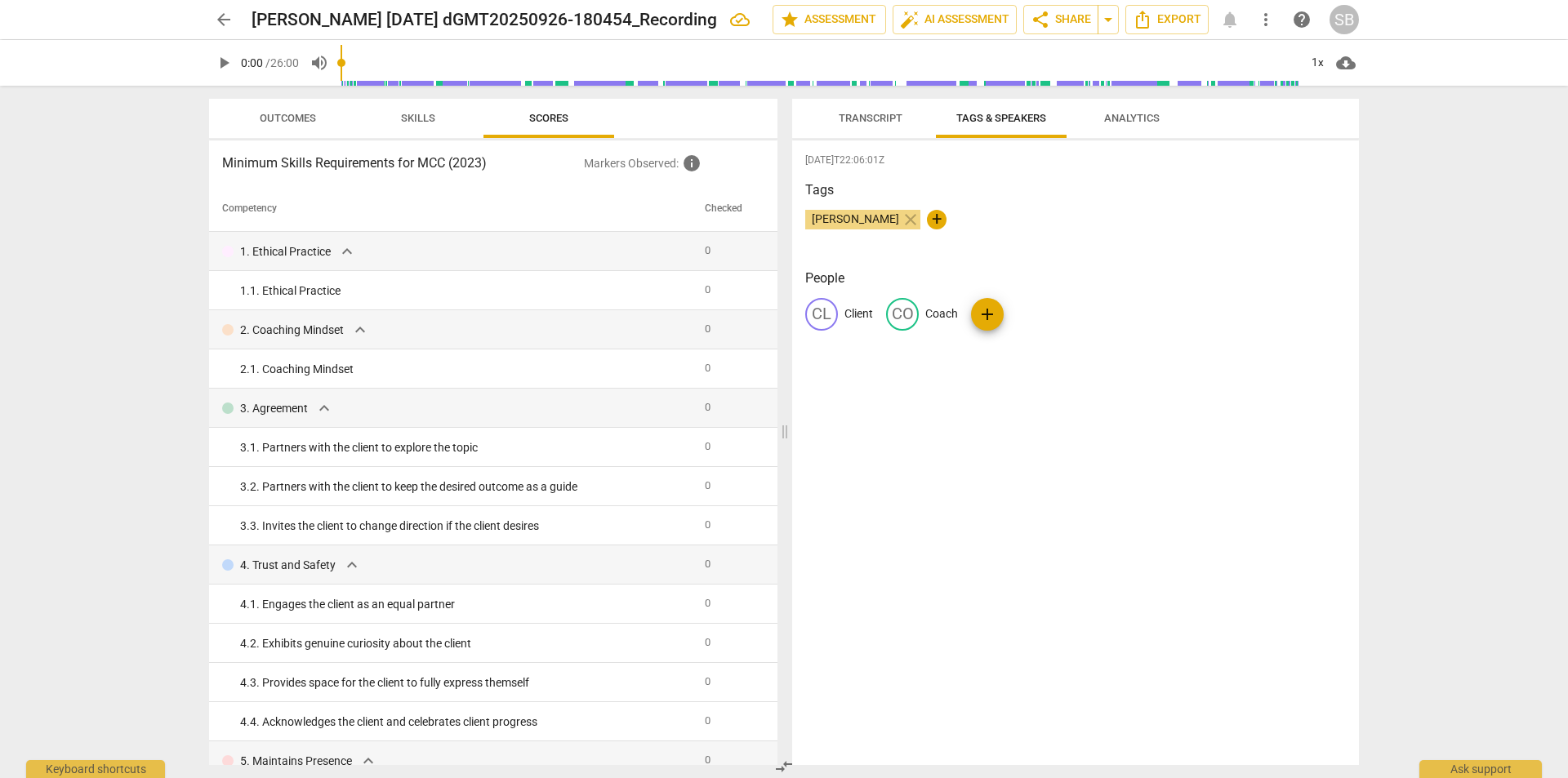
click at [879, 112] on span "Transcript" at bounding box center [871, 118] width 64 height 12
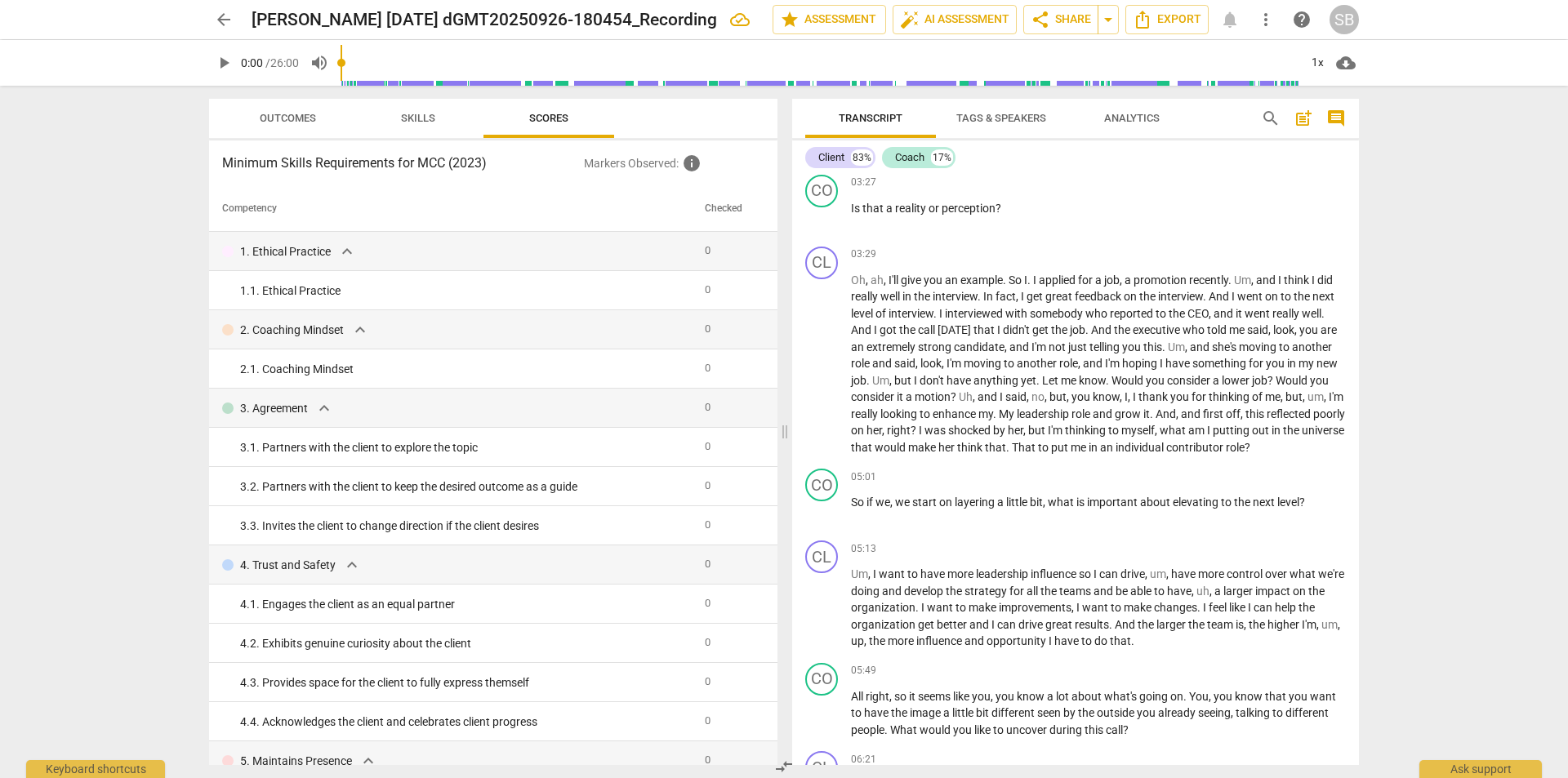
scroll to position [1588, 0]
click at [831, 20] on span "star Assessment" at bounding box center [829, 20] width 99 height 20
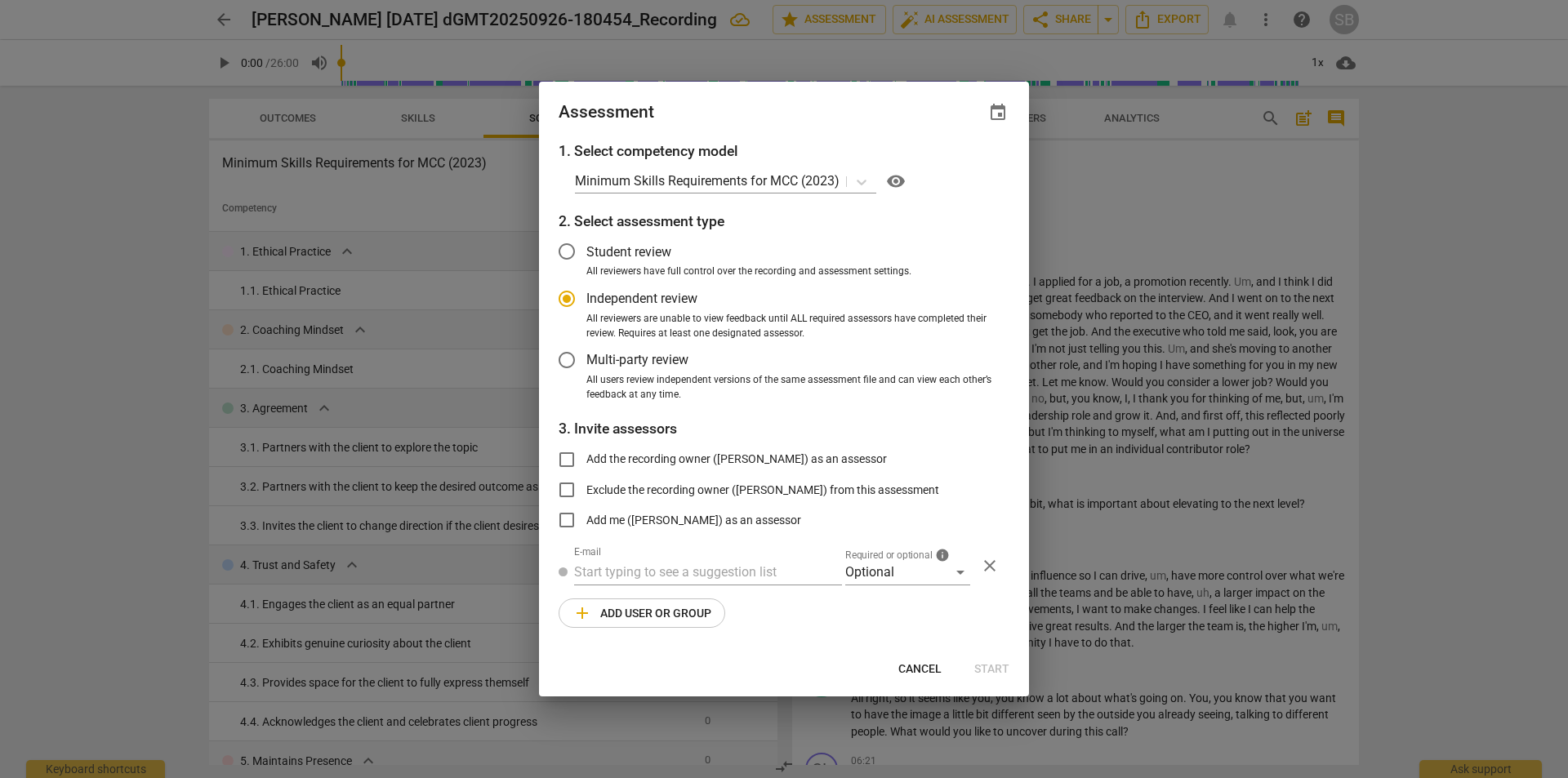
click at [930, 665] on span "Cancel" at bounding box center [920, 670] width 44 height 16
radio input "false"
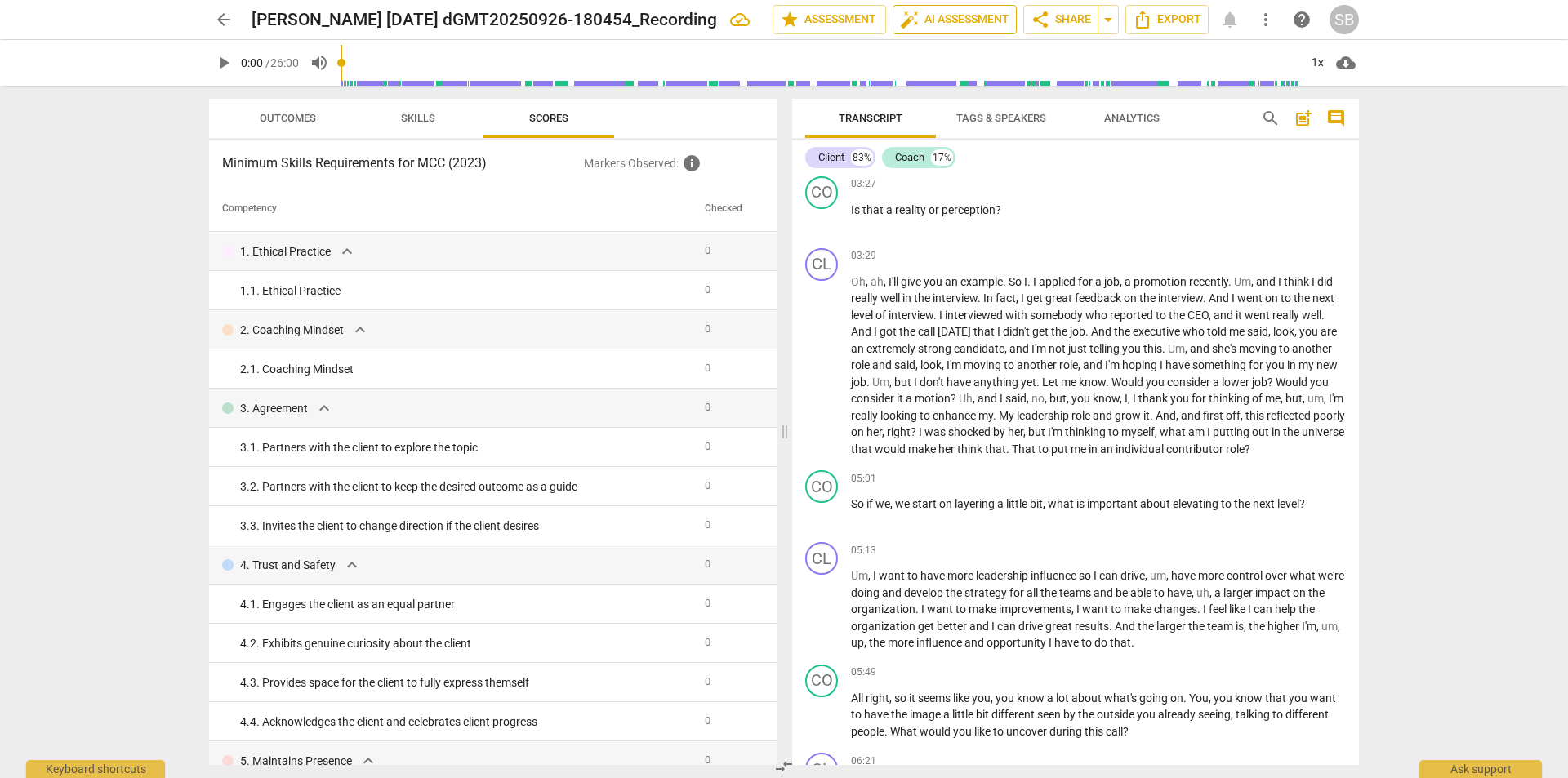
click at [955, 24] on span "auto_fix_high AI Assessment" at bounding box center [954, 20] width 109 height 20
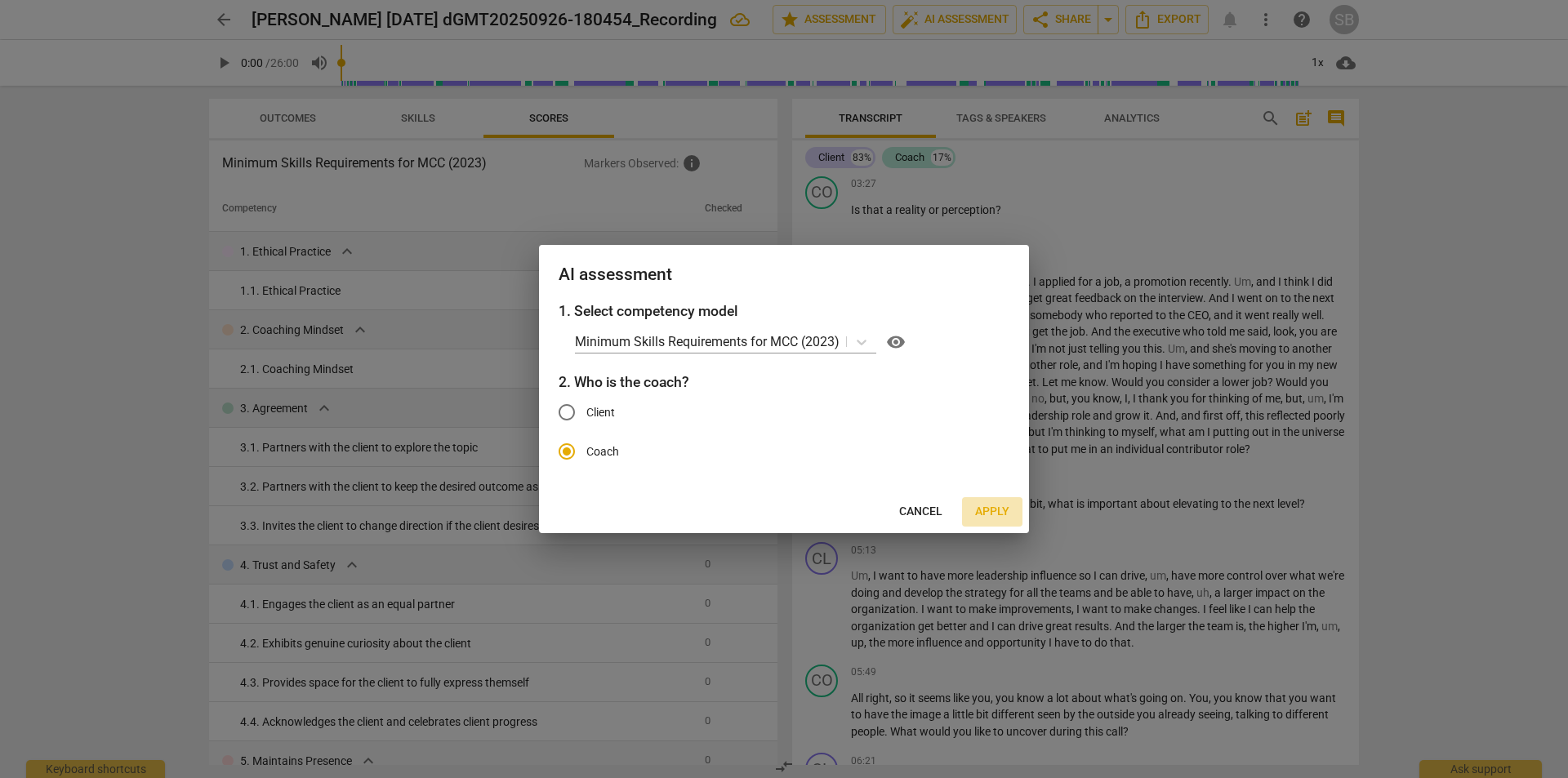
click at [985, 517] on span "Apply" at bounding box center [993, 512] width 35 height 16
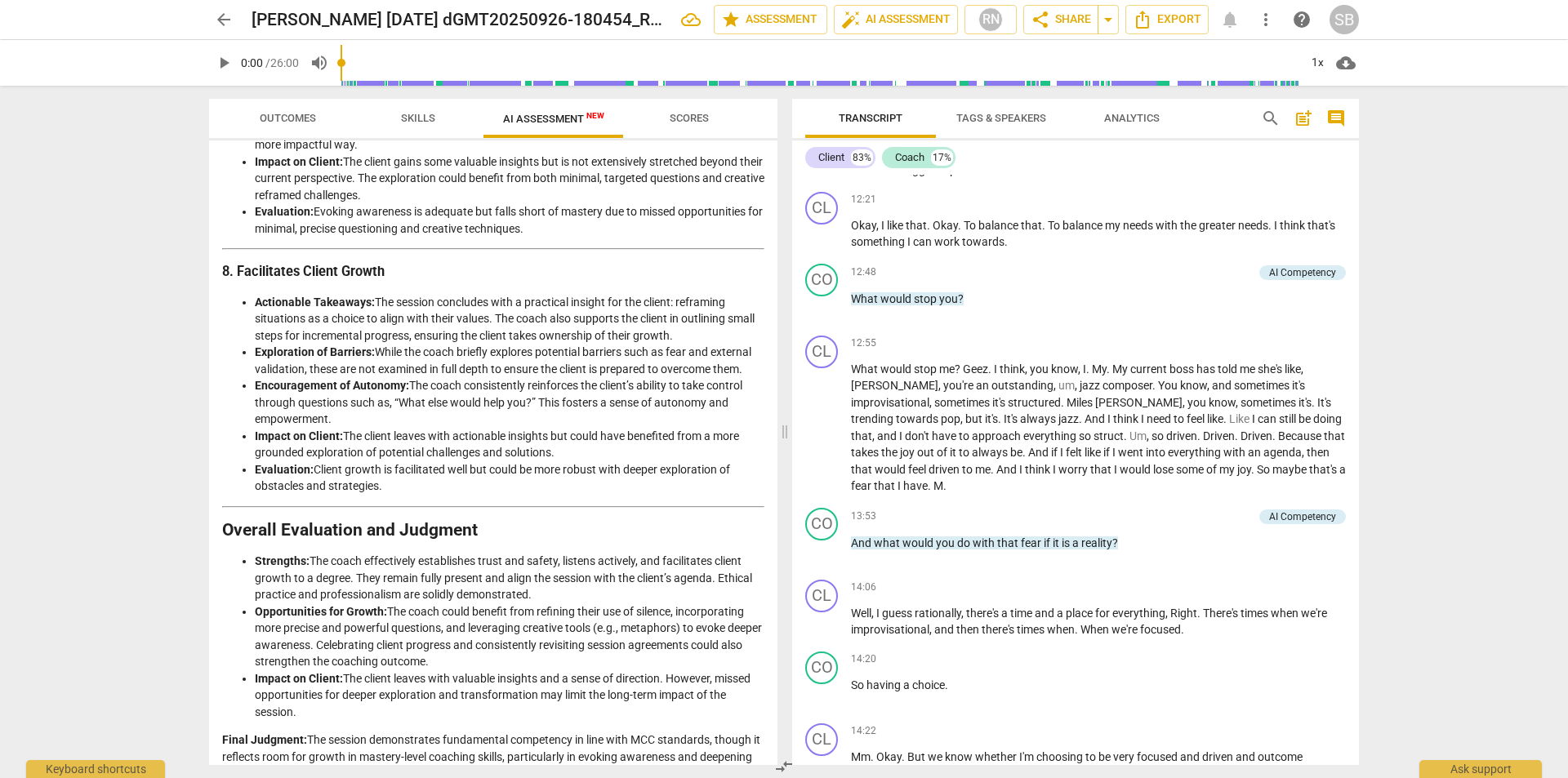
scroll to position [1814, 0]
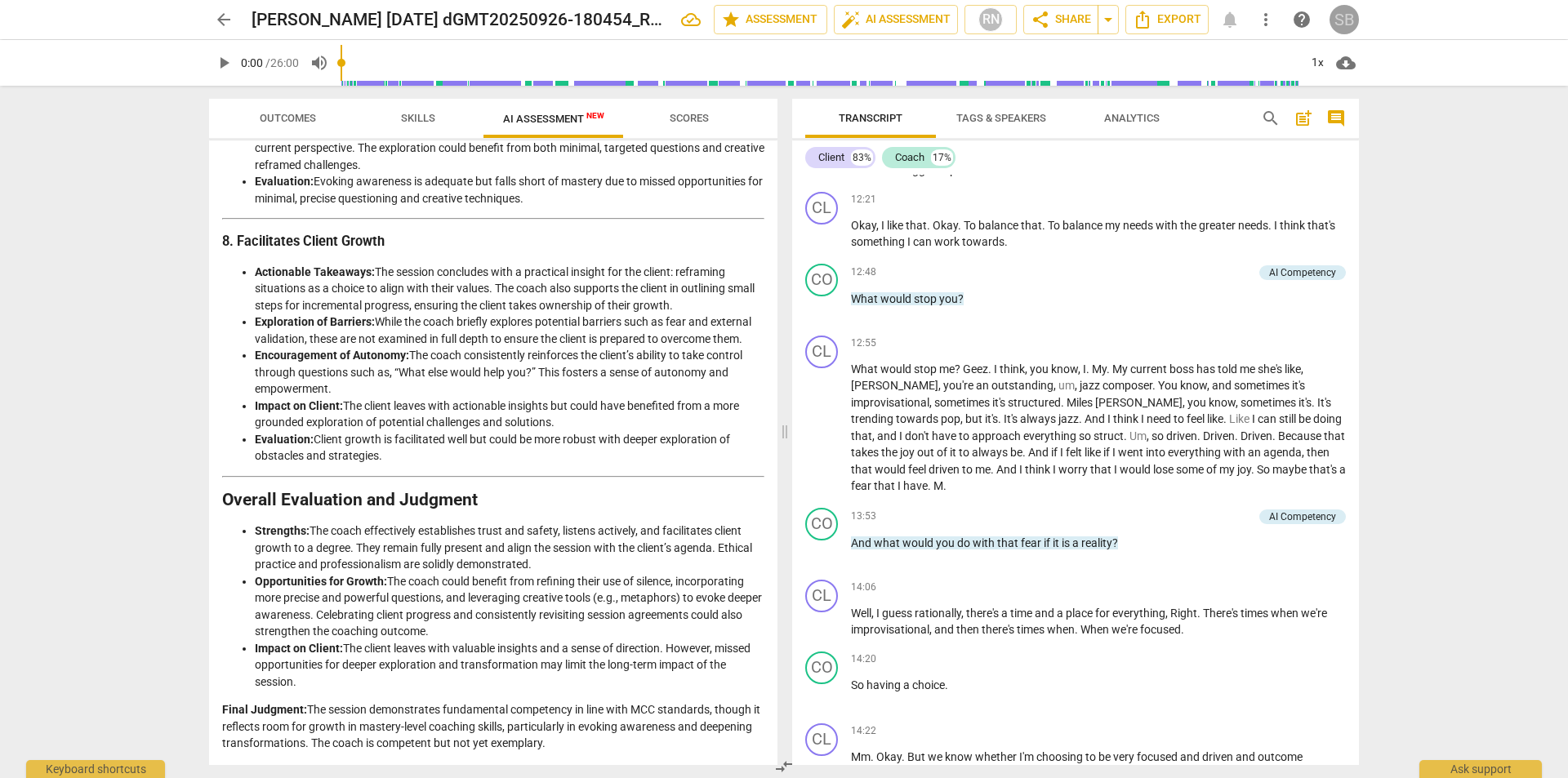
click at [1341, 22] on div "SB" at bounding box center [1344, 20] width 29 height 29
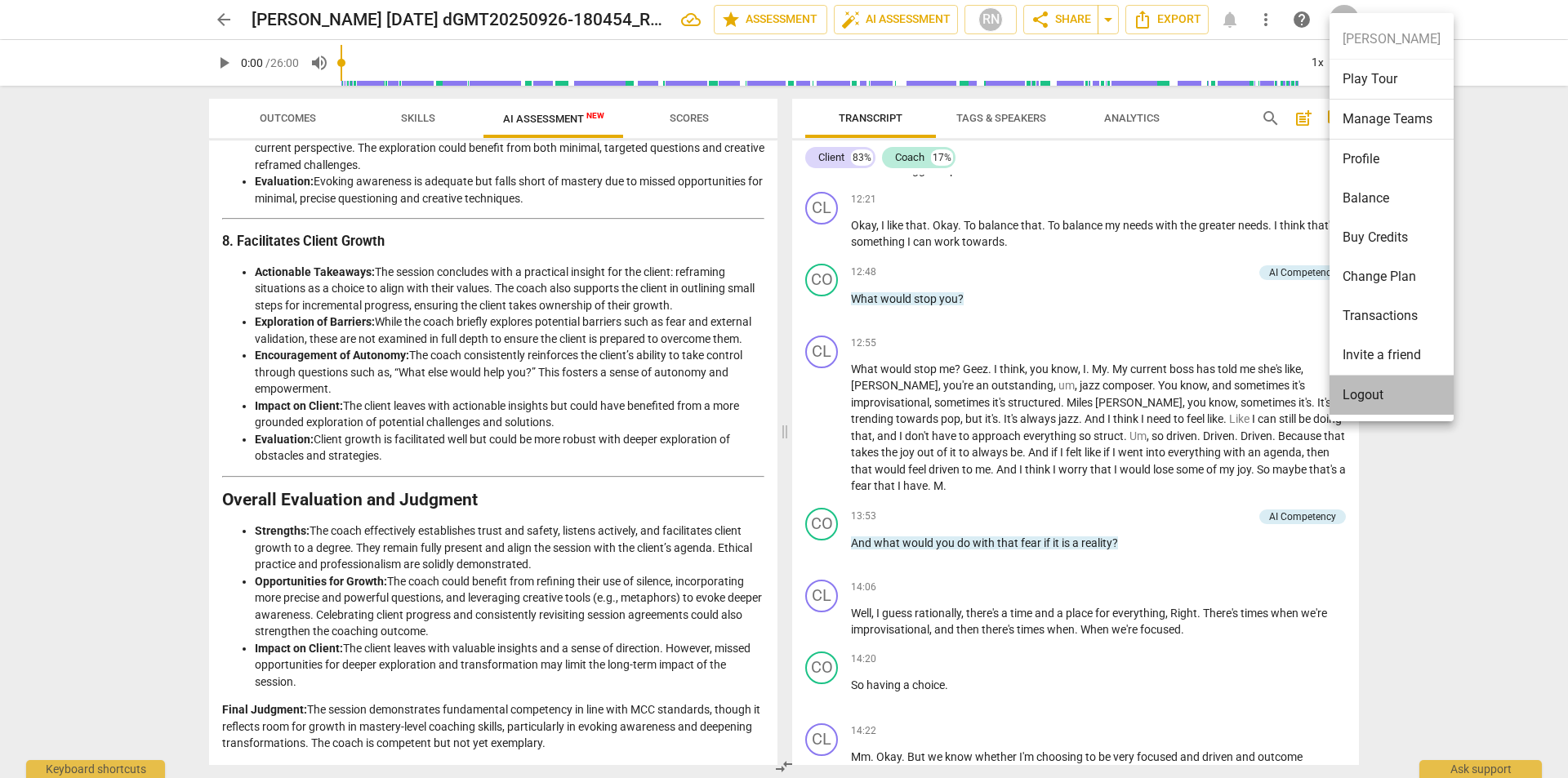
click at [1369, 396] on li "Logout" at bounding box center [1392, 395] width 125 height 39
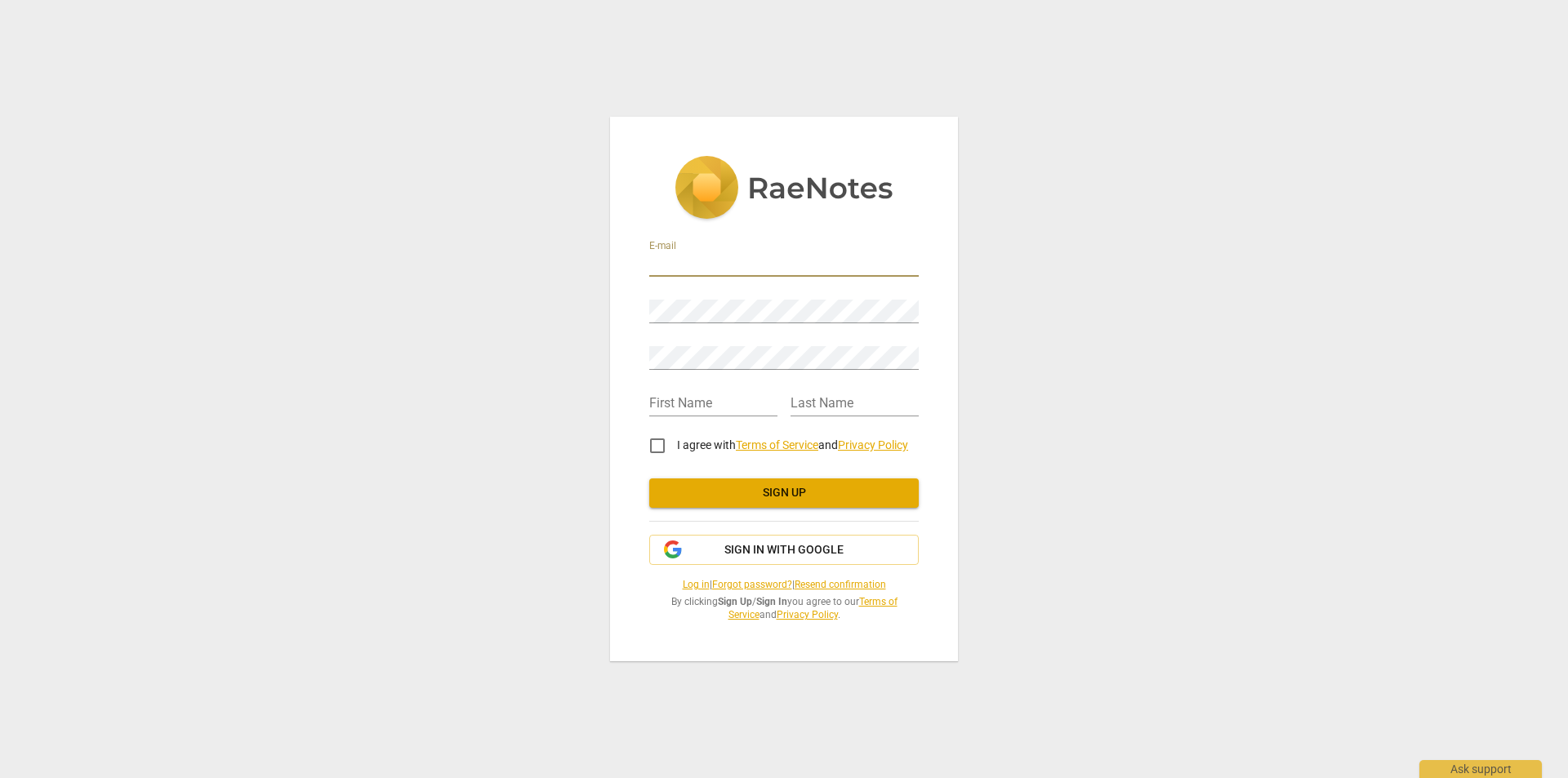
click at [682, 263] on input "email" at bounding box center [784, 265] width 269 height 24
paste input "danastevecalendar@gmail.com"
type input "danastevecalendar@gmail.com"
click at [687, 398] on input "text" at bounding box center [713, 405] width 128 height 24
type input "Steven"
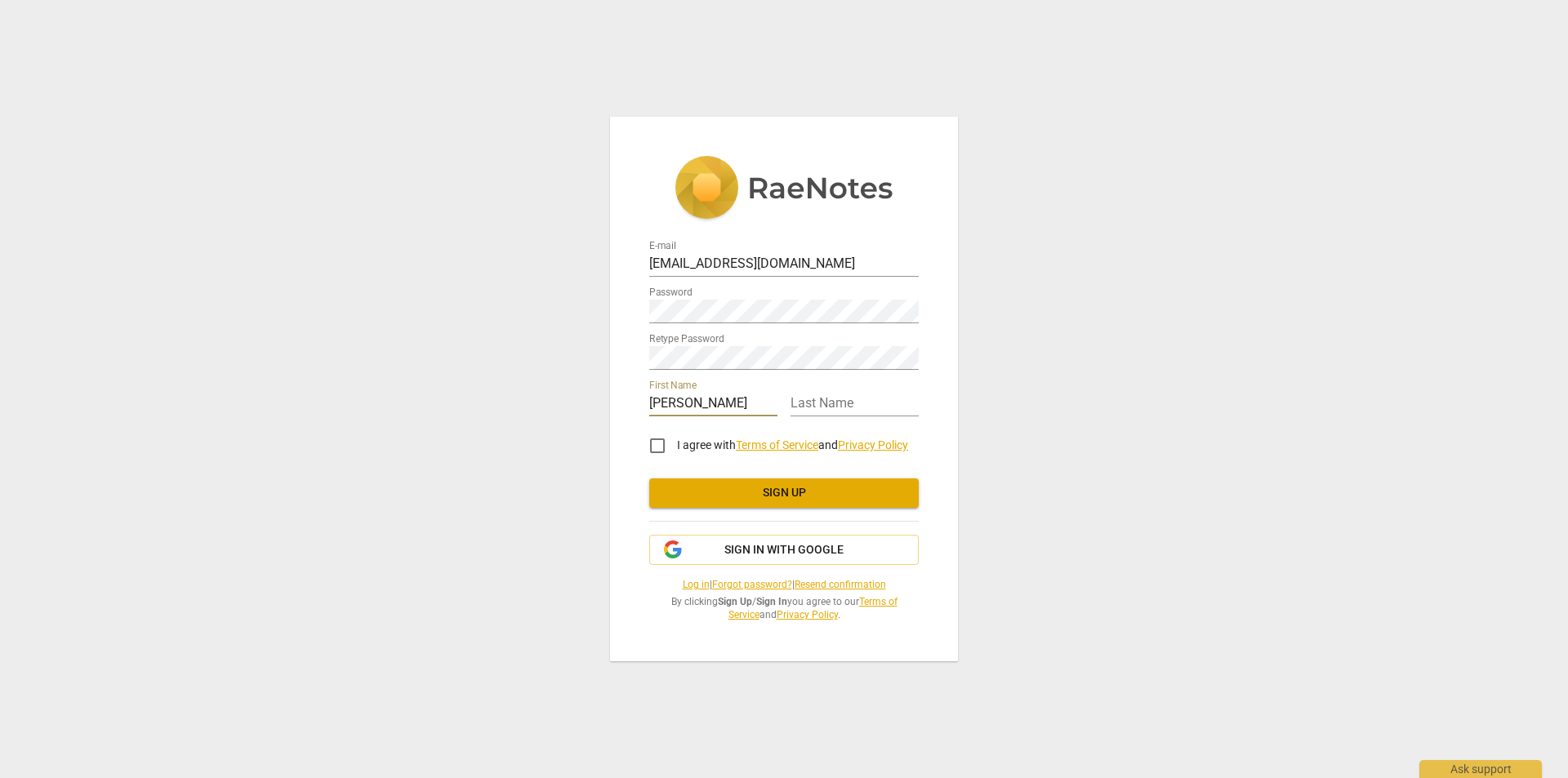
type input "E Hornstein"
click at [655, 445] on input "I agree with Terms of Service and Privacy Policy" at bounding box center [657, 445] width 39 height 39
checkbox input "true"
click at [701, 485] on span "Sign up" at bounding box center [784, 493] width 244 height 16
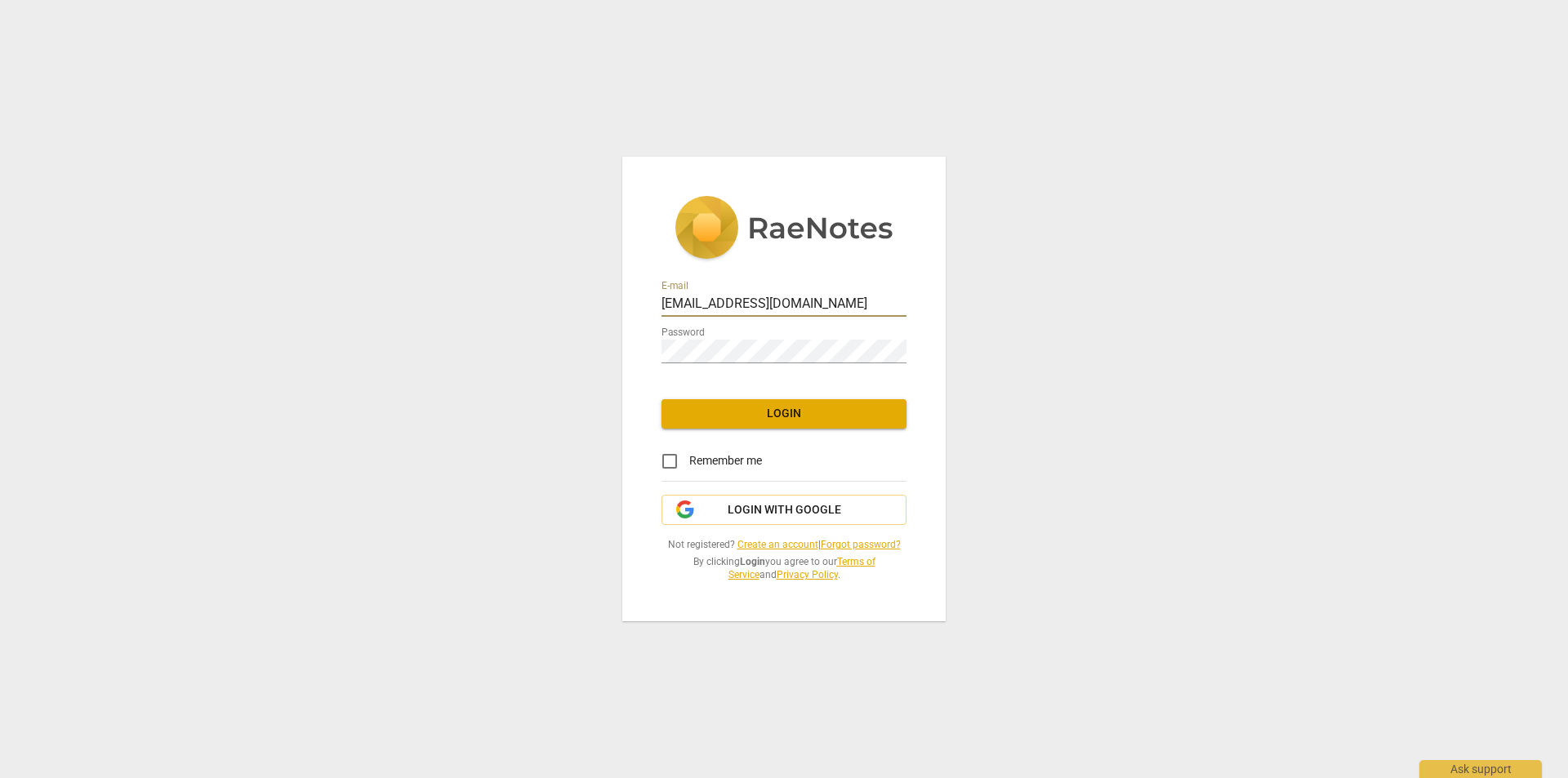
drag, startPoint x: 833, startPoint y: 299, endPoint x: 606, endPoint y: 285, distance: 227.4
click at [606, 285] on div "E-mail sharonarleenb@gmail.com Password Login Remember me Login with Google Not…" at bounding box center [784, 389] width 1568 height 778
paste input "danastevecalendar"
type input "danastevecalendar@gmail.com"
click at [752, 413] on span "Login" at bounding box center [784, 413] width 219 height 16
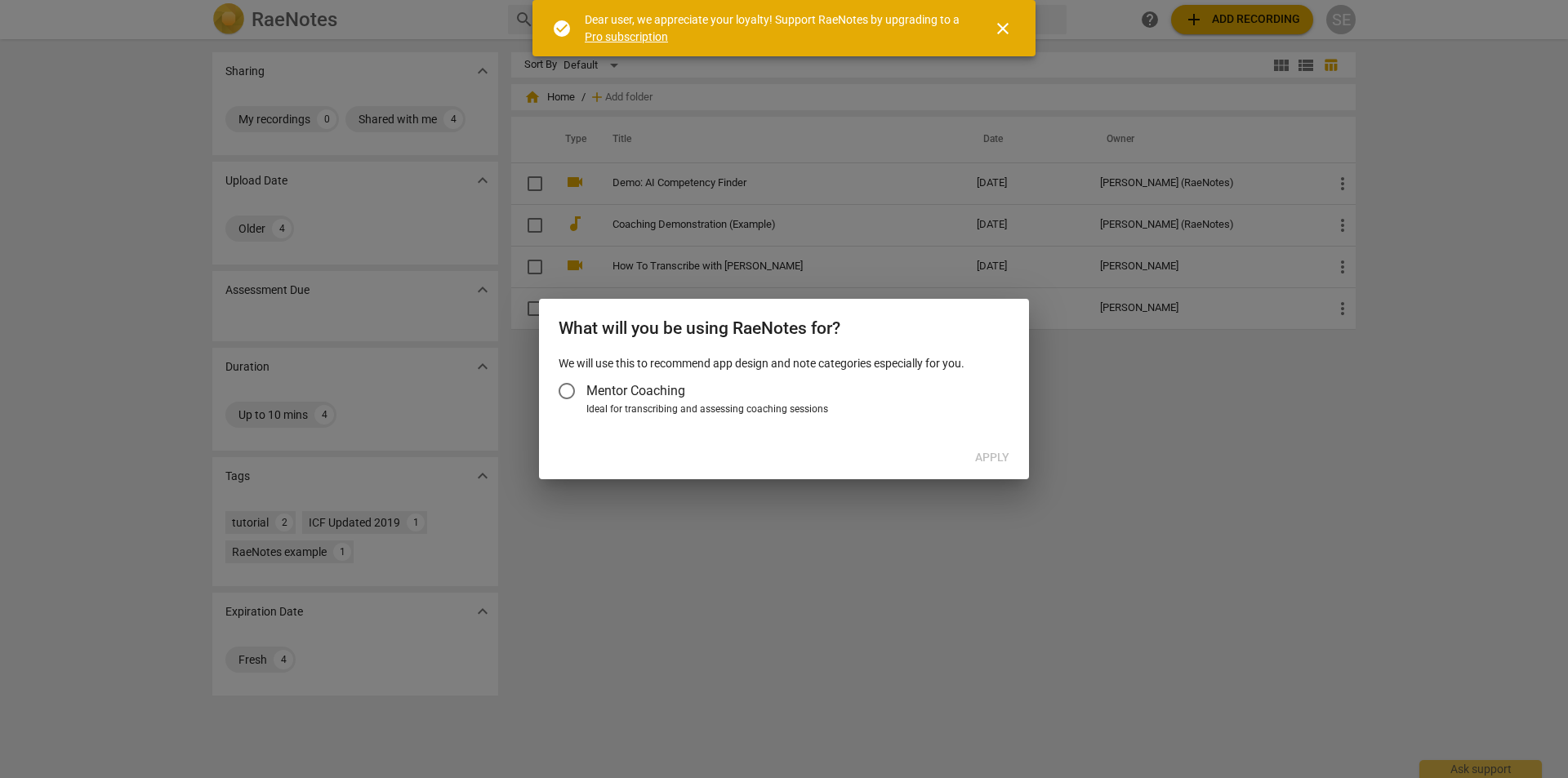
drag, startPoint x: 567, startPoint y: 382, endPoint x: 590, endPoint y: 389, distance: 24.0
click at [567, 382] on input "Mentor Coaching" at bounding box center [567, 391] width 39 height 39
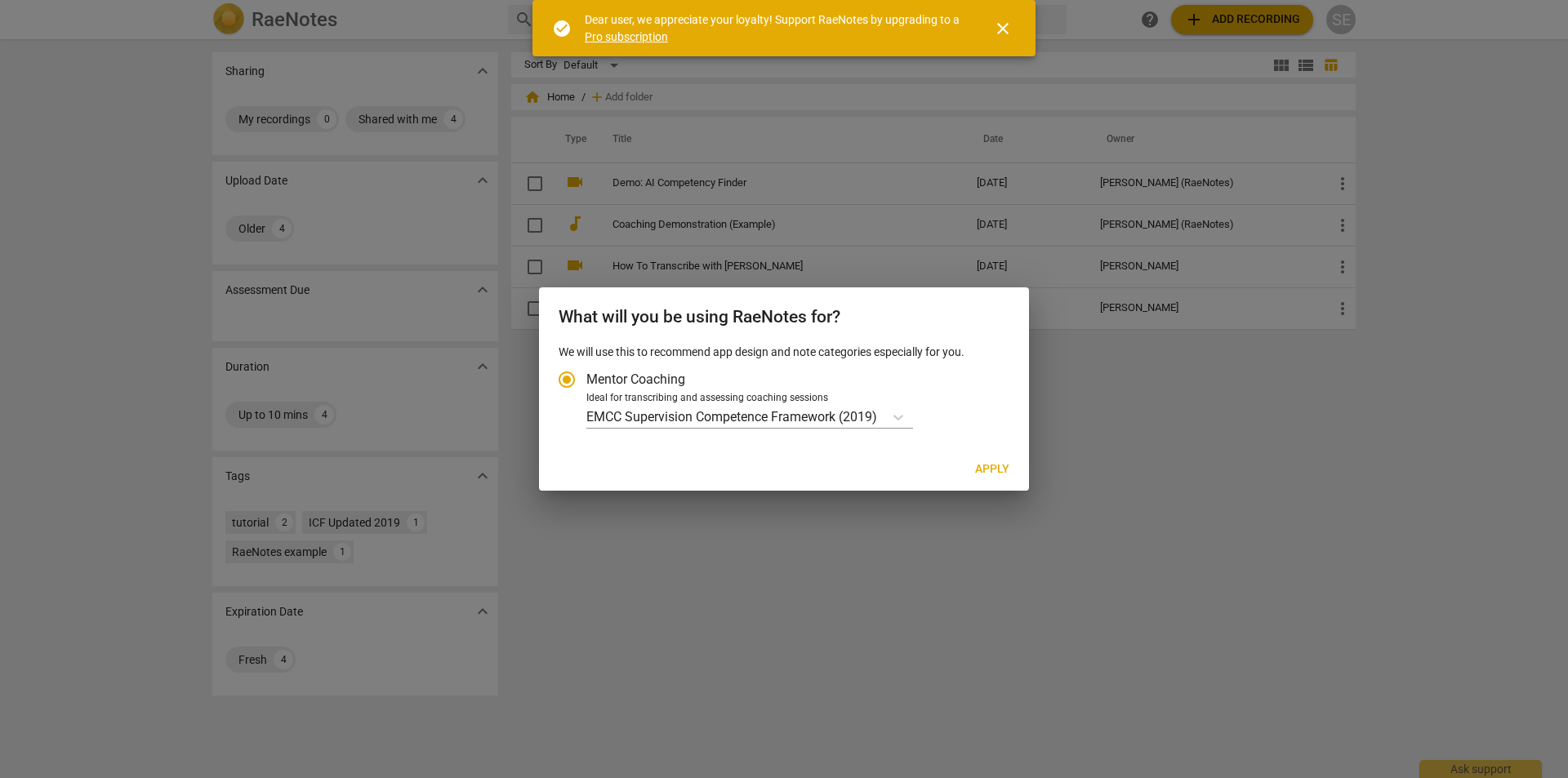
click at [976, 467] on span "Apply" at bounding box center [993, 469] width 35 height 16
radio input "false"
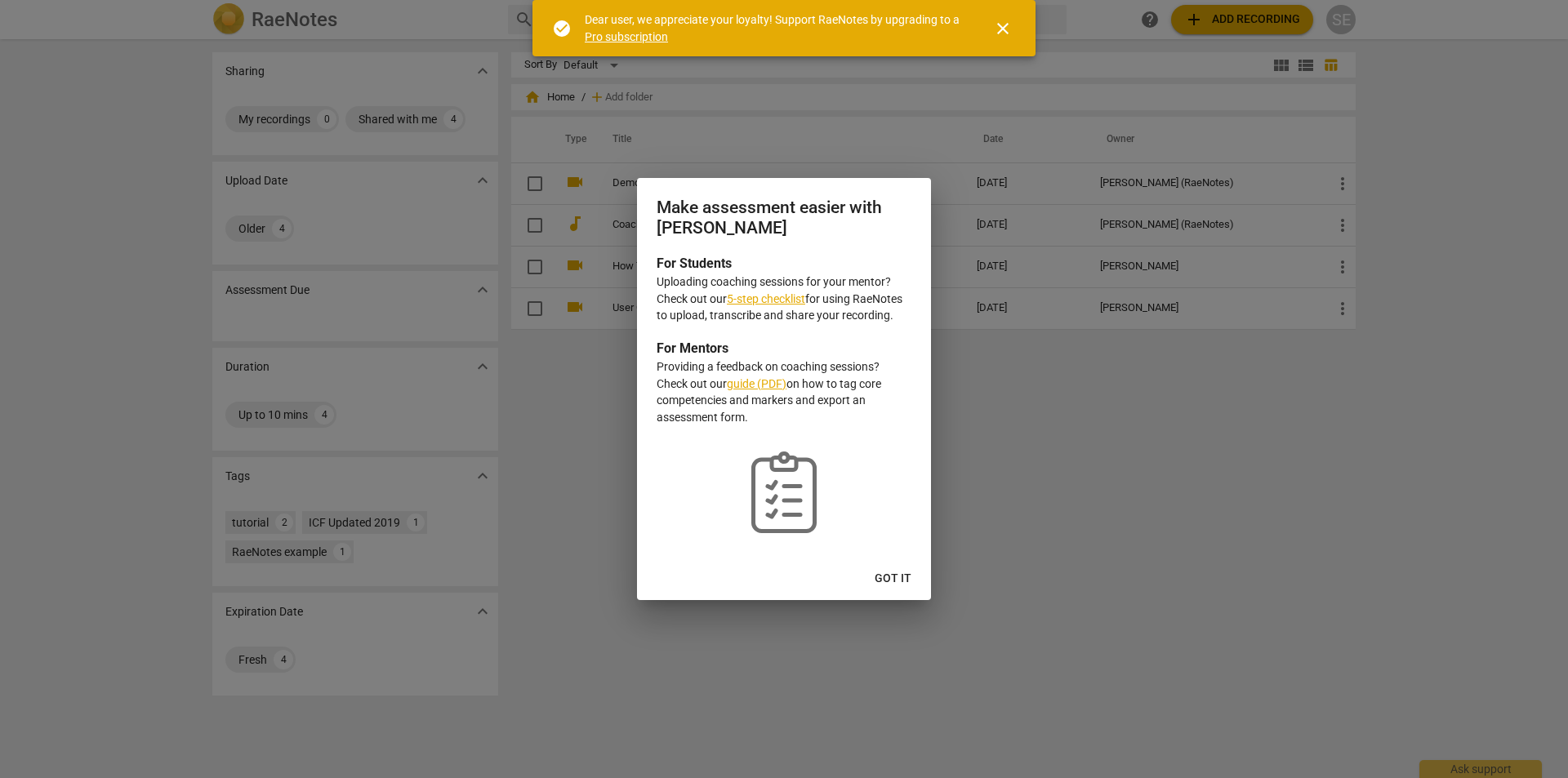
click at [896, 579] on span "Got it" at bounding box center [893, 579] width 36 height 16
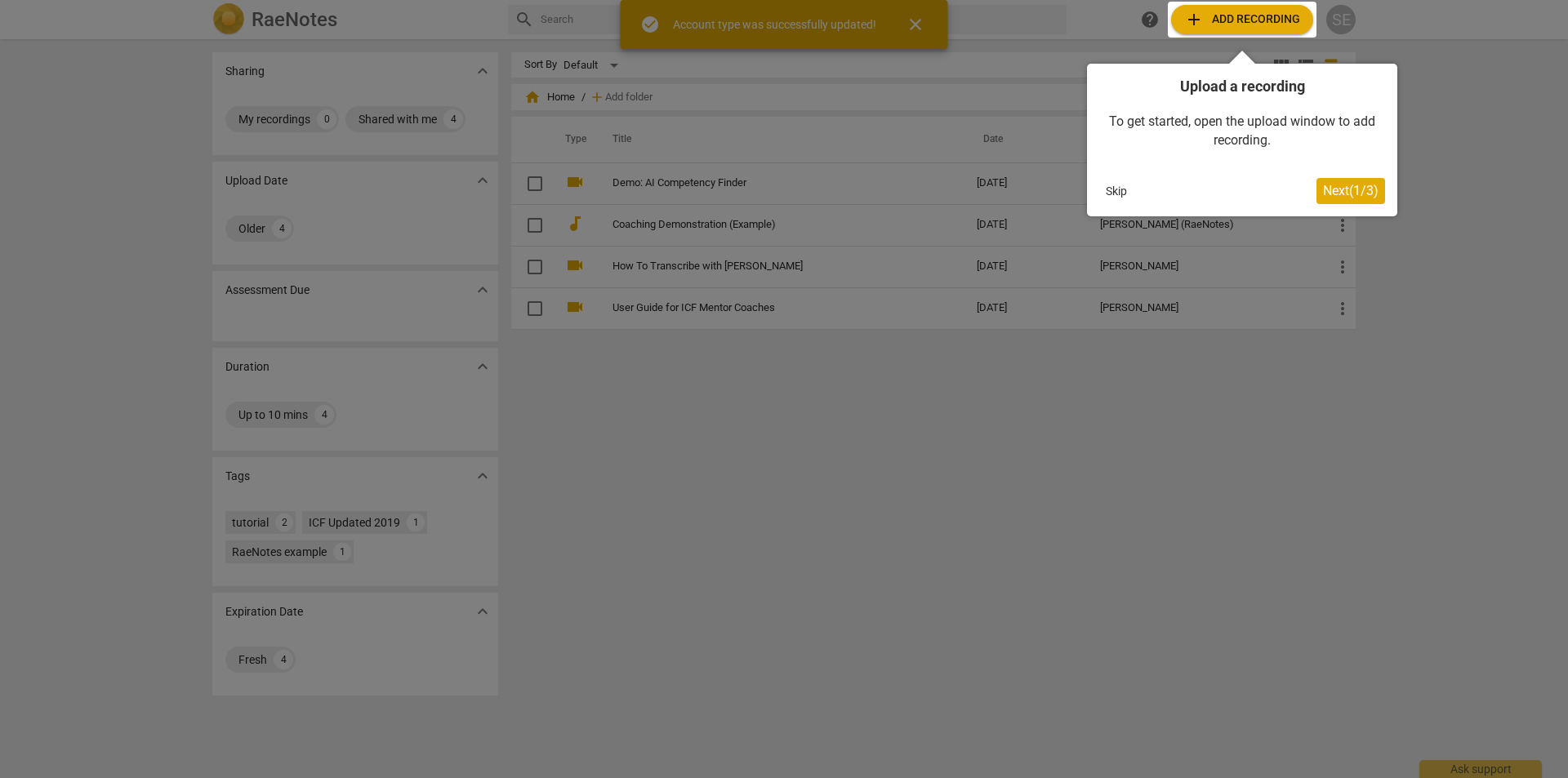
click at [1218, 17] on div at bounding box center [1242, 20] width 149 height 36
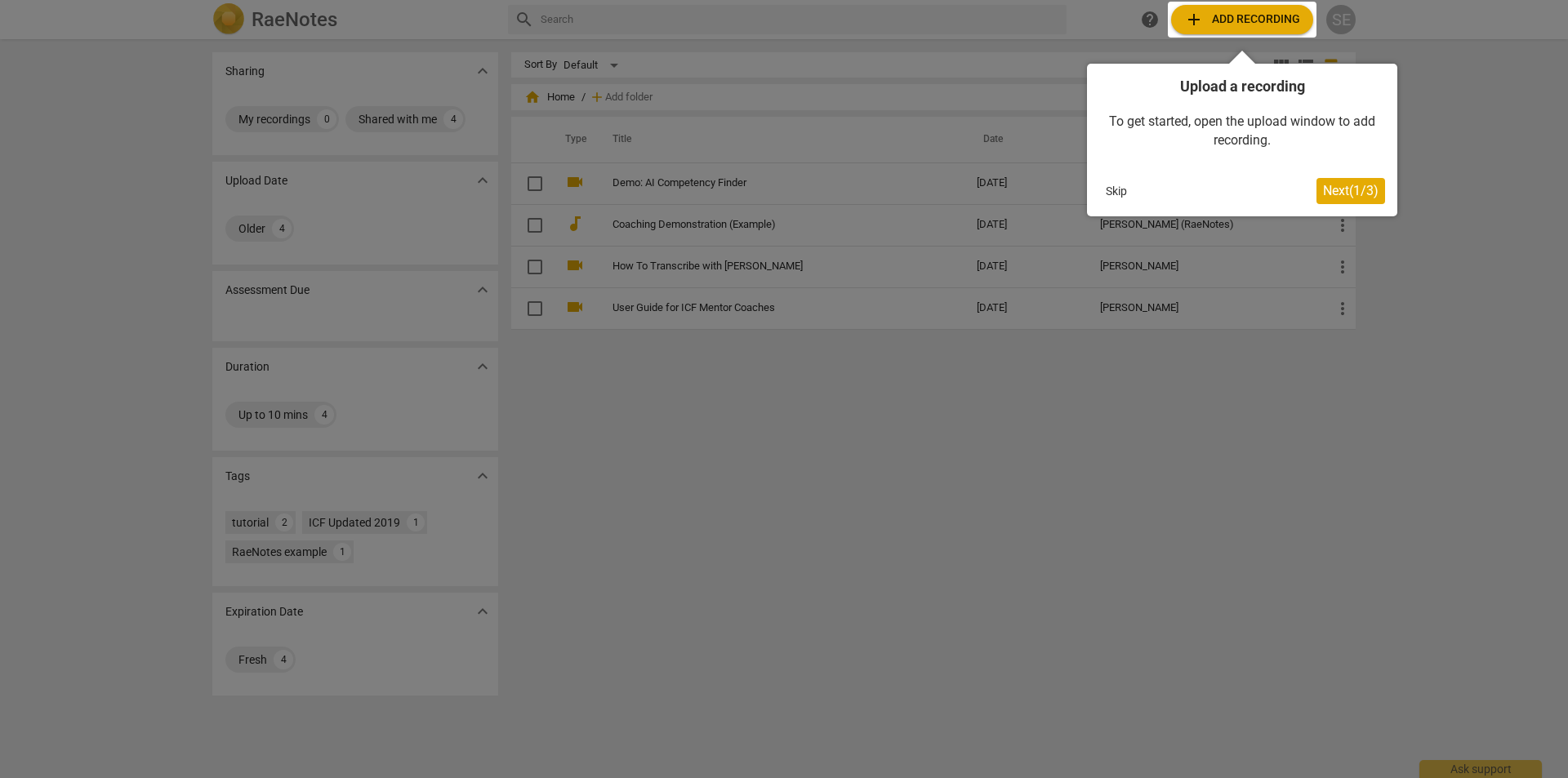
click at [1113, 190] on button "Skip" at bounding box center [1116, 191] width 35 height 25
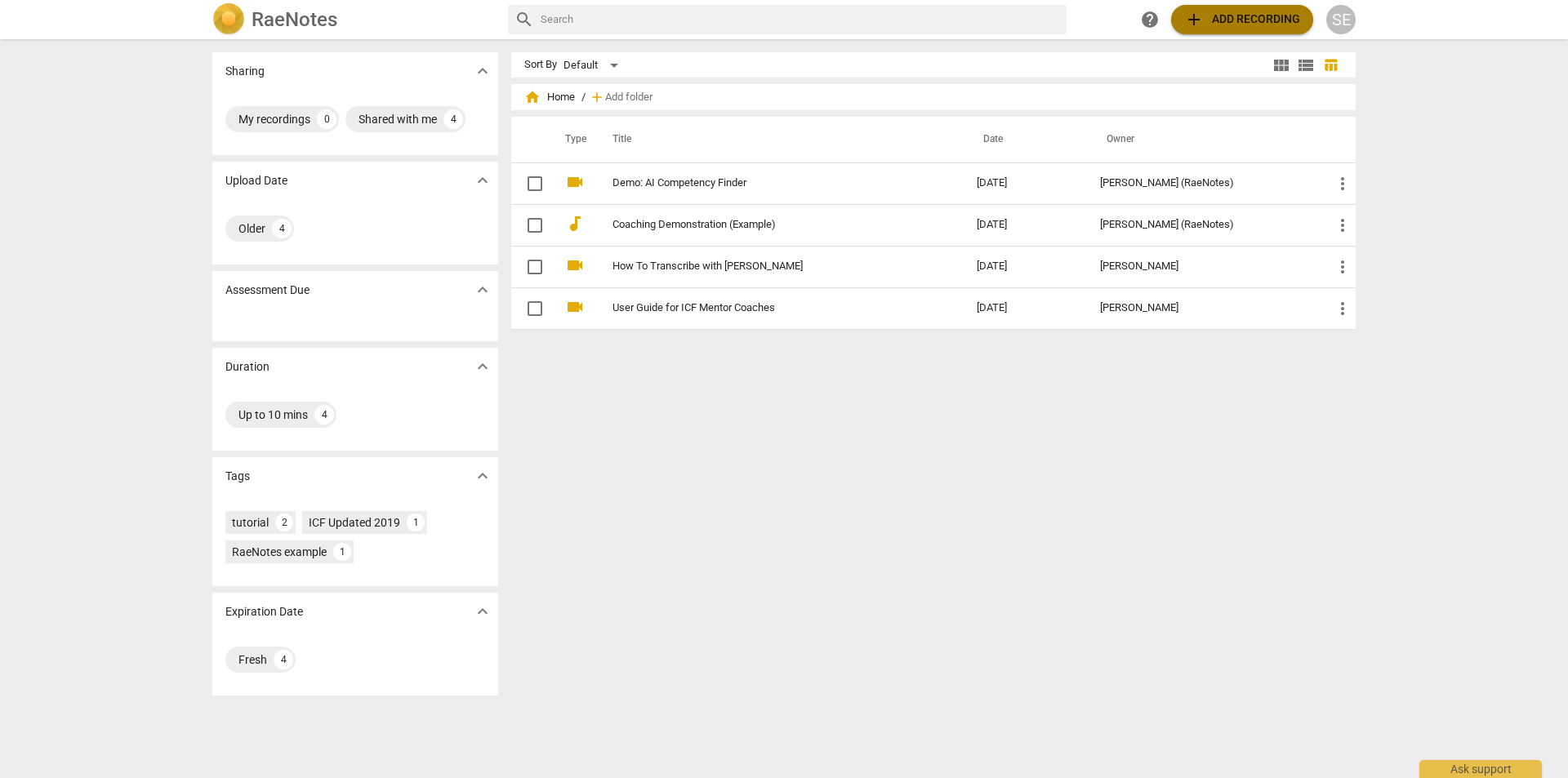
click at [1246, 19] on span "add Add recording" at bounding box center [1242, 20] width 116 height 20
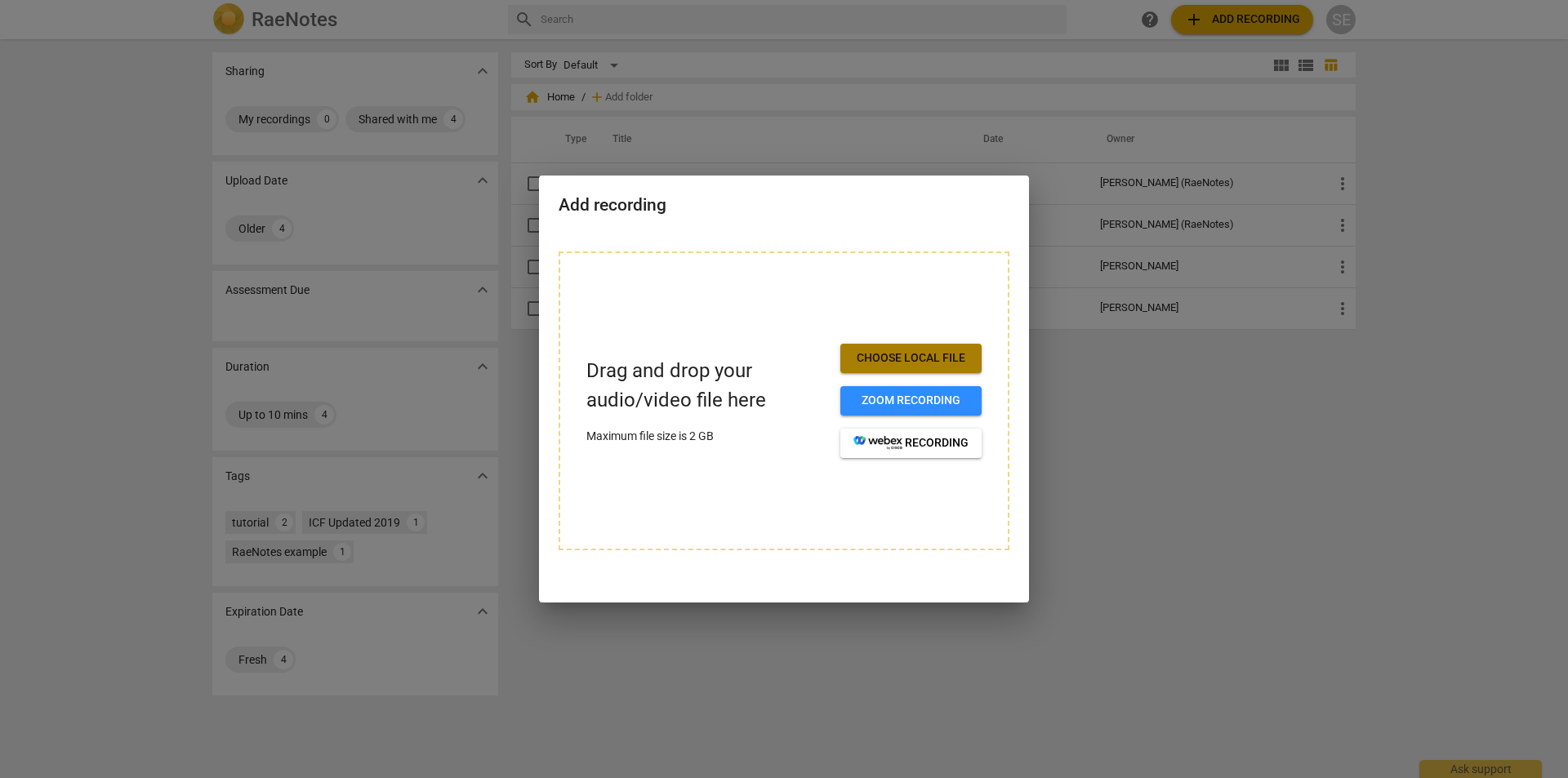
click at [939, 355] on span "Choose local file" at bounding box center [911, 358] width 115 height 16
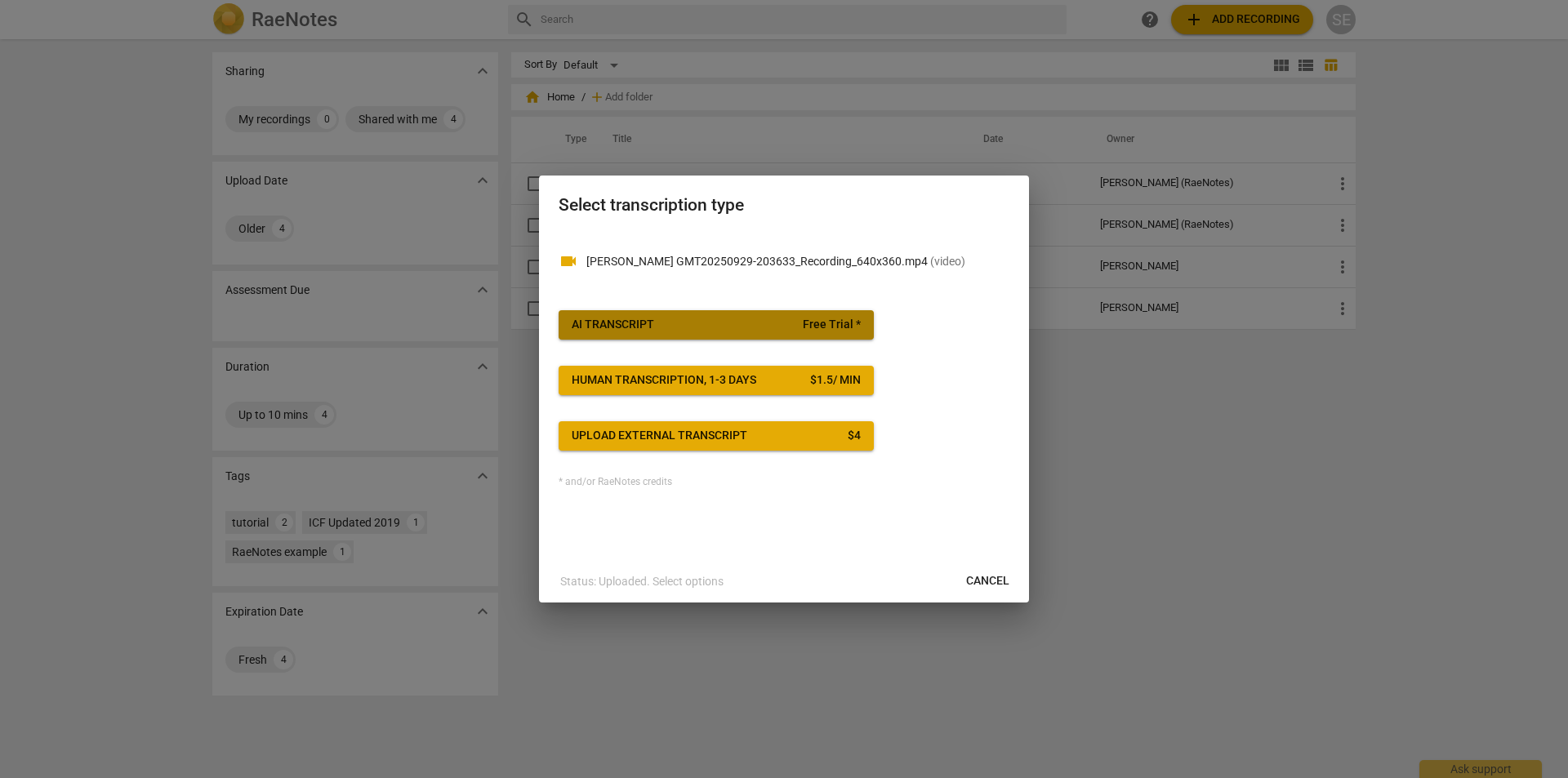
click at [748, 320] on span "AI Transcript Free Trial *" at bounding box center [716, 325] width 289 height 16
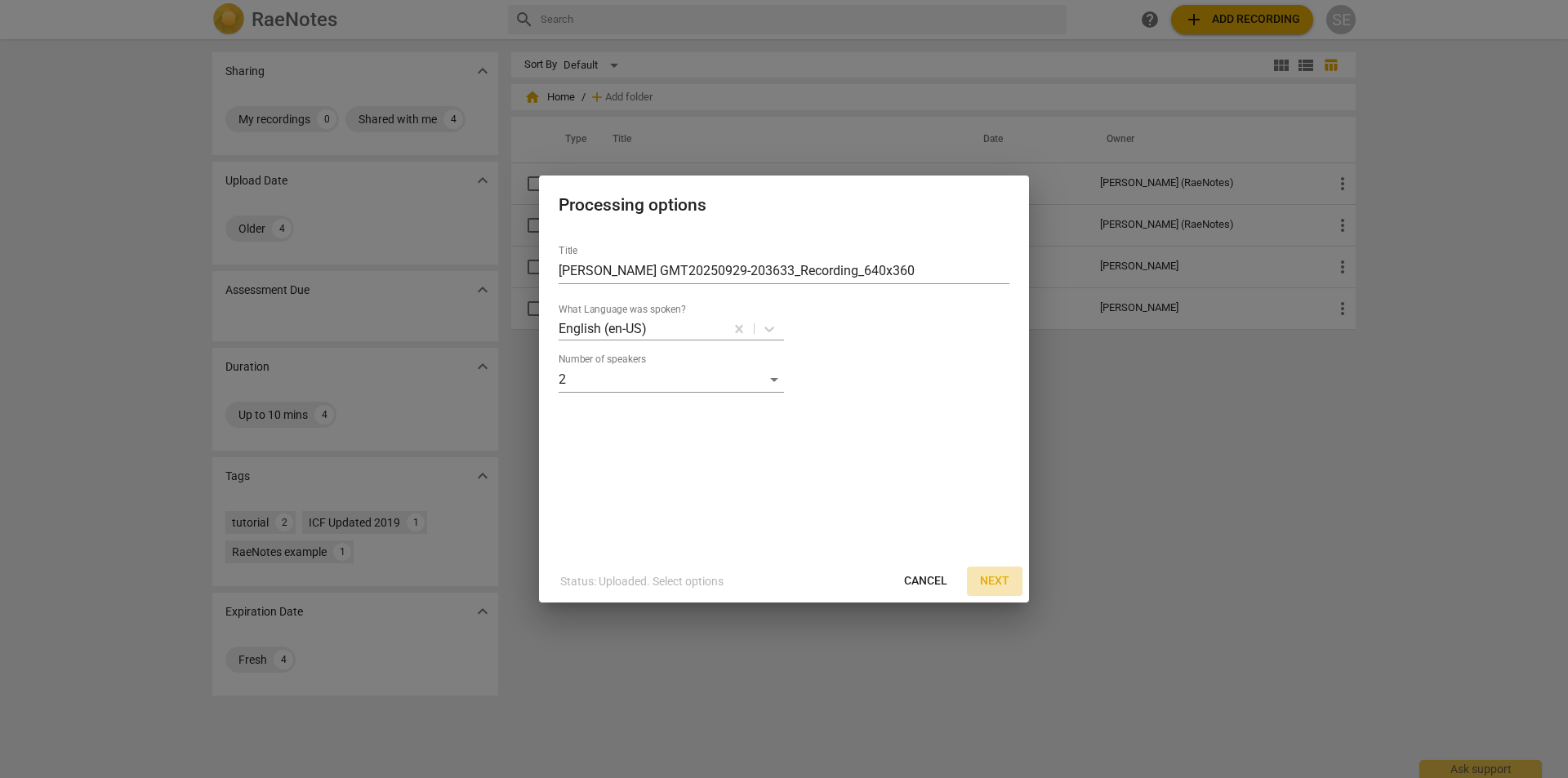
click at [1004, 591] on button "Next" at bounding box center [994, 581] width 55 height 29
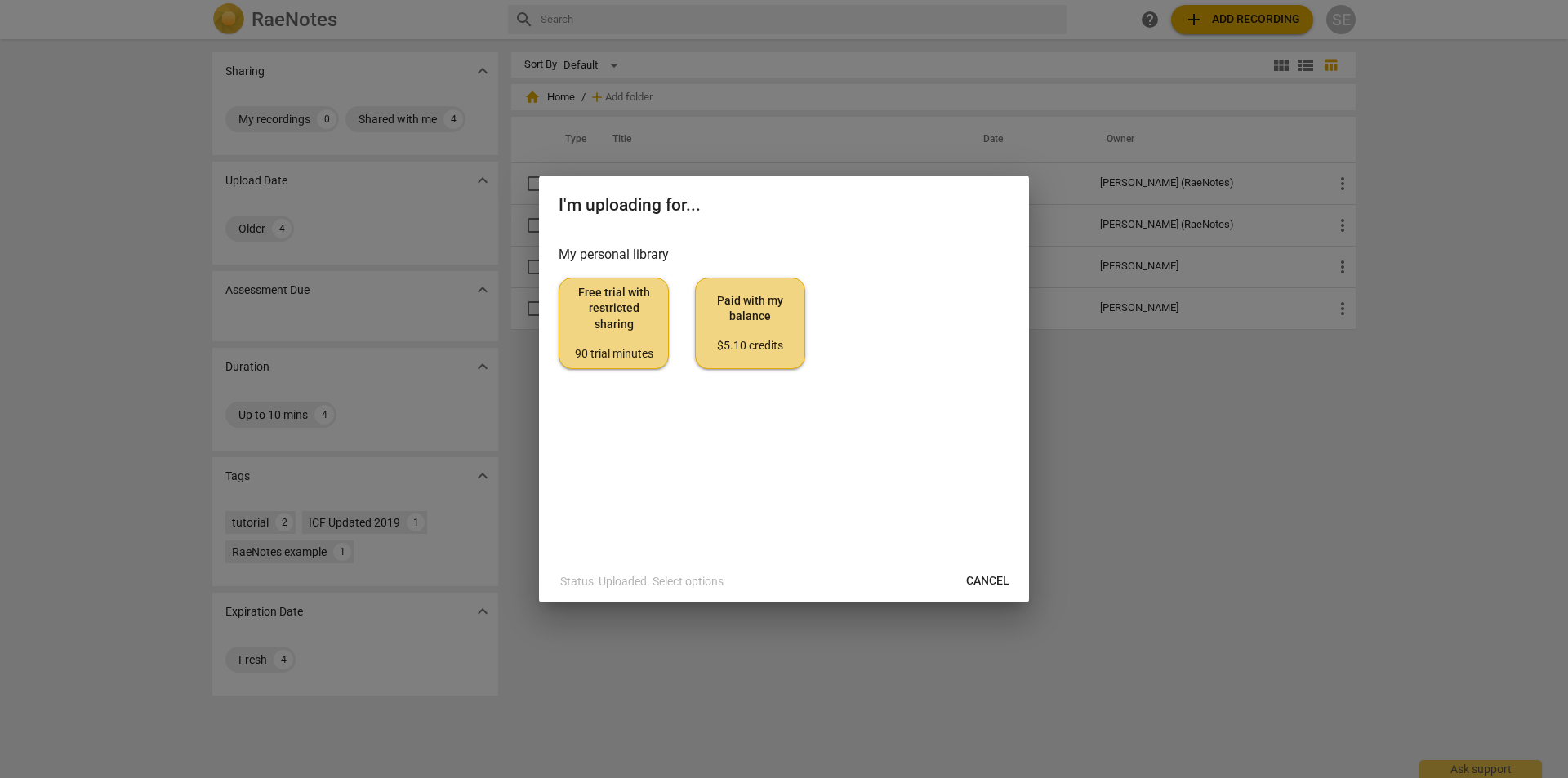
click at [615, 319] on span "Free trial with restricted sharing 90 trial minutes" at bounding box center [614, 324] width 83 height 76
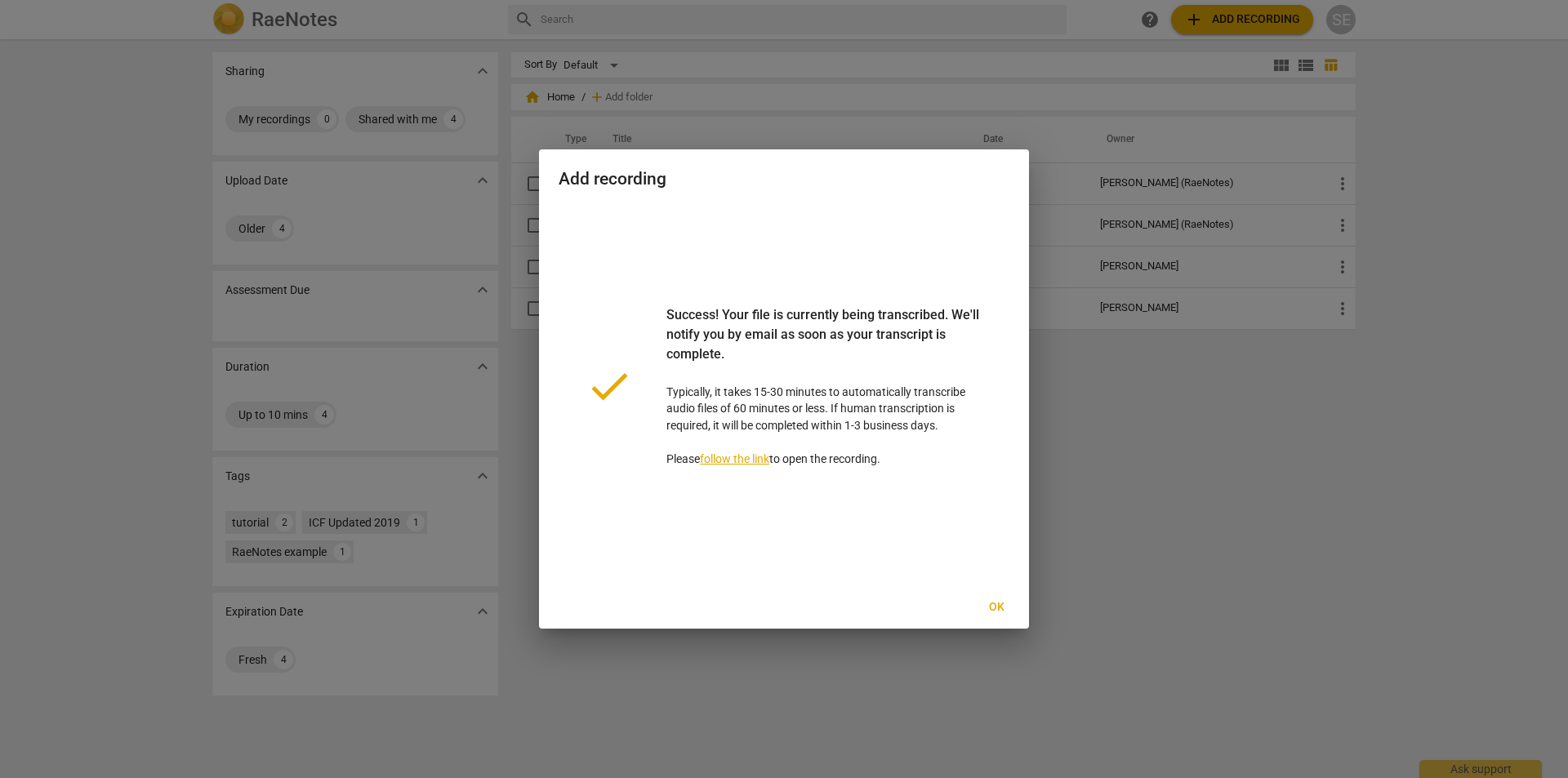
click at [1001, 607] on span "Ok" at bounding box center [996, 607] width 26 height 16
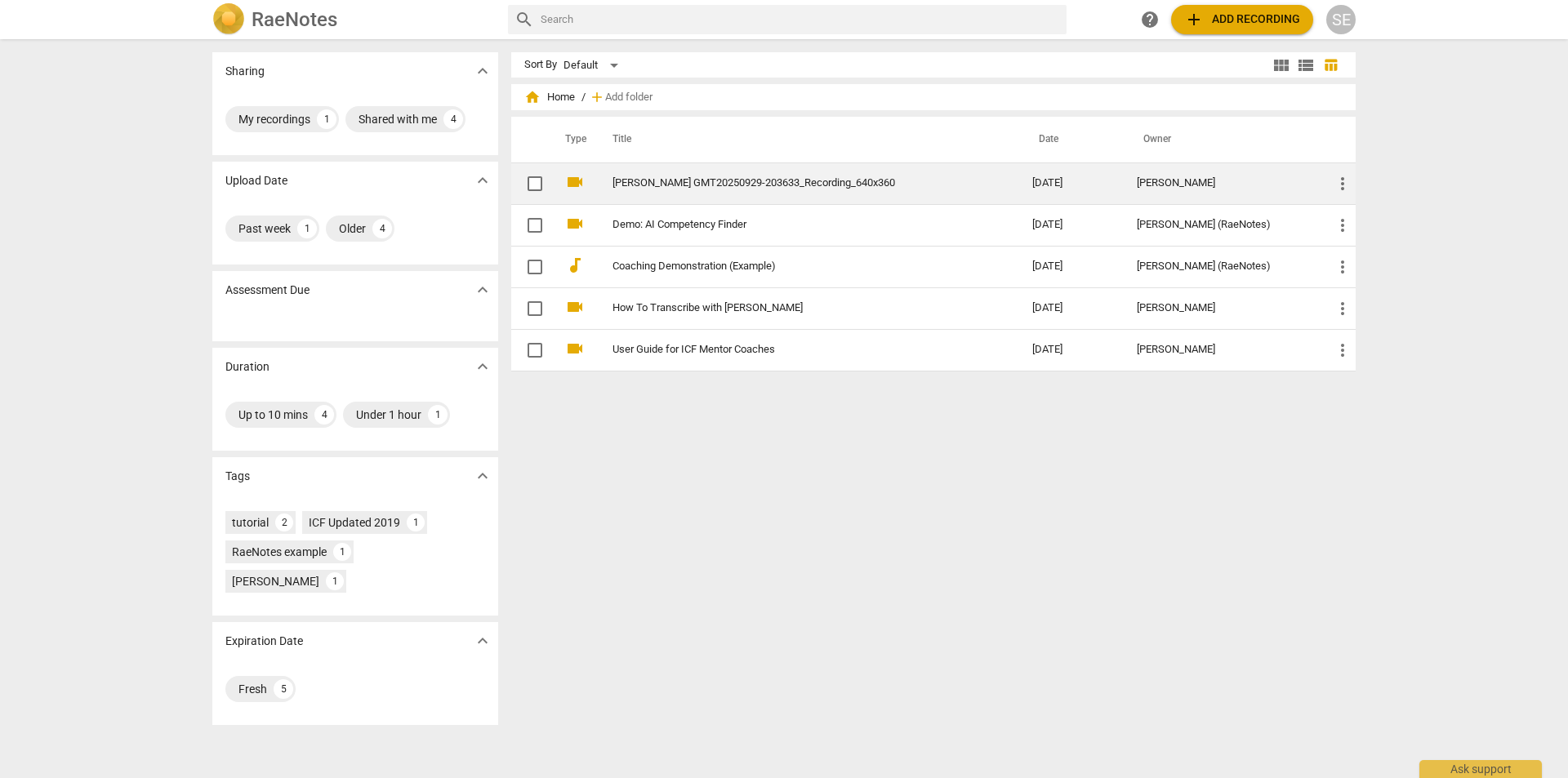
click at [806, 178] on link "[PERSON_NAME] GMT20250929-203633_Recording_640x360" at bounding box center [793, 183] width 361 height 12
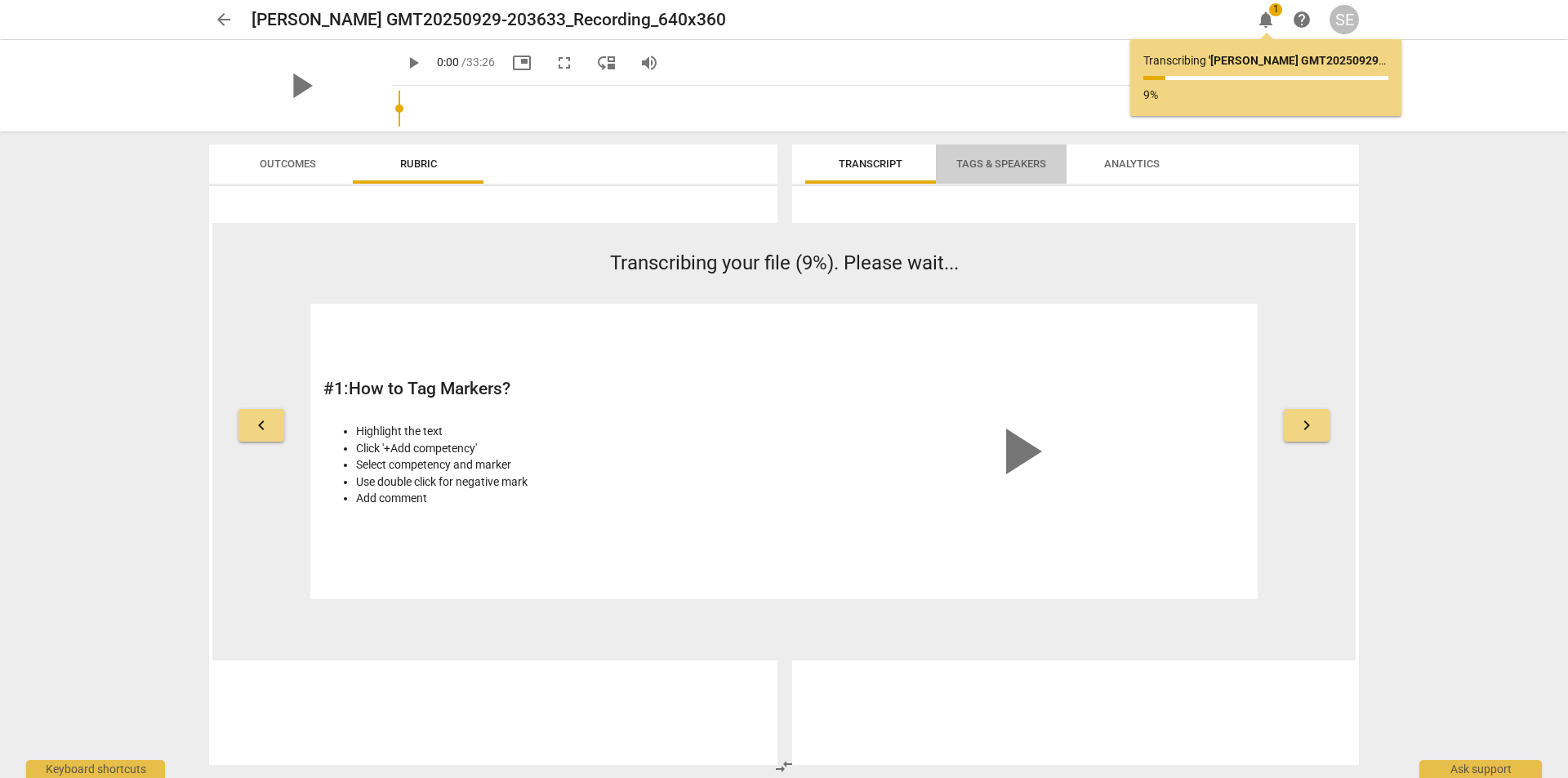
click at [1013, 167] on span "Tags & Speakers" at bounding box center [1001, 164] width 90 height 12
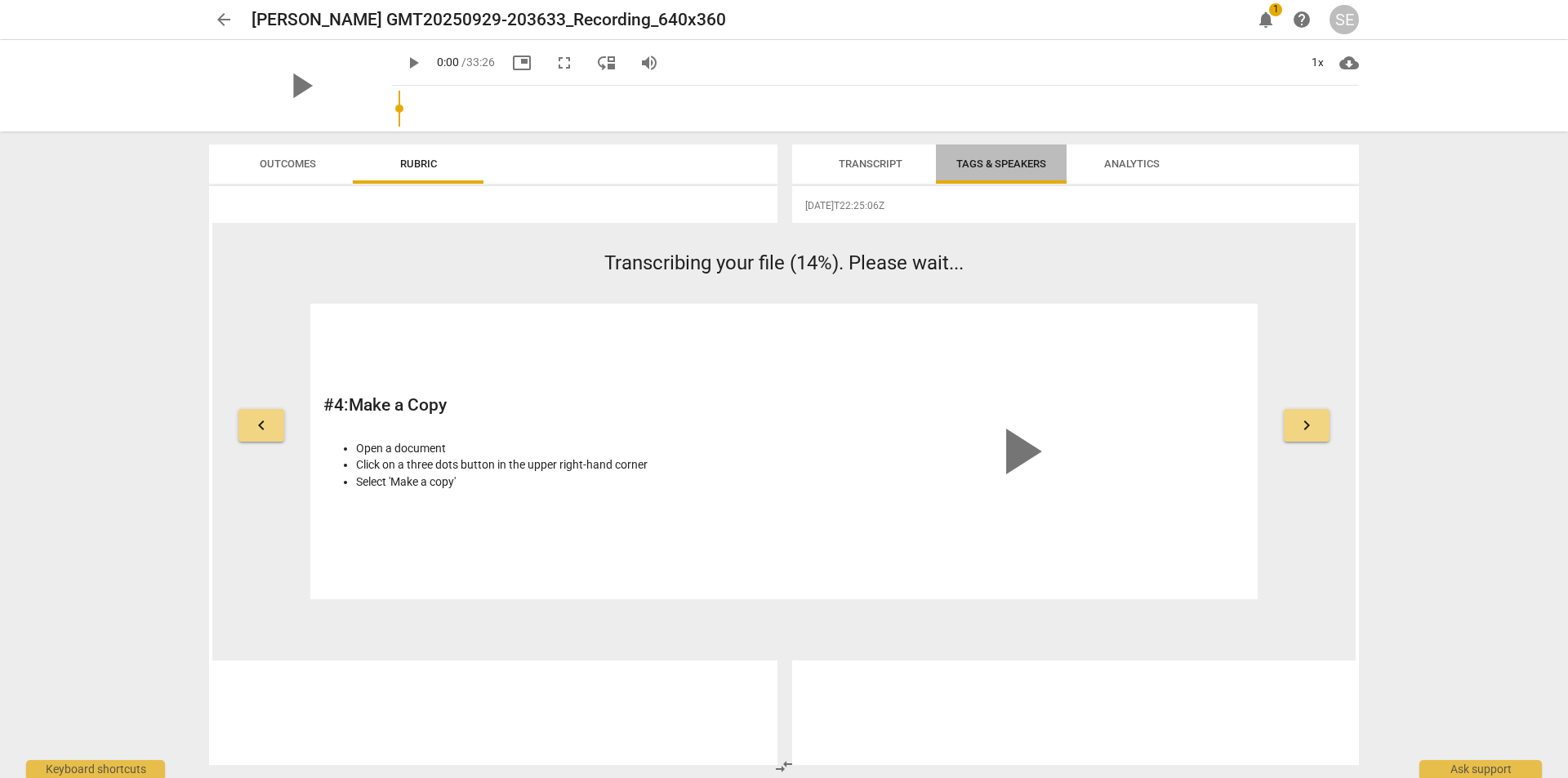
click at [969, 168] on span "Tags & Speakers" at bounding box center [1001, 164] width 90 height 12
click at [856, 159] on span "Transcript" at bounding box center [871, 164] width 64 height 12
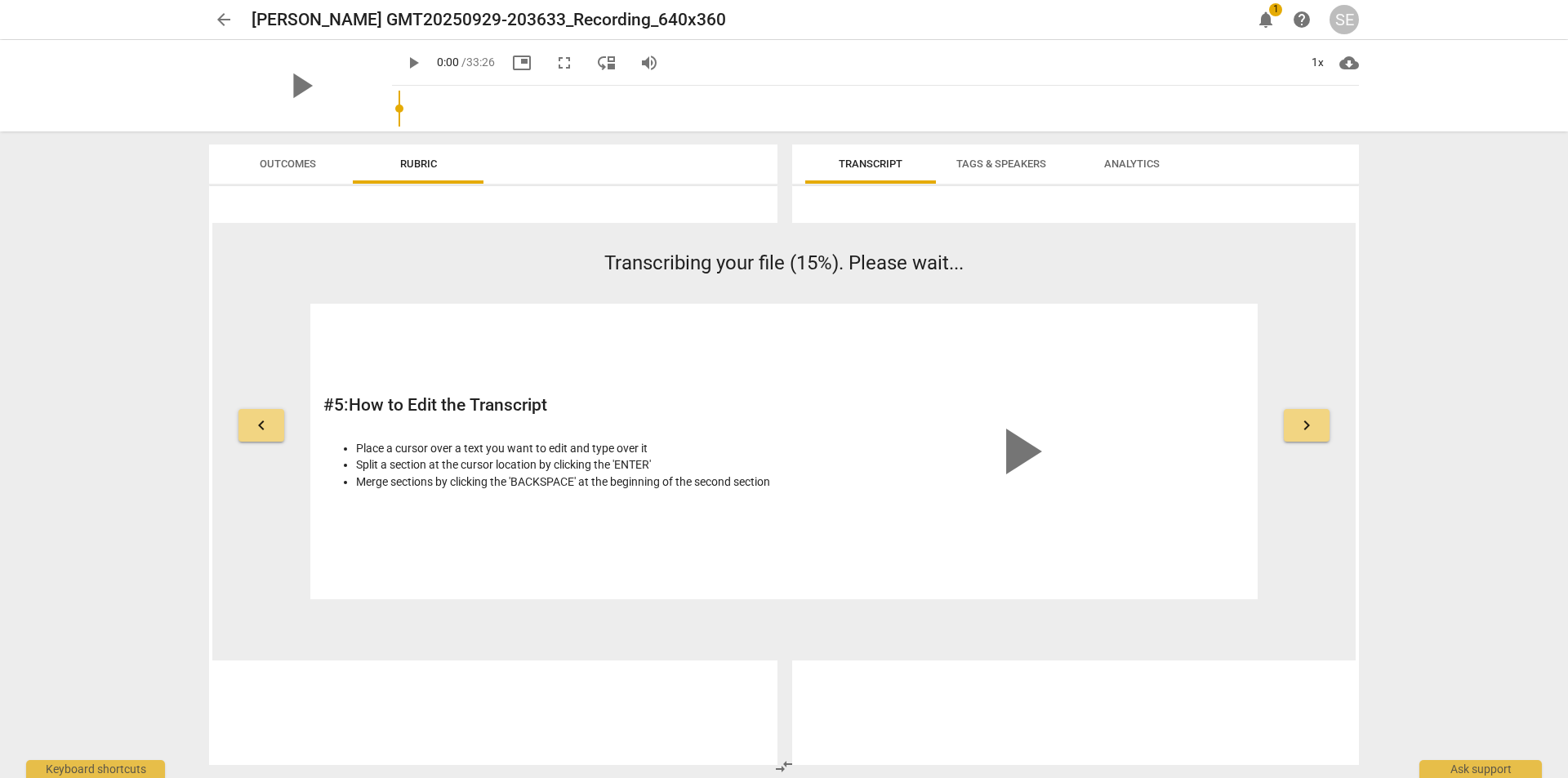
click at [285, 170] on span "Outcomes" at bounding box center [287, 164] width 95 height 22
click at [414, 171] on span "Rubric" at bounding box center [418, 164] width 76 height 22
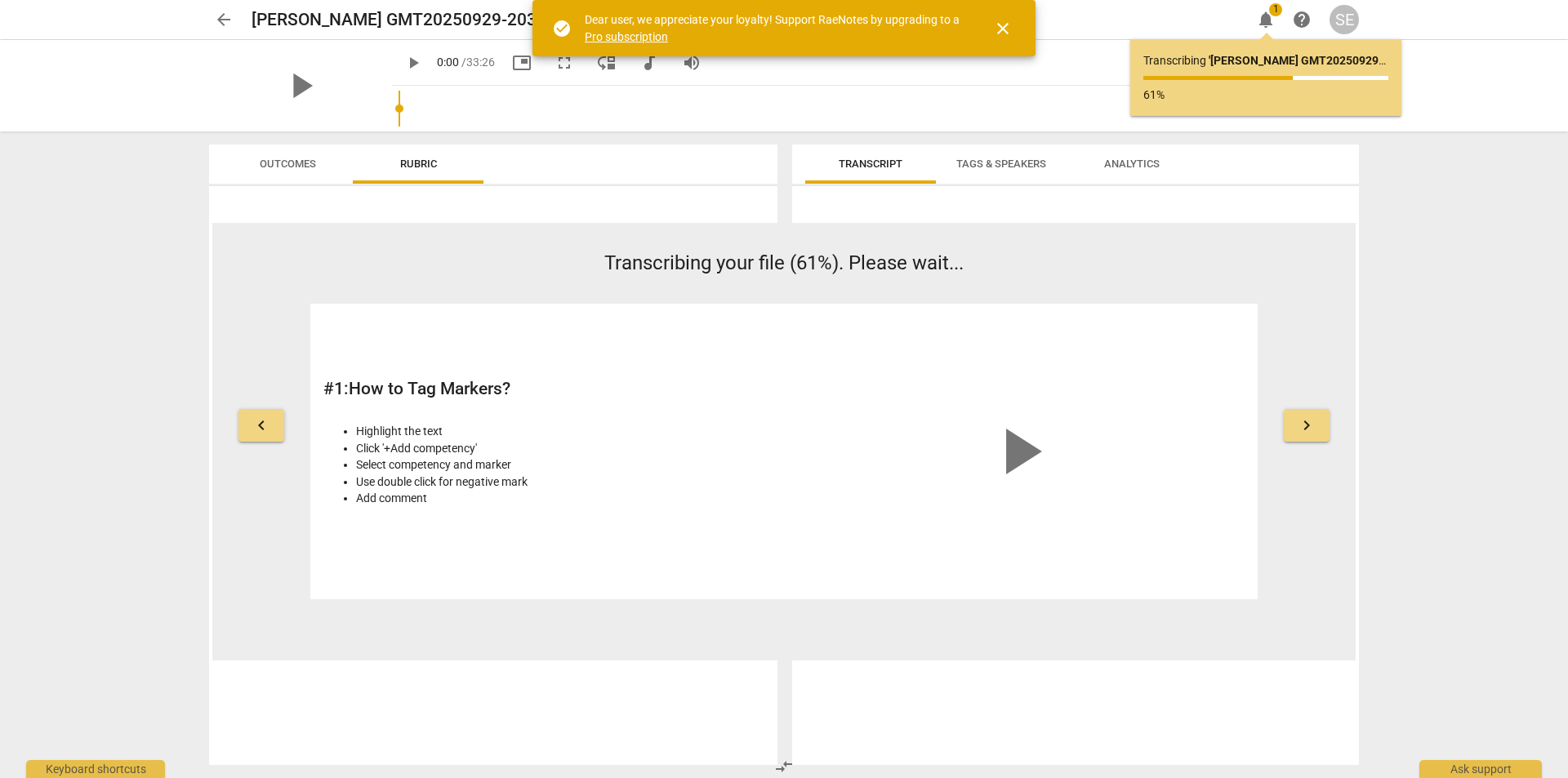
click at [992, 28] on span "close" at bounding box center [1003, 28] width 39 height 20
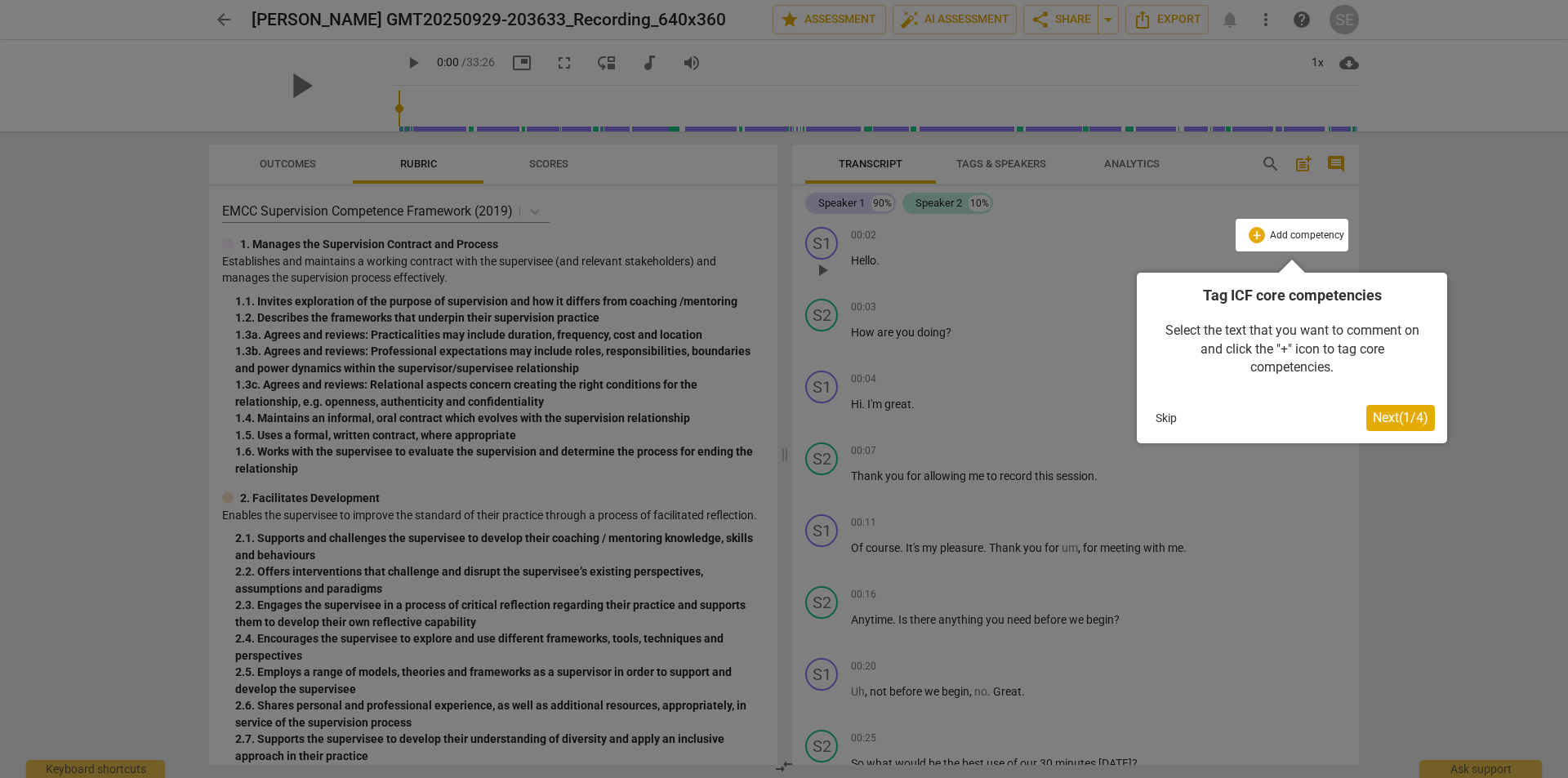
click at [1169, 421] on button "Skip" at bounding box center [1166, 418] width 35 height 25
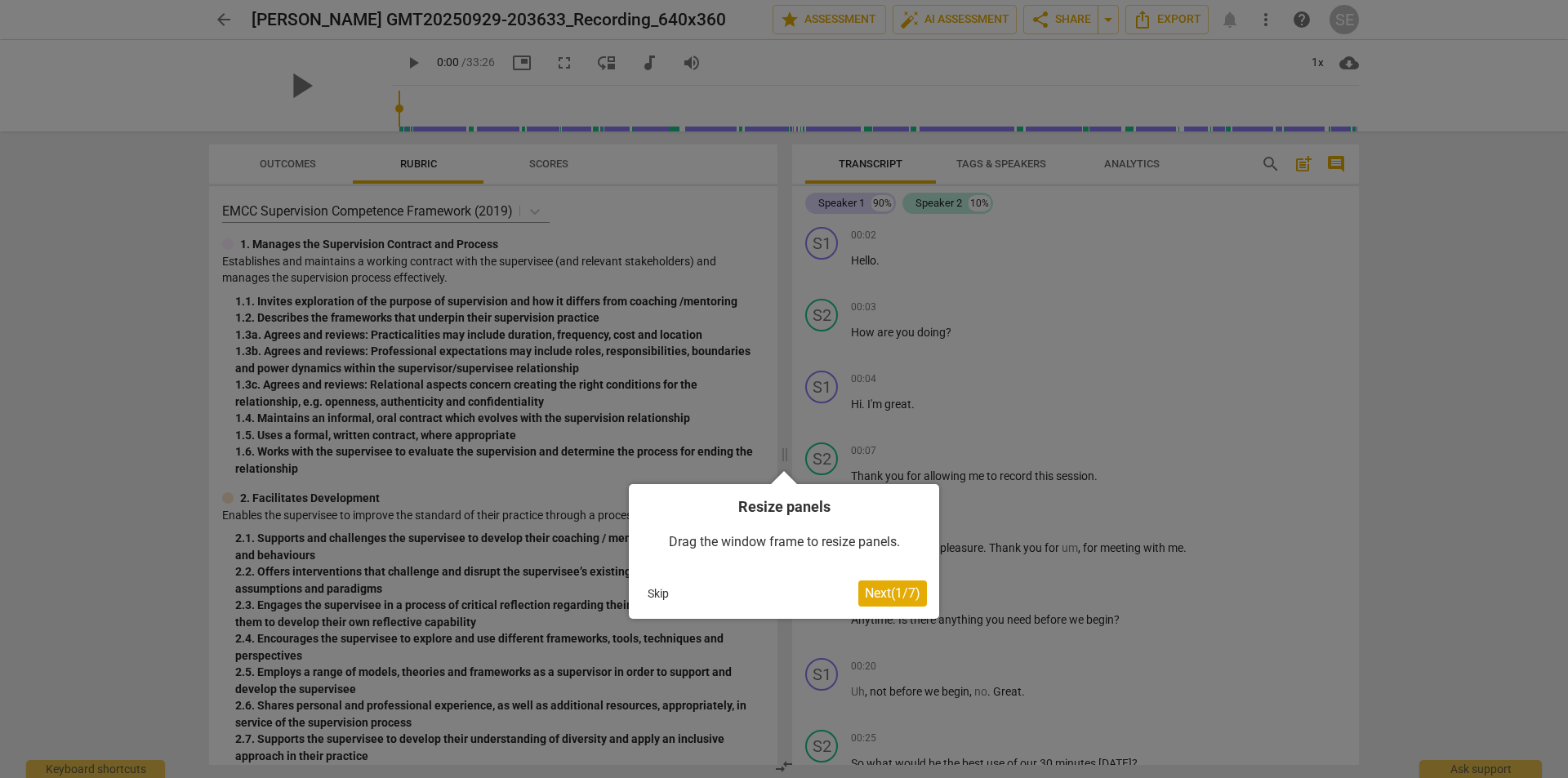
click at [661, 602] on button "Skip" at bounding box center [658, 594] width 35 height 25
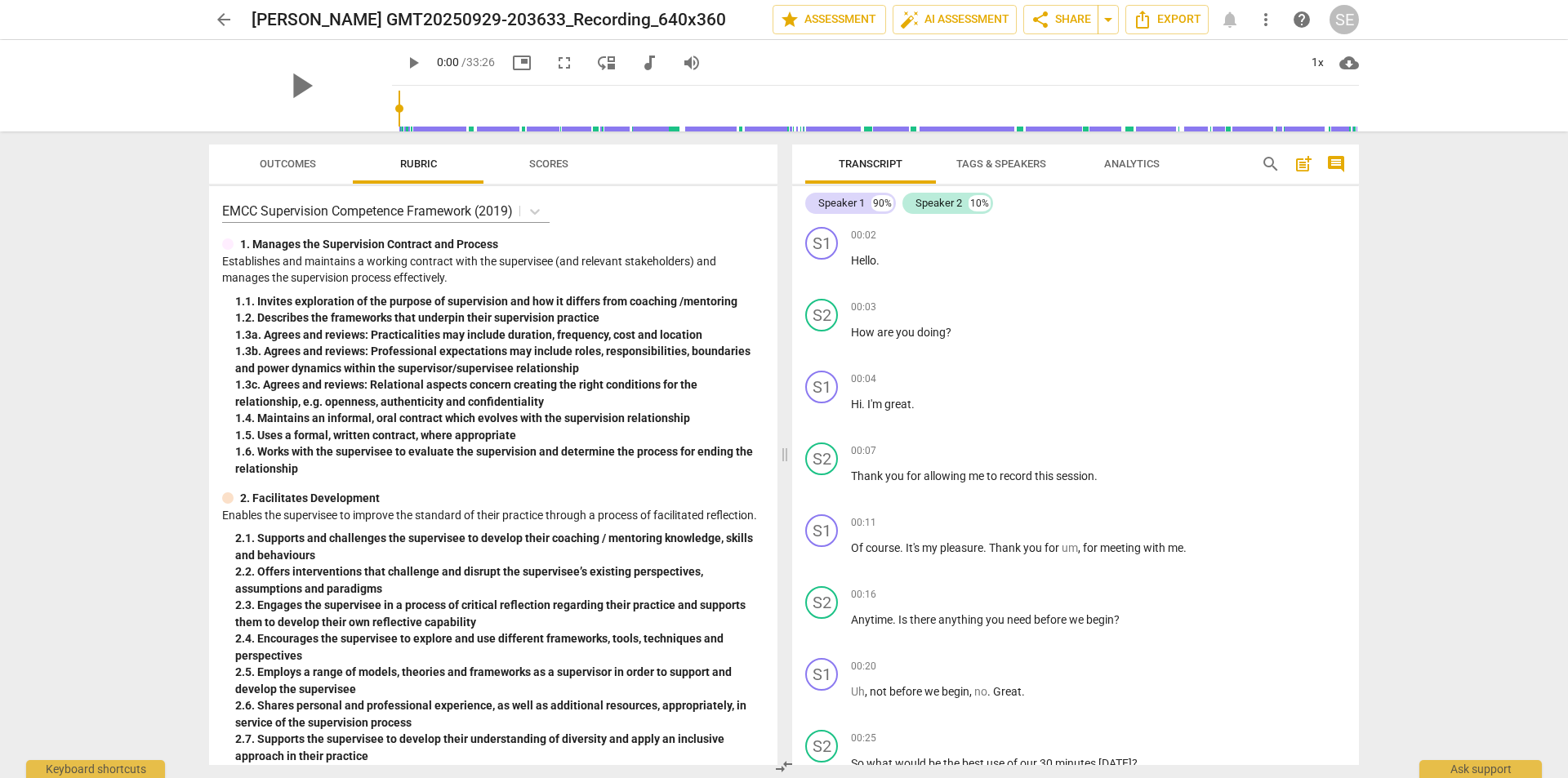
click at [979, 164] on span "Tags & Speakers" at bounding box center [1001, 164] width 90 height 12
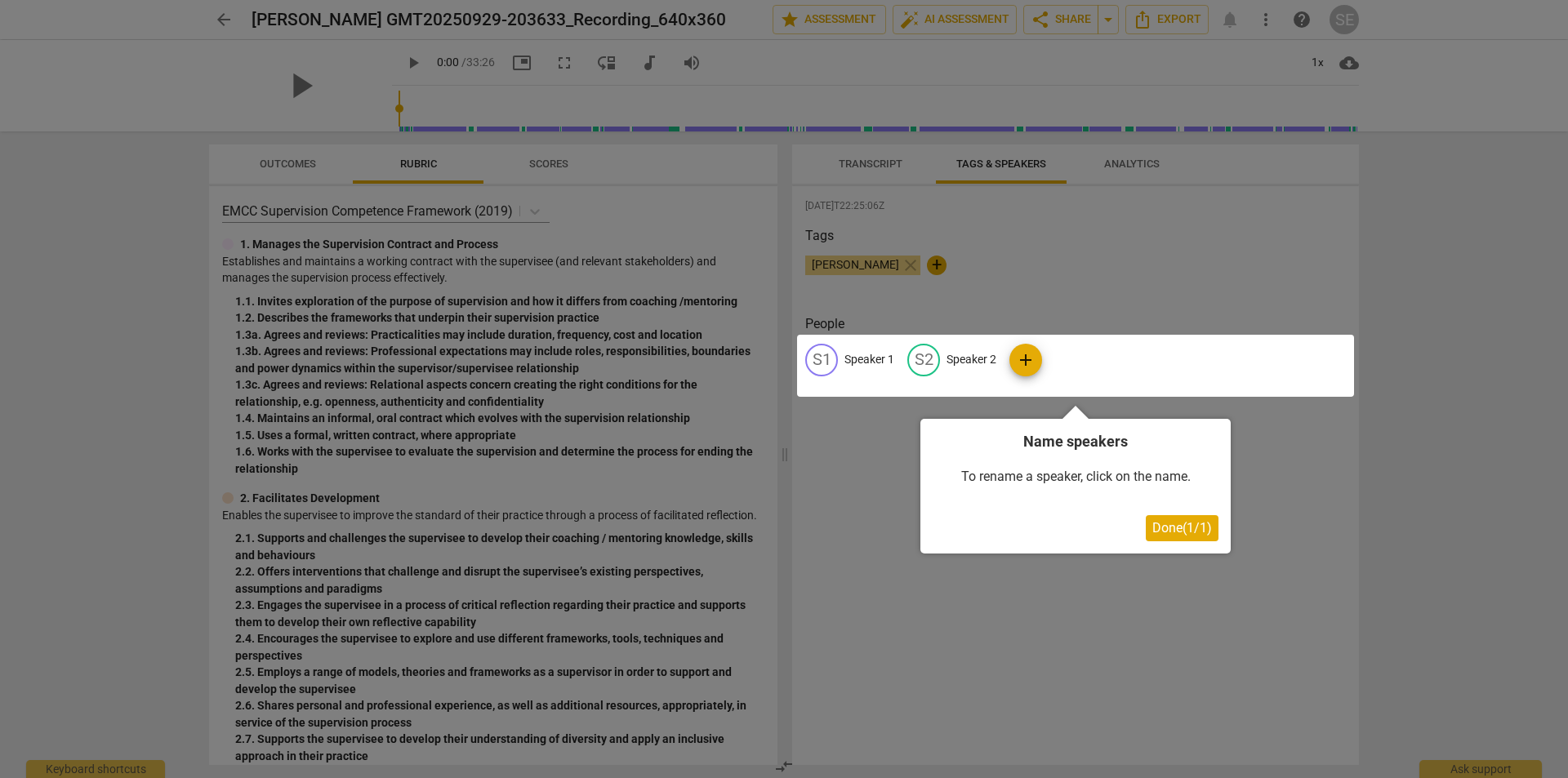
click at [984, 362] on div at bounding box center [1075, 366] width 557 height 62
drag, startPoint x: 956, startPoint y: 358, endPoint x: 938, endPoint y: 363, distance: 18.7
click at [955, 358] on div at bounding box center [1075, 366] width 557 height 62
click at [930, 364] on div at bounding box center [1075, 366] width 557 height 62
click at [961, 355] on div at bounding box center [1075, 366] width 557 height 62
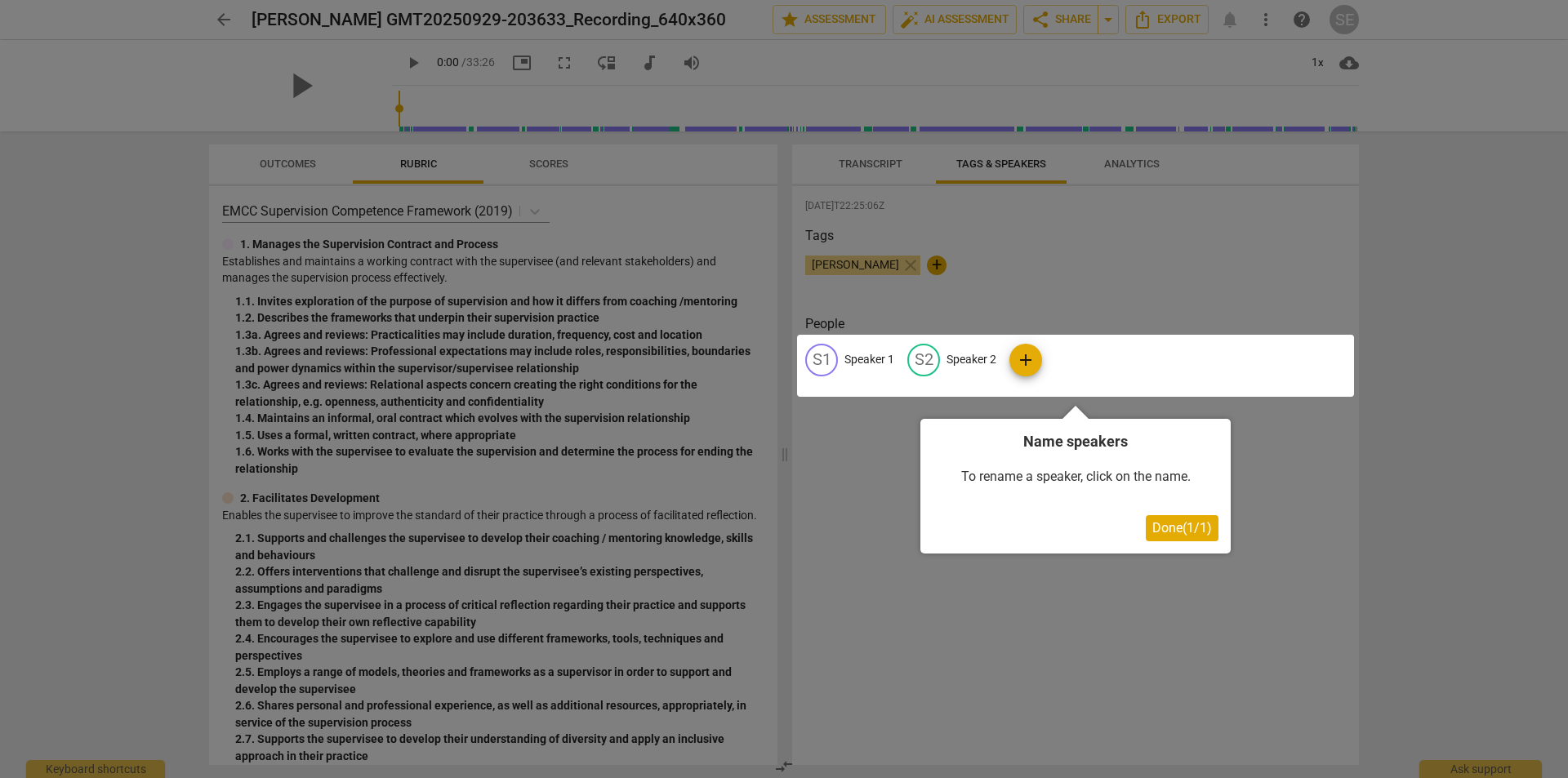
click at [1182, 534] on span "Done ( 1 / 1 )" at bounding box center [1182, 527] width 60 height 15
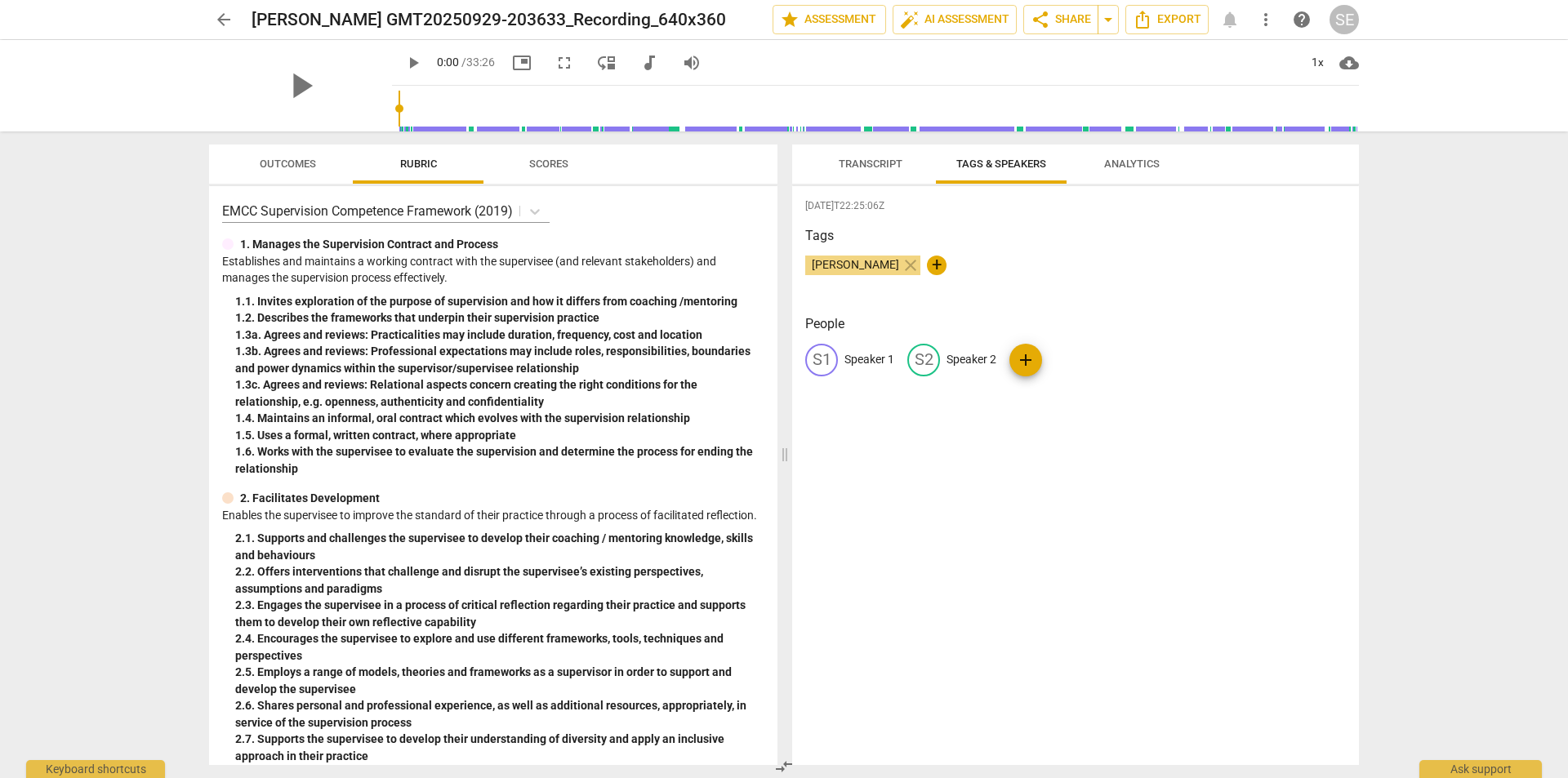
click at [972, 359] on p "Speaker 2" at bounding box center [971, 359] width 50 height 17
type input "Coach"
click at [857, 358] on p "Speaker 1" at bounding box center [870, 359] width 50 height 17
type input "client"
click at [1173, 517] on div "[DATE]T22:25:06Z Tags [PERSON_NAME] close + People edit client delete CO Coach …" at bounding box center [1075, 475] width 567 height 579
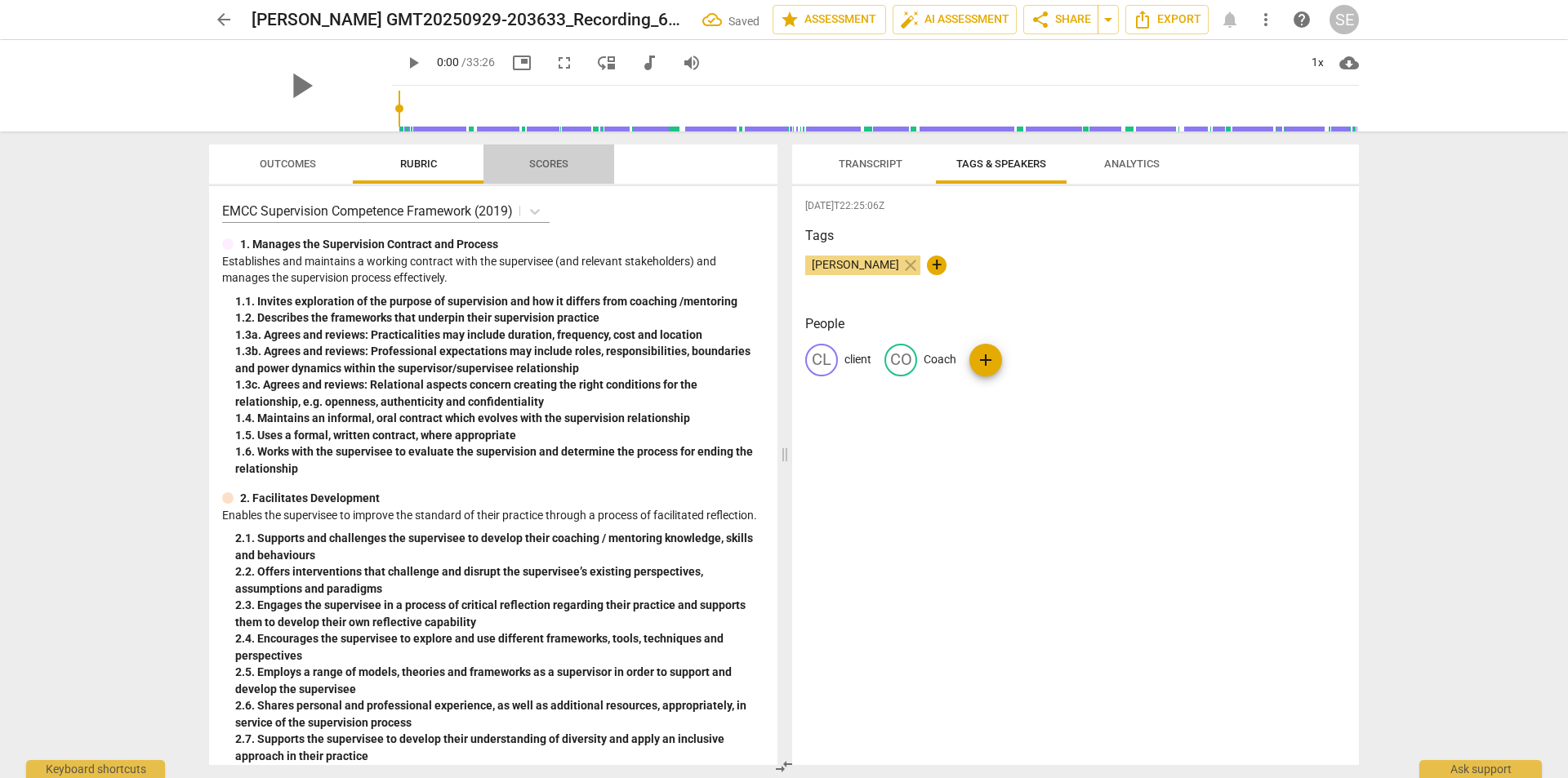
click at [550, 162] on span "Scores" at bounding box center [549, 164] width 39 height 12
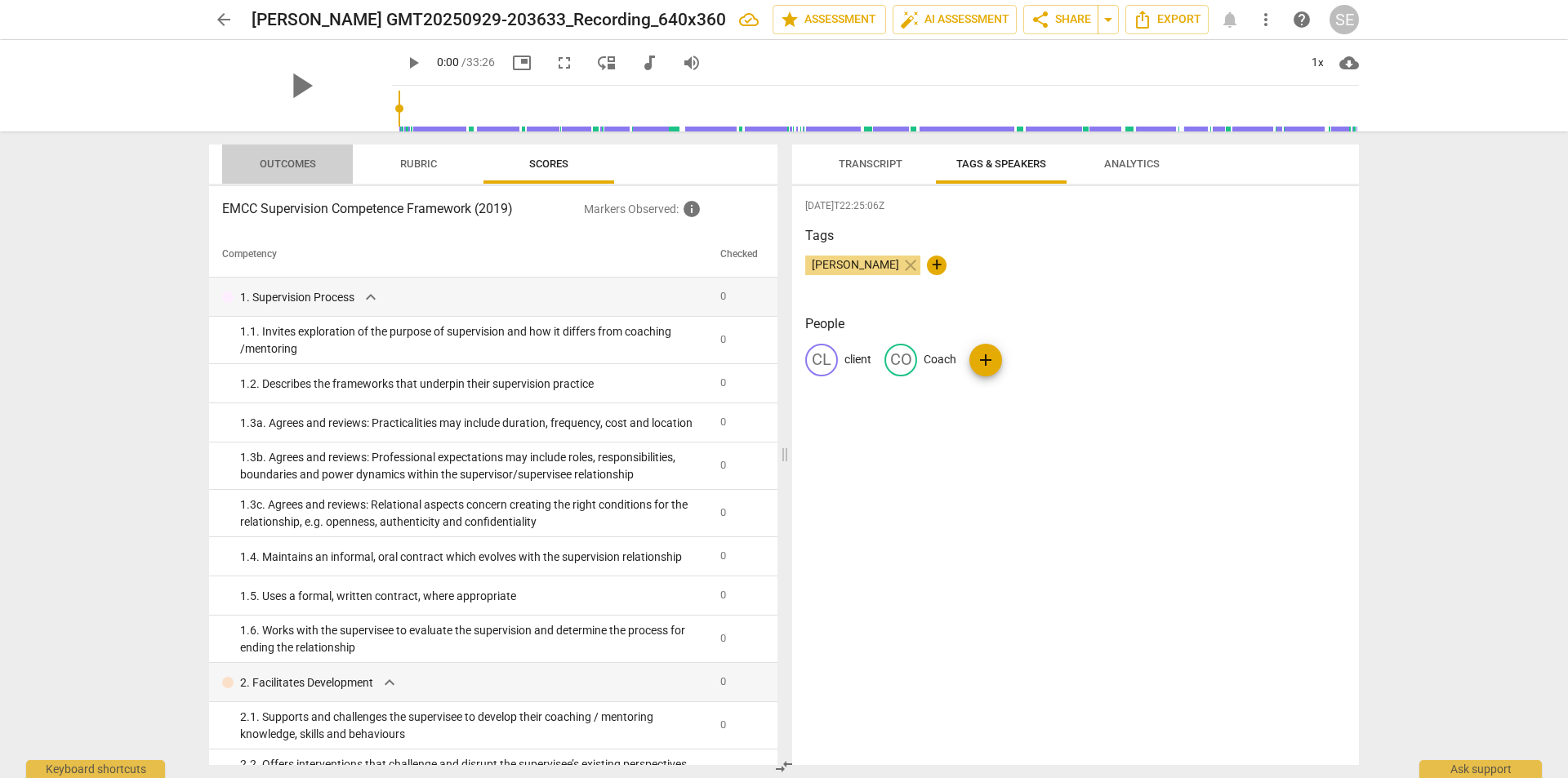
click at [310, 159] on span "Outcomes" at bounding box center [287, 164] width 56 height 12
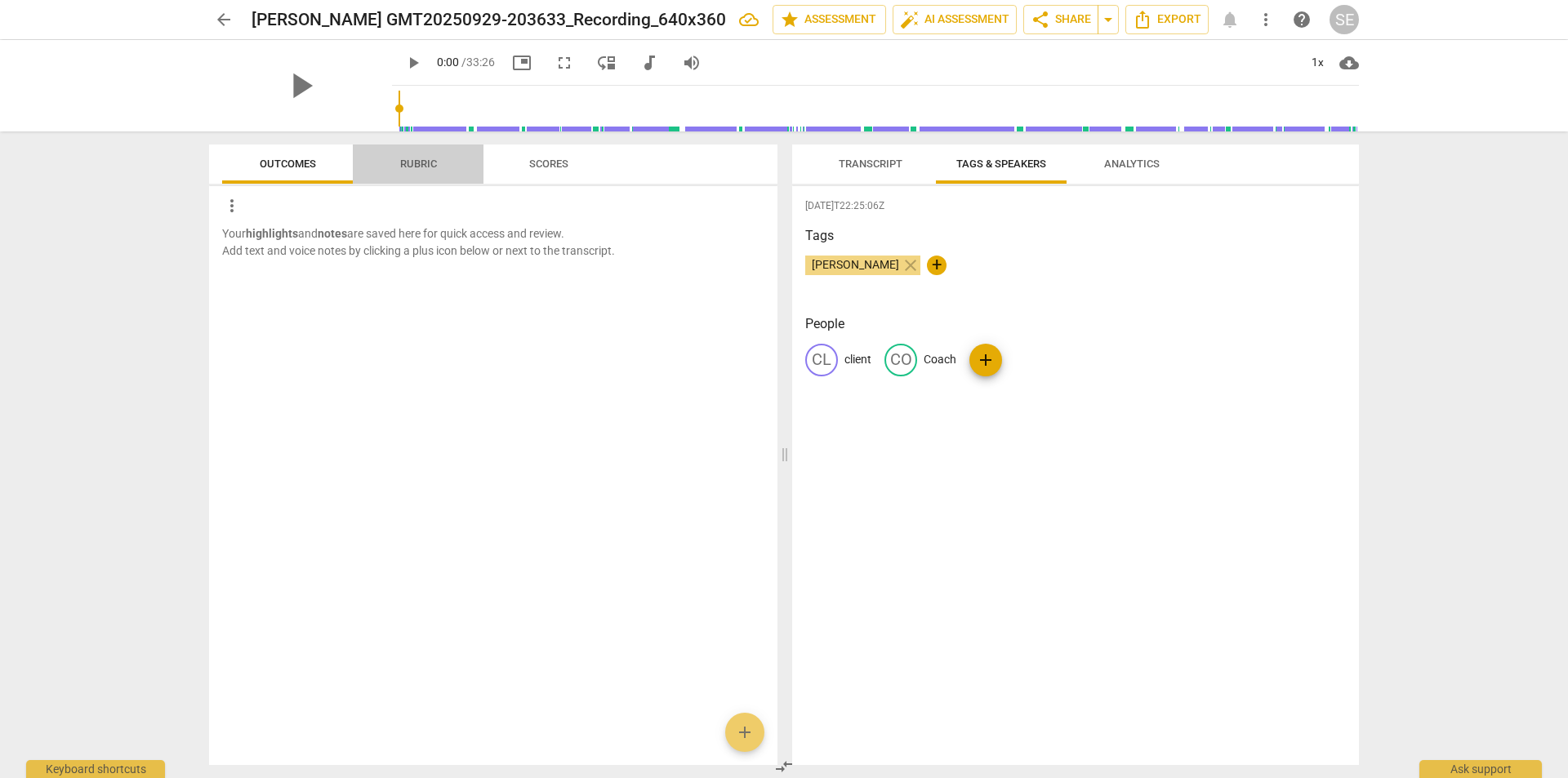
click at [410, 160] on span "Rubric" at bounding box center [418, 164] width 36 height 12
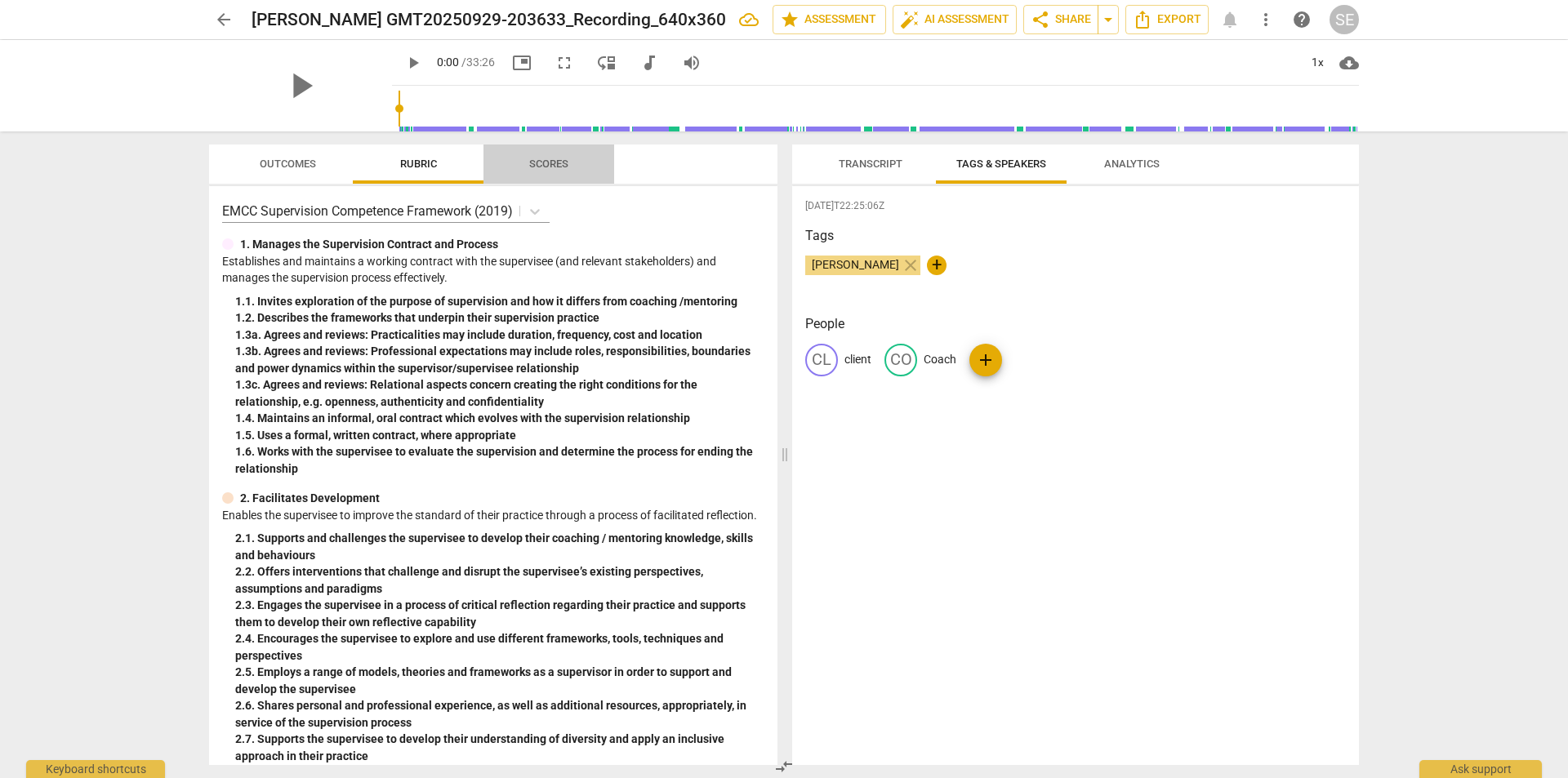
click at [508, 161] on span "Scores" at bounding box center [549, 164] width 131 height 22
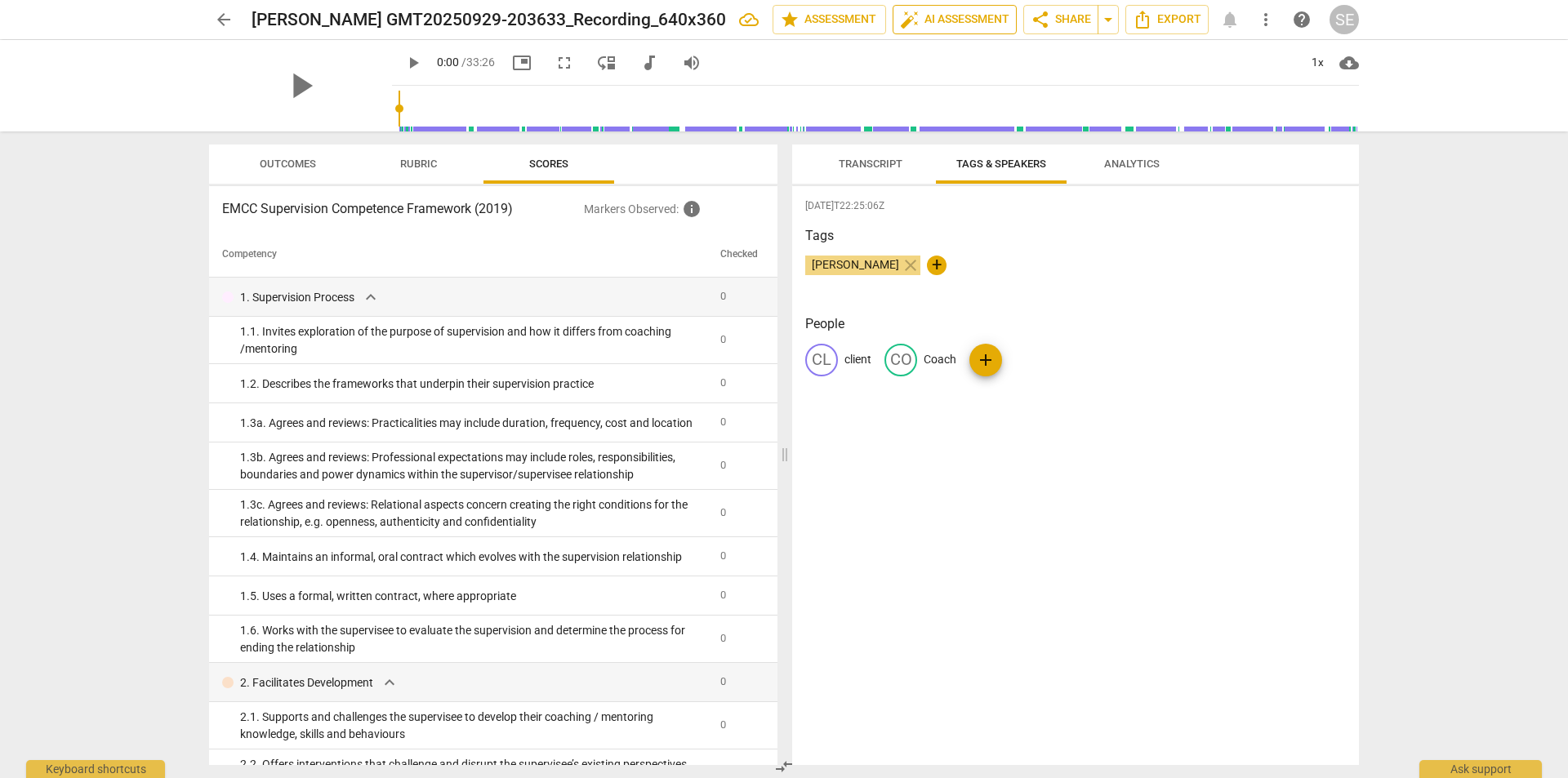
click at [934, 26] on span "auto_fix_high AI Assessment" at bounding box center [954, 20] width 109 height 20
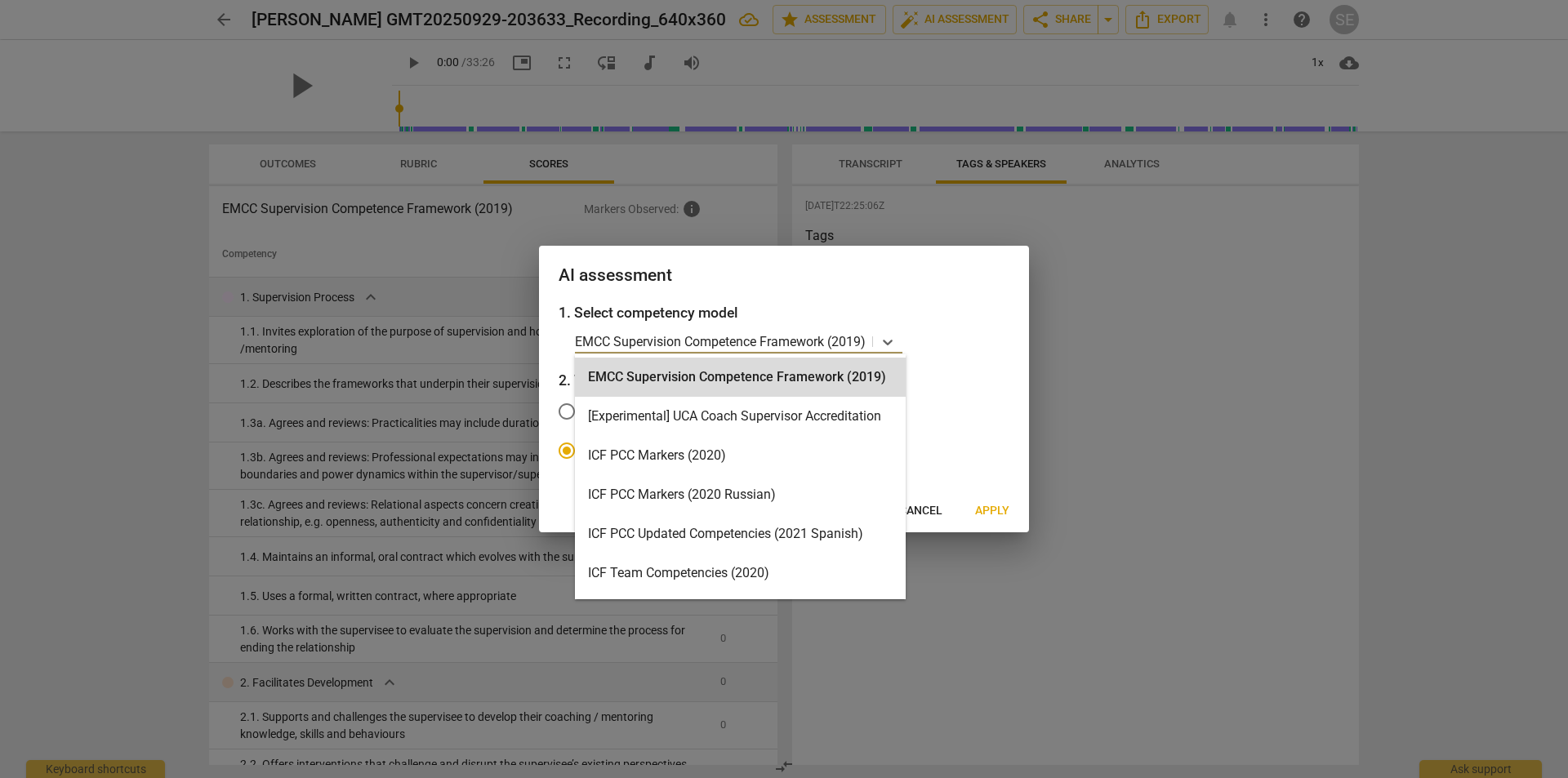
click at [780, 339] on p "EMCC Supervision Competence Framework (2019)" at bounding box center [720, 341] width 291 height 19
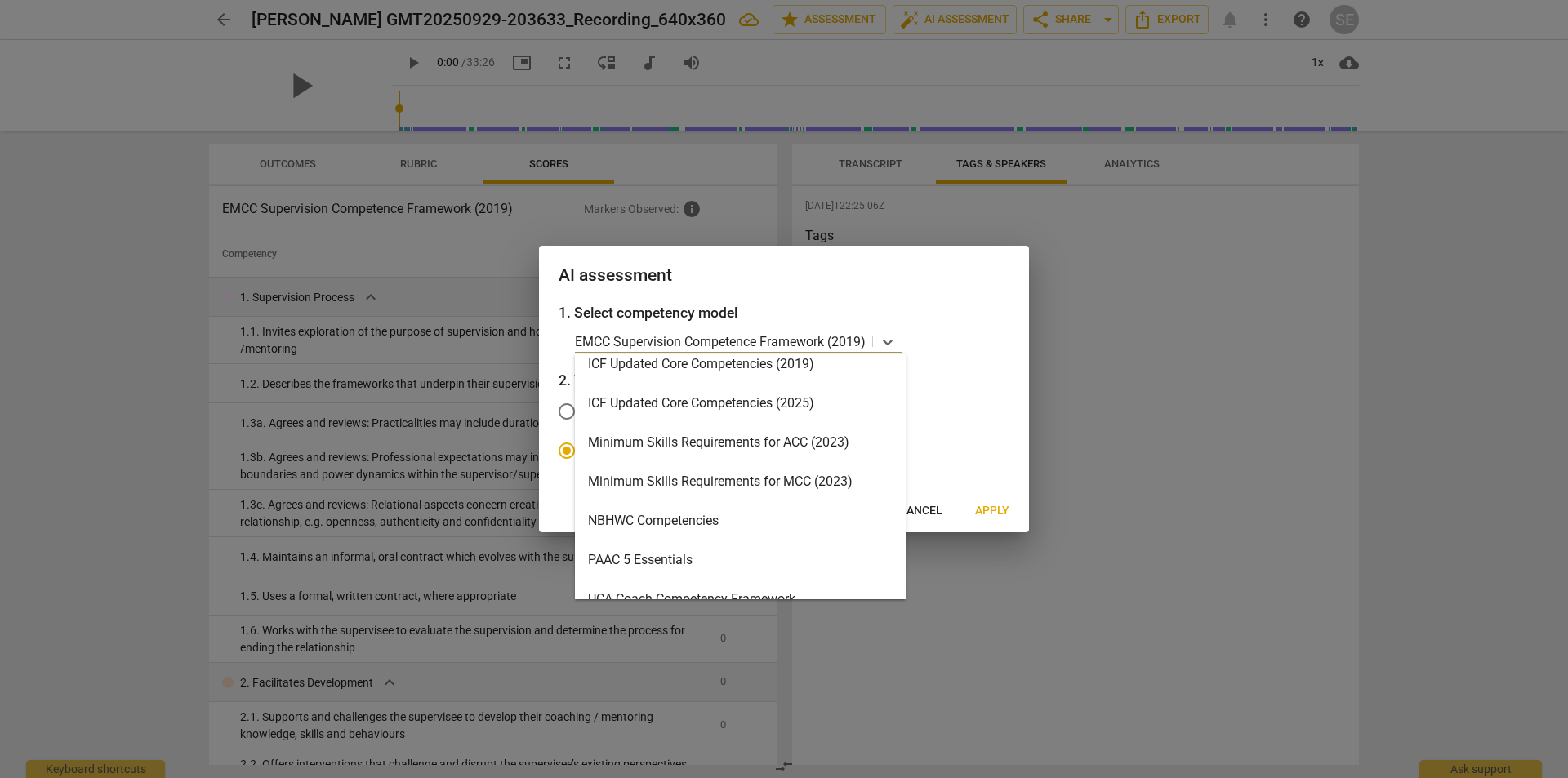
click at [755, 473] on div "Minimum Skills Requirements for MCC (2023)" at bounding box center [741, 482] width 331 height 39
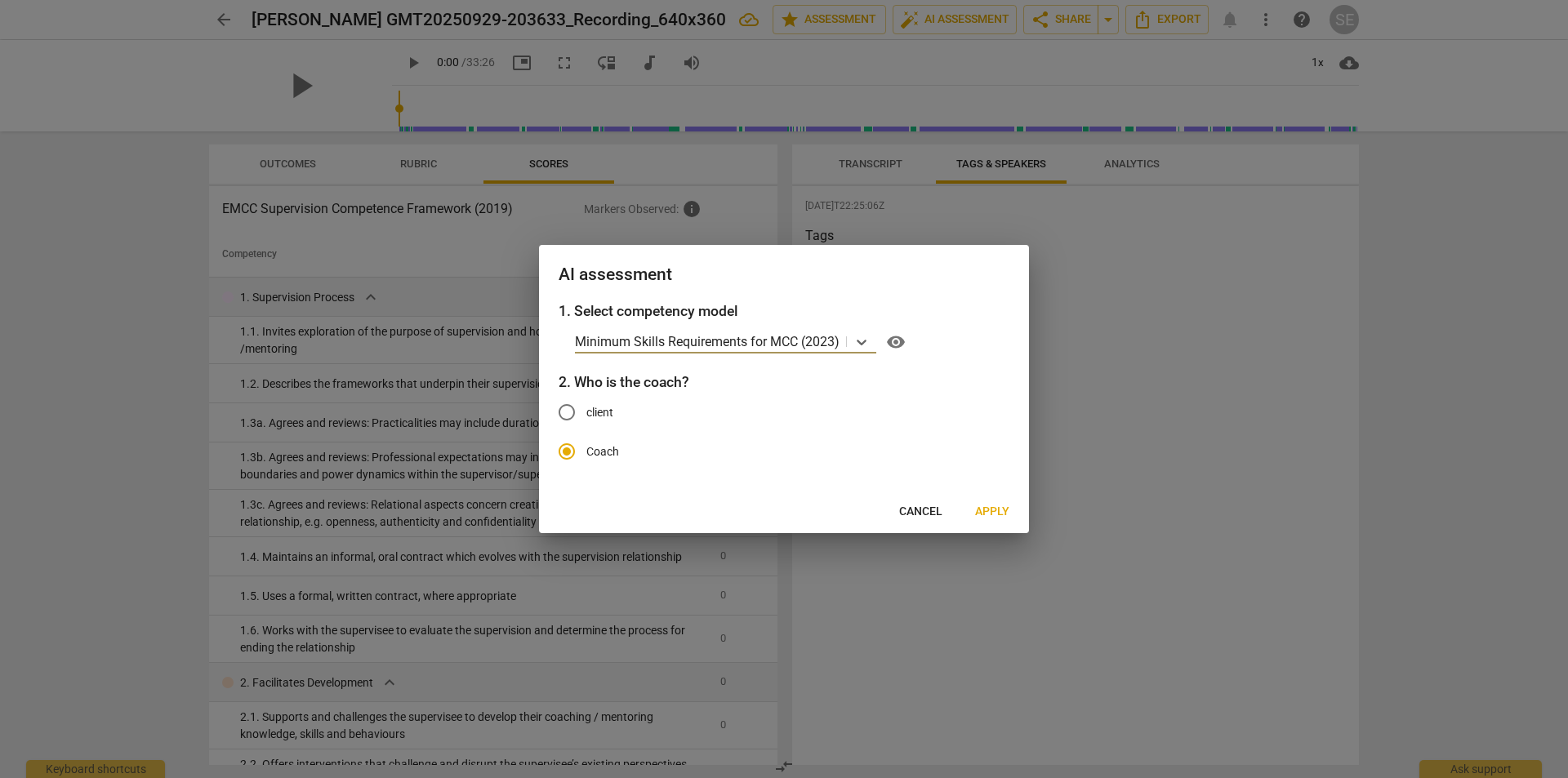
click at [1001, 513] on span "Apply" at bounding box center [993, 512] width 35 height 16
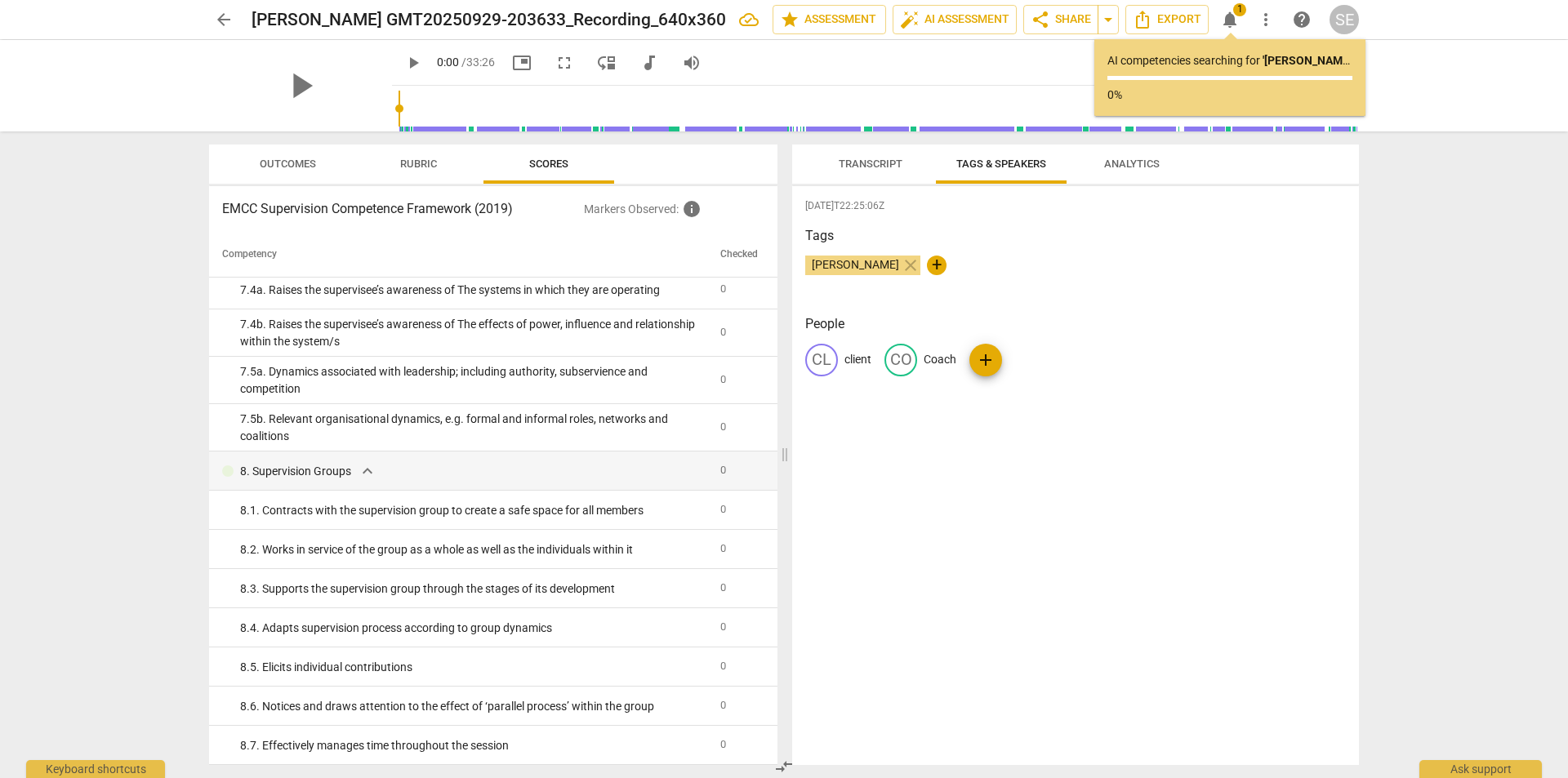
scroll to position [2517, 0]
click at [405, 169] on span "Rubric" at bounding box center [418, 164] width 36 height 12
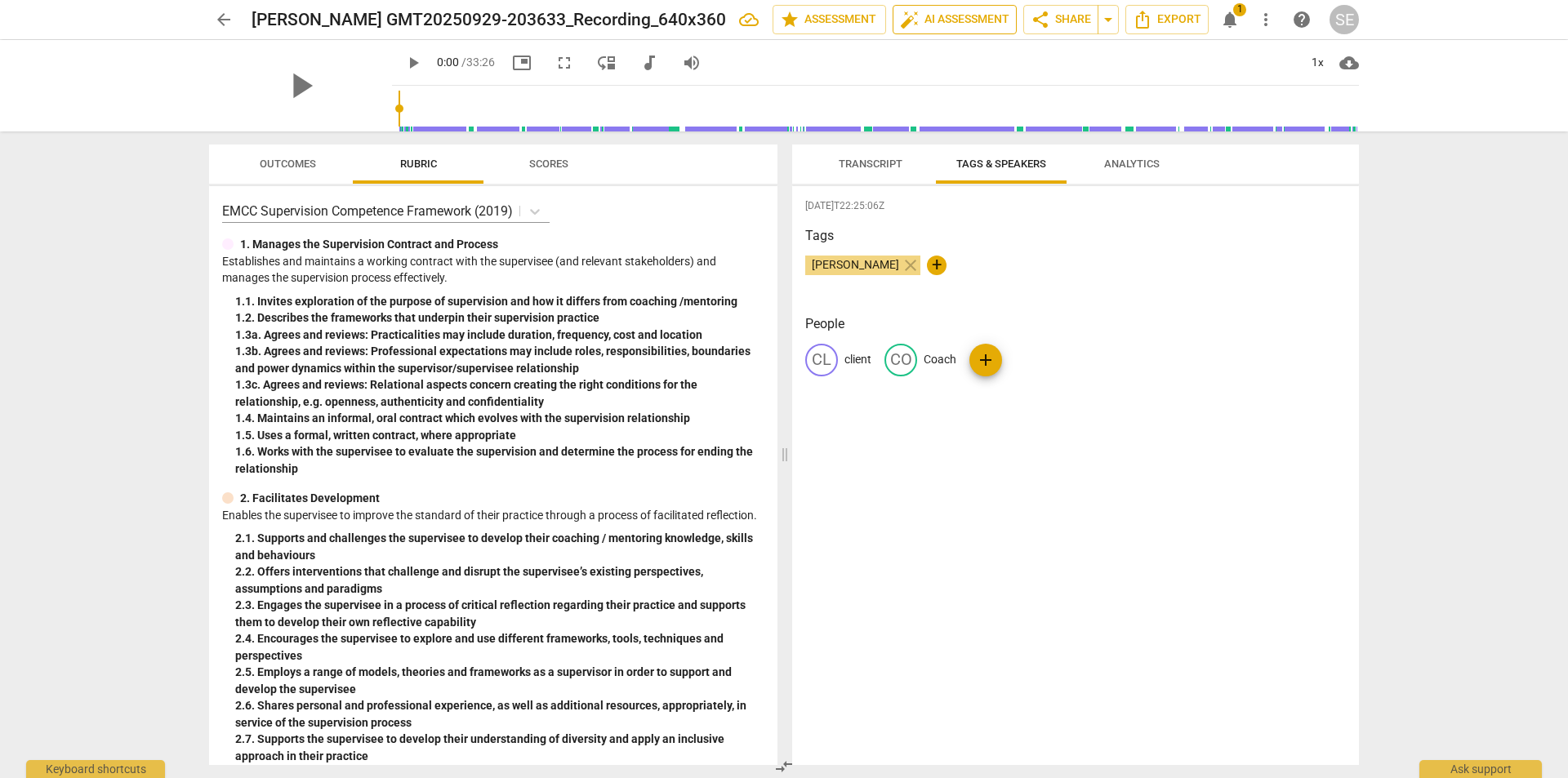
click at [957, 23] on span "auto_fix_high AI Assessment" at bounding box center [954, 20] width 109 height 20
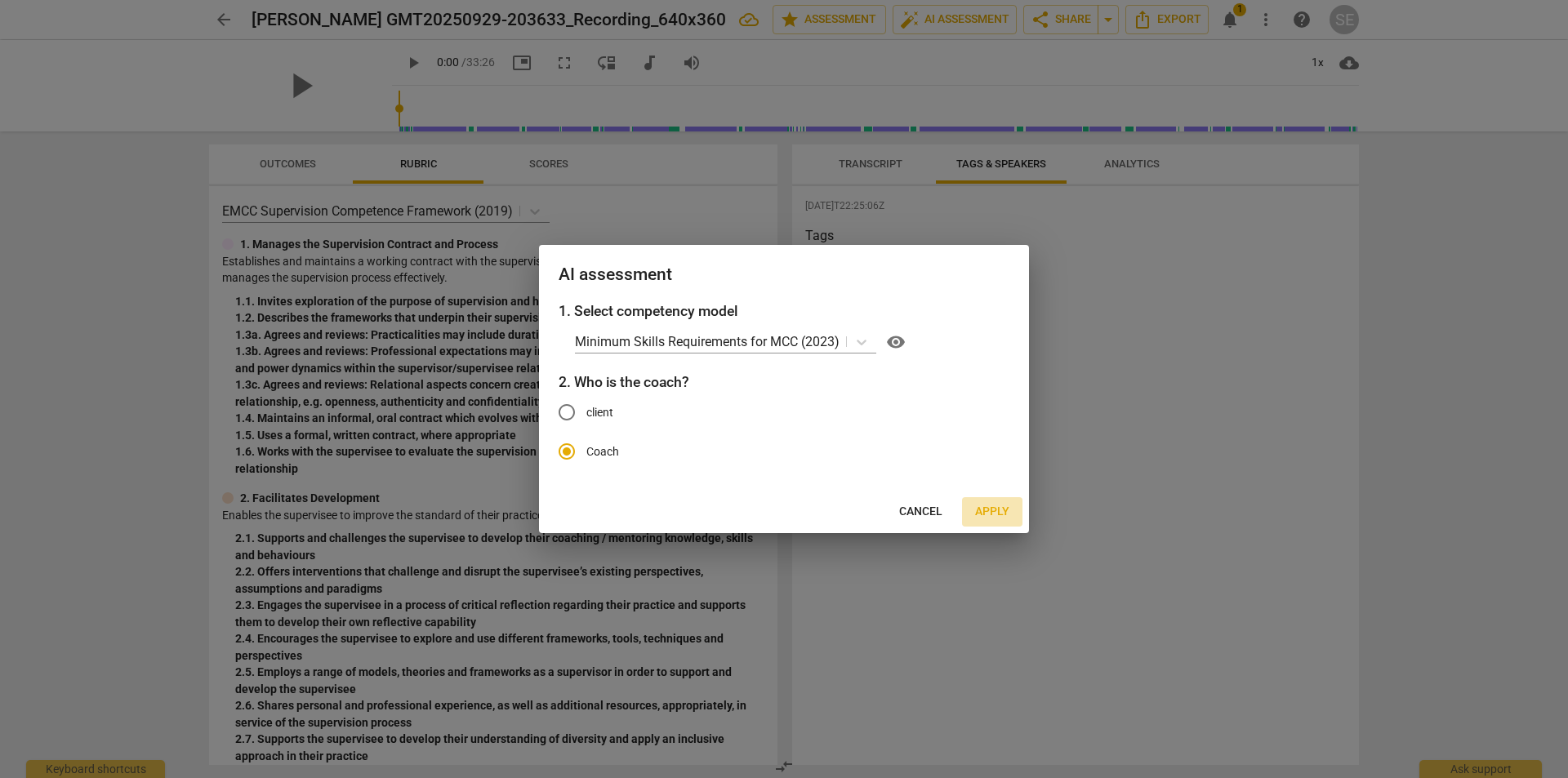
click at [985, 515] on span "Apply" at bounding box center [993, 512] width 35 height 16
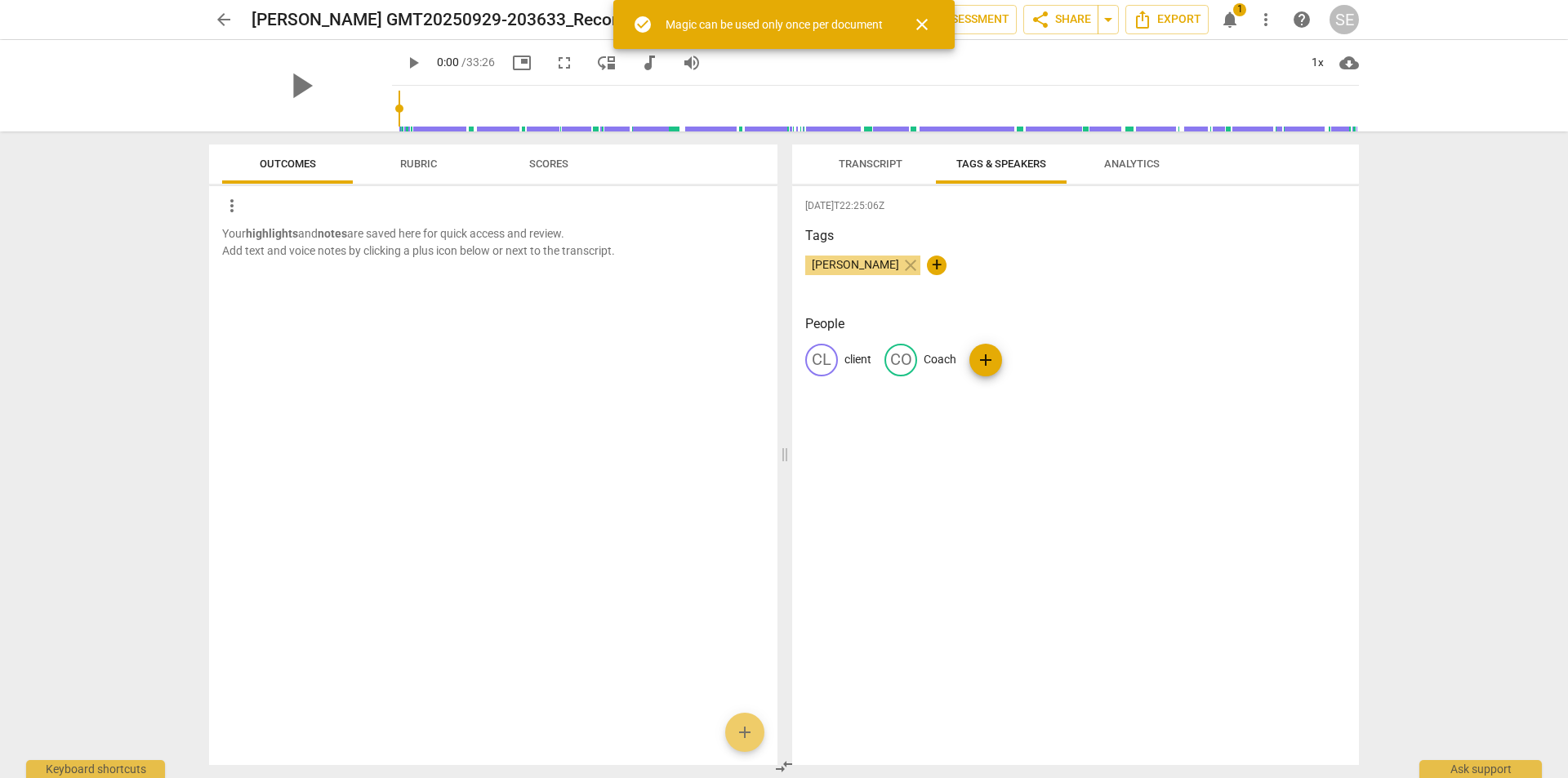
click at [929, 19] on span "close" at bounding box center [922, 25] width 20 height 20
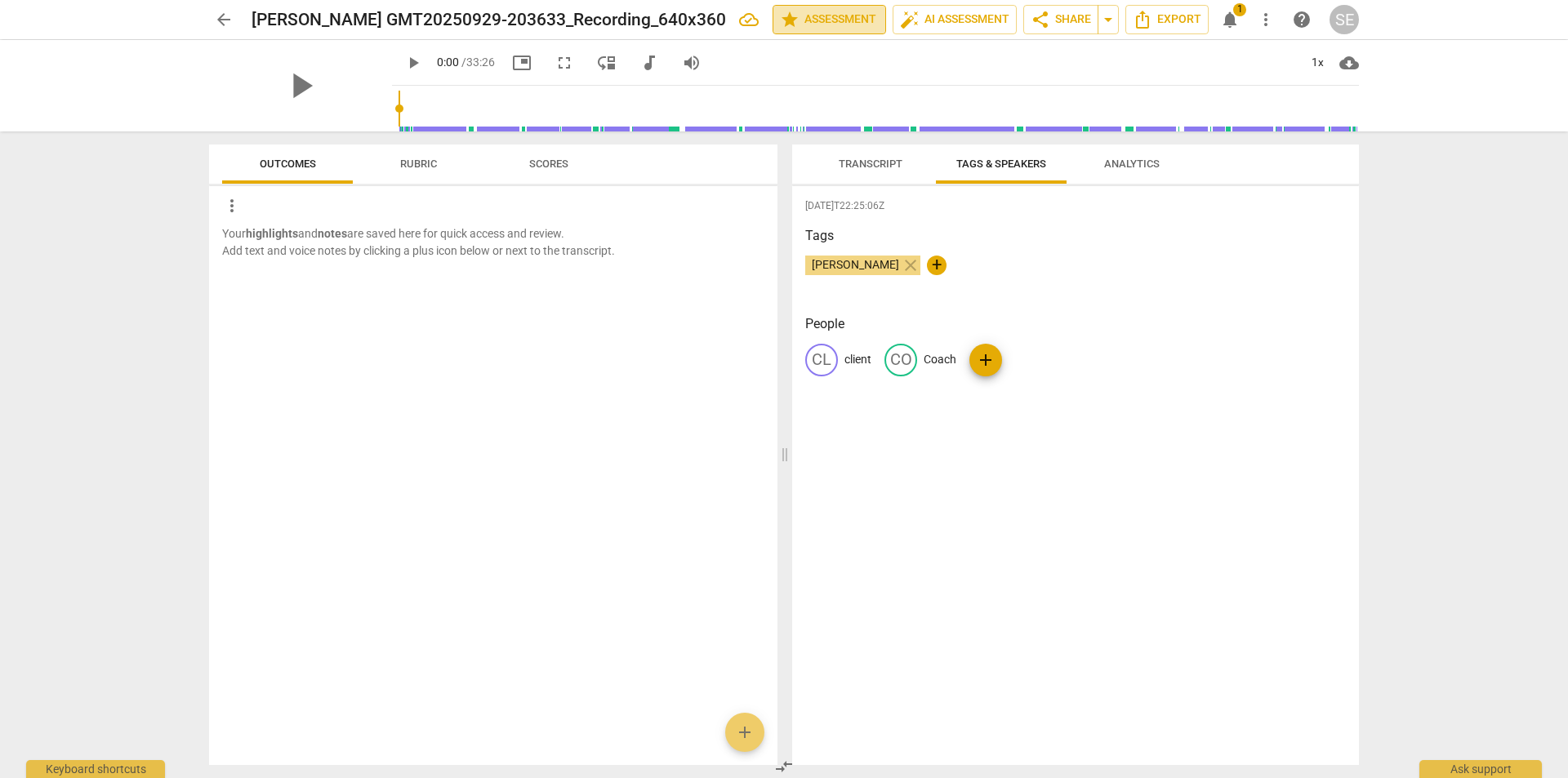
click at [853, 12] on span "star Assessment" at bounding box center [829, 20] width 99 height 20
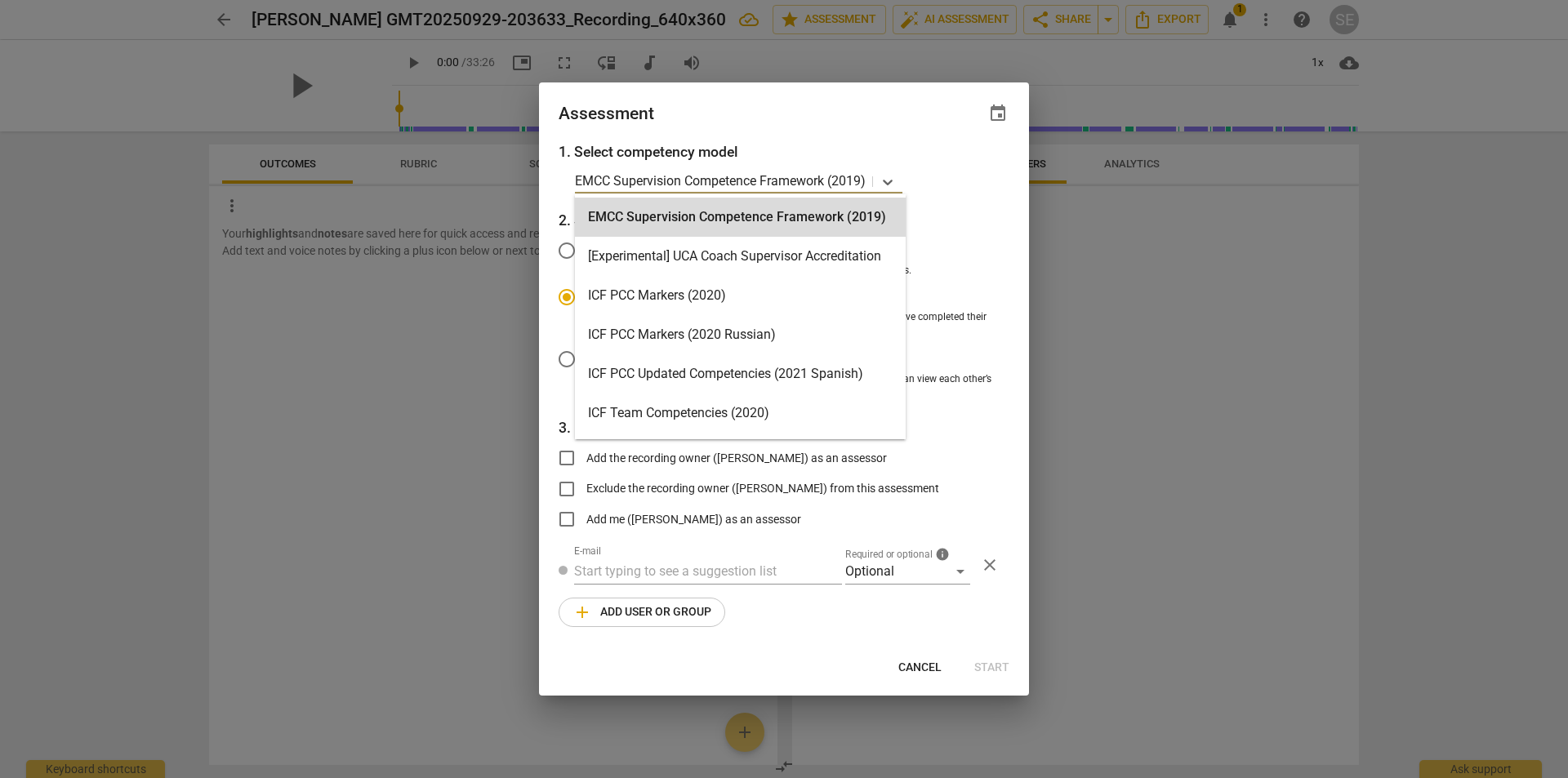
click at [831, 172] on p "EMCC Supervision Competence Framework (2019)" at bounding box center [720, 180] width 291 height 19
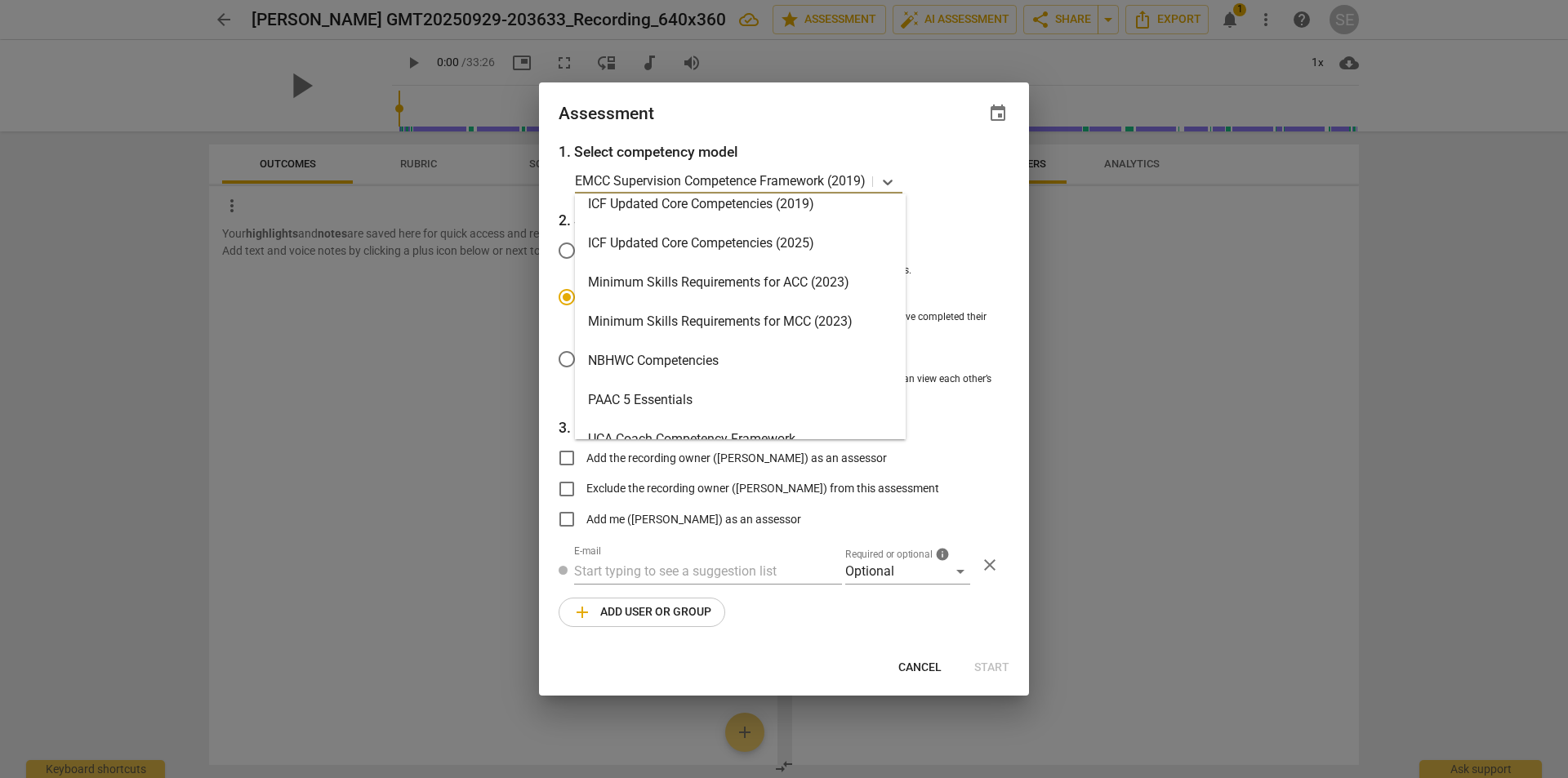
click at [810, 317] on div "Minimum Skills Requirements for MCC (2023)" at bounding box center [741, 322] width 331 height 39
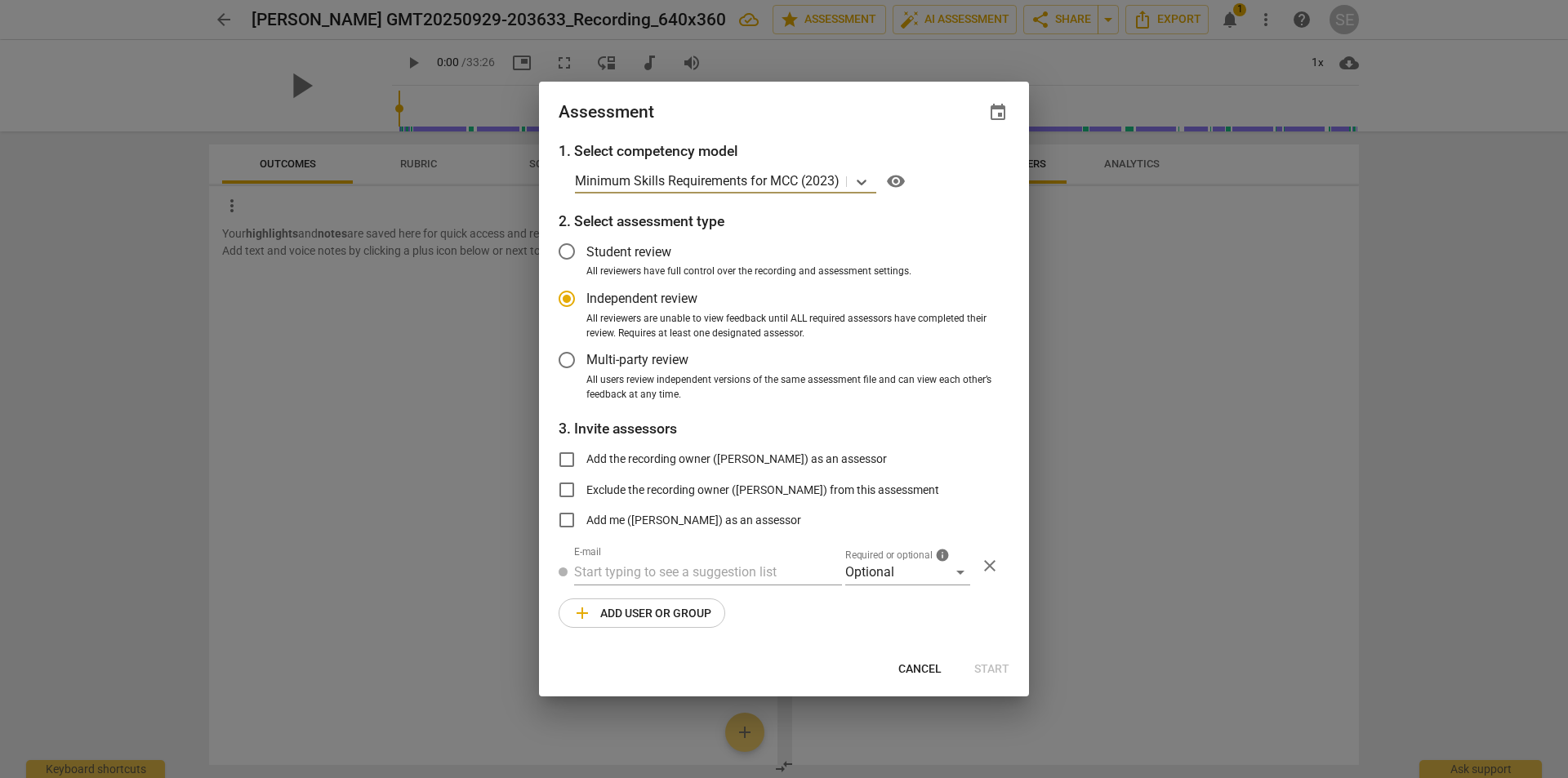
click at [928, 667] on span "Cancel" at bounding box center [920, 670] width 44 height 16
radio input "false"
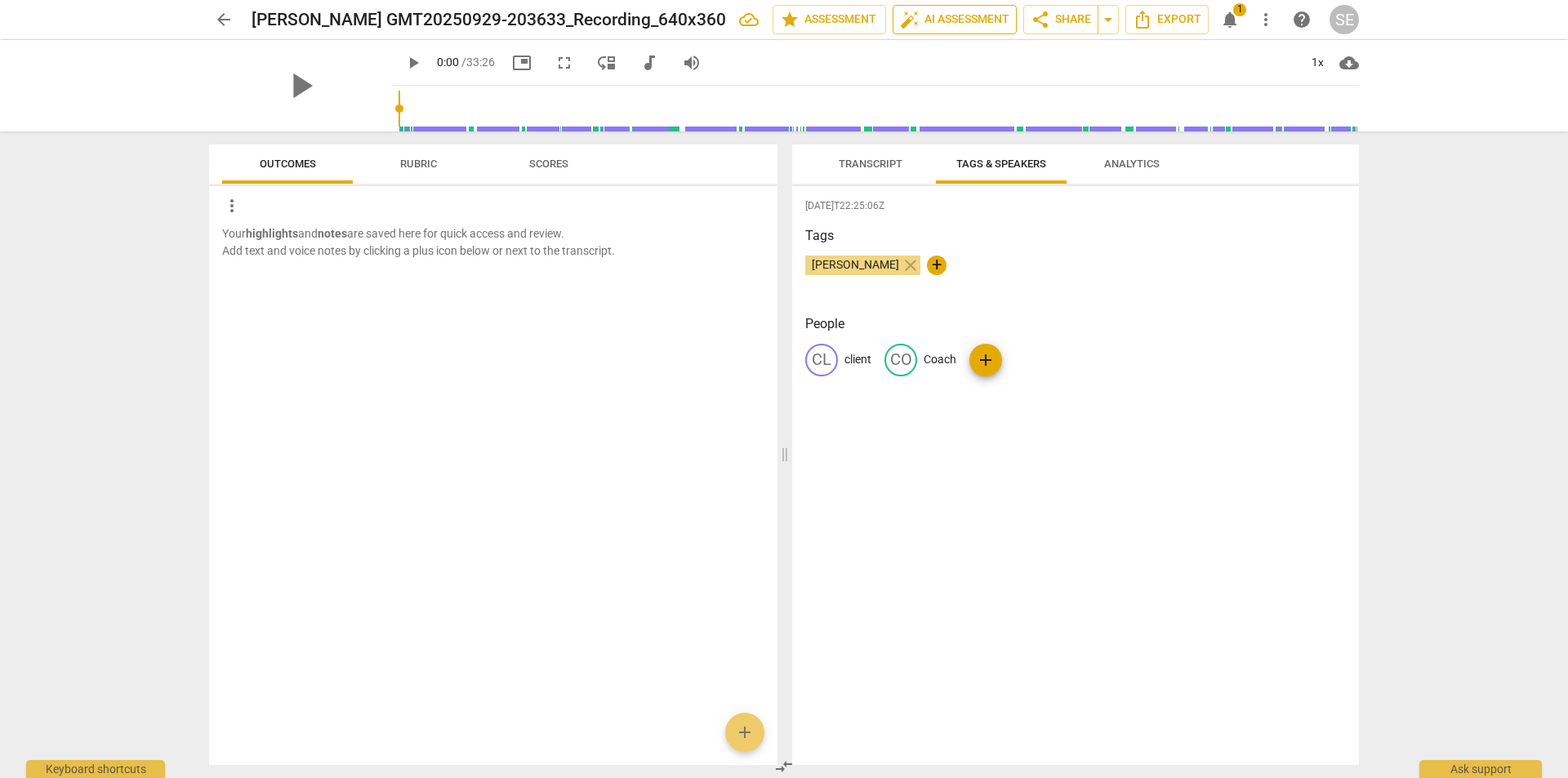
click at [922, 20] on span "auto_fix_high AI Assessment" at bounding box center [954, 20] width 109 height 20
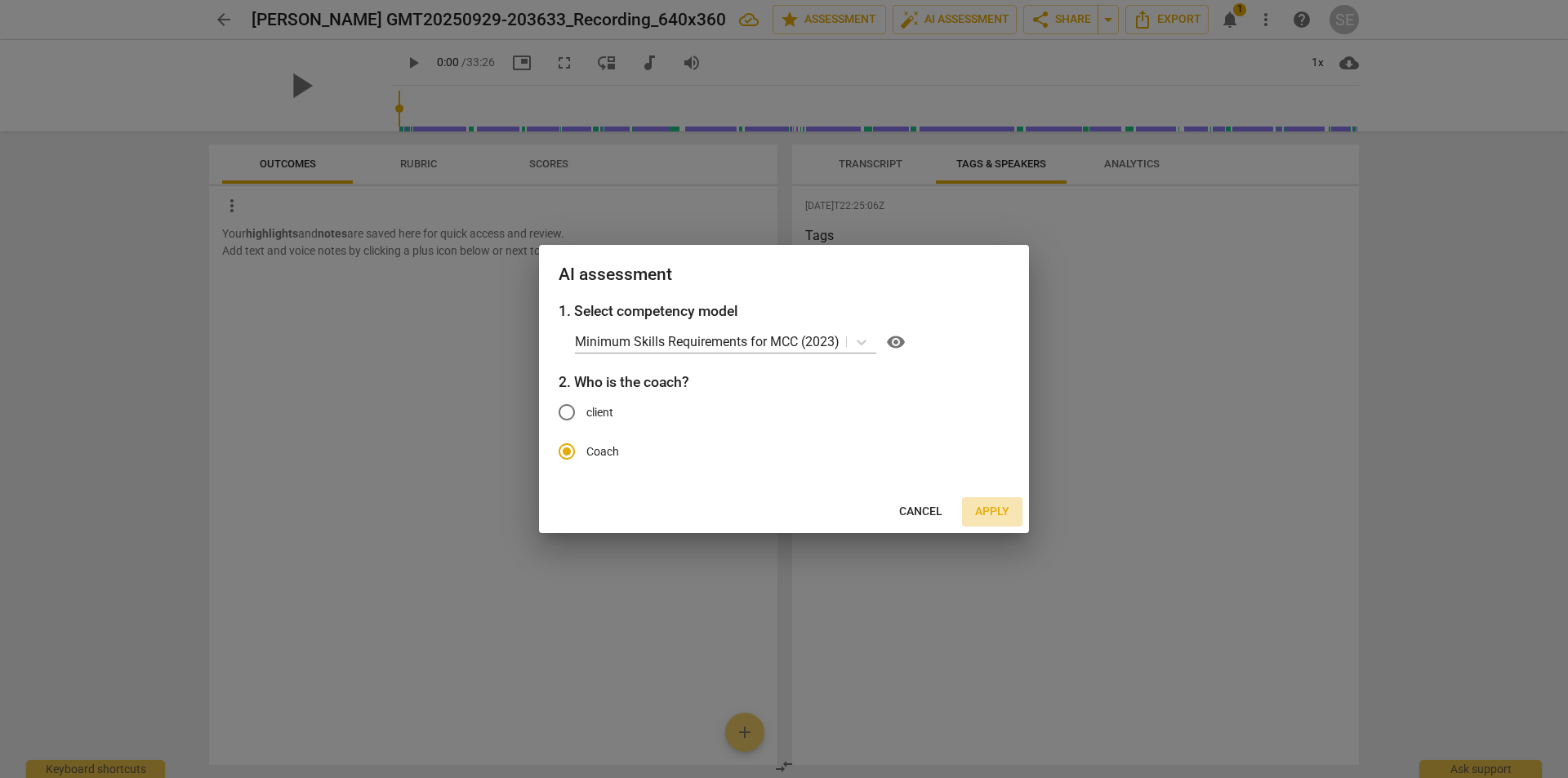
click at [993, 514] on span "Apply" at bounding box center [993, 512] width 35 height 16
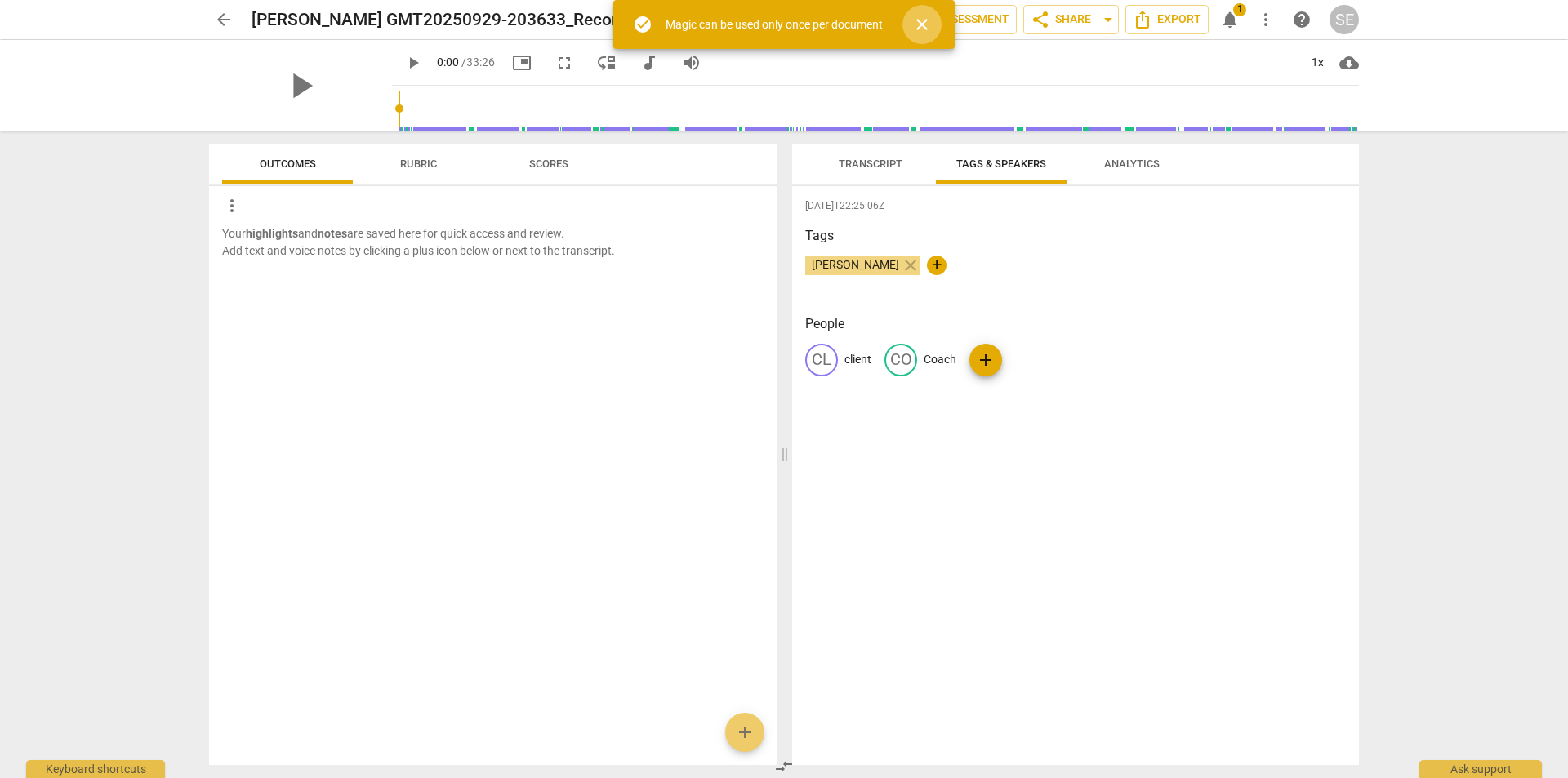
click at [927, 14] on button "close" at bounding box center [922, 25] width 39 height 39
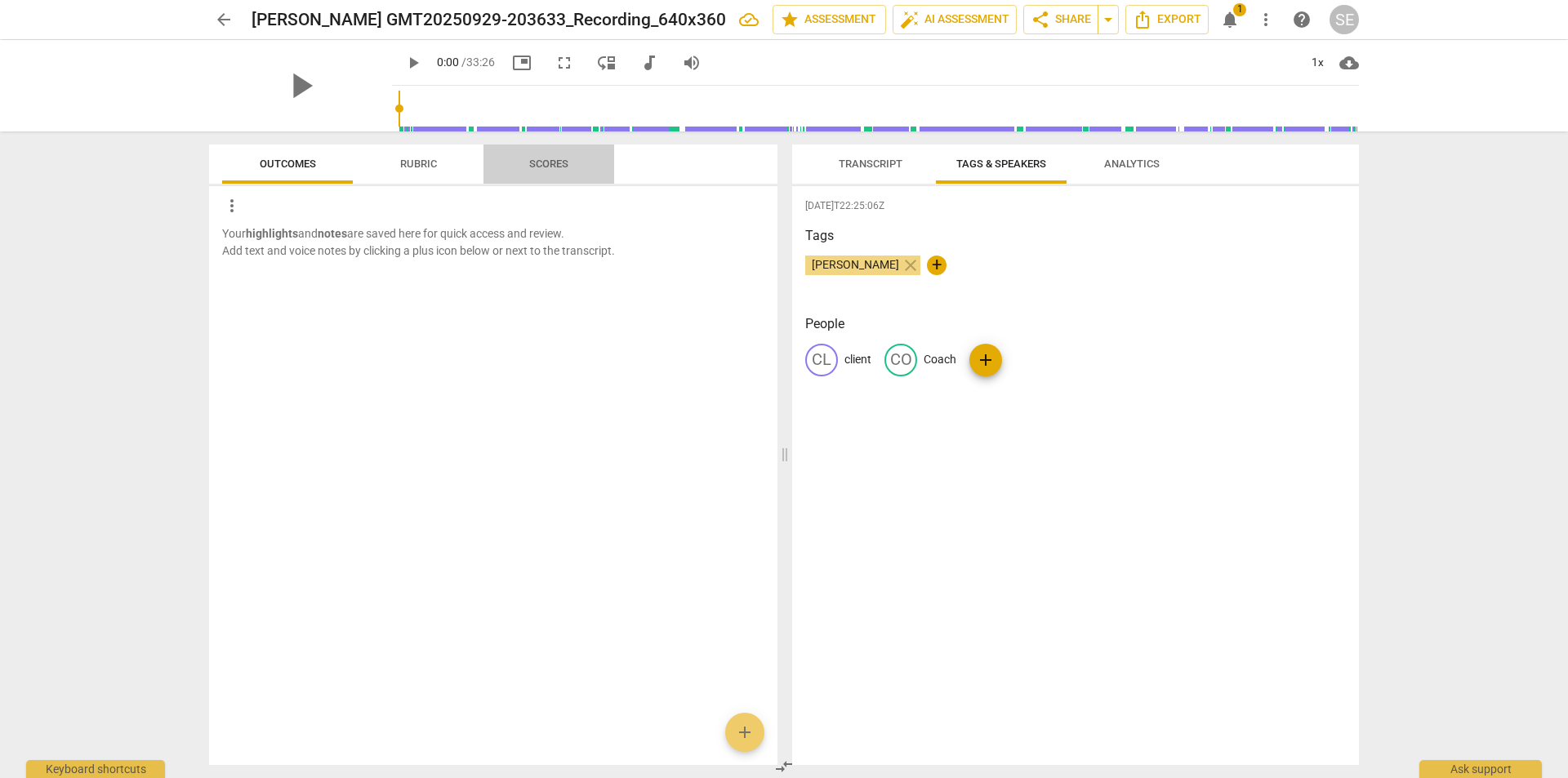
click at [539, 166] on span "Scores" at bounding box center [549, 164] width 39 height 12
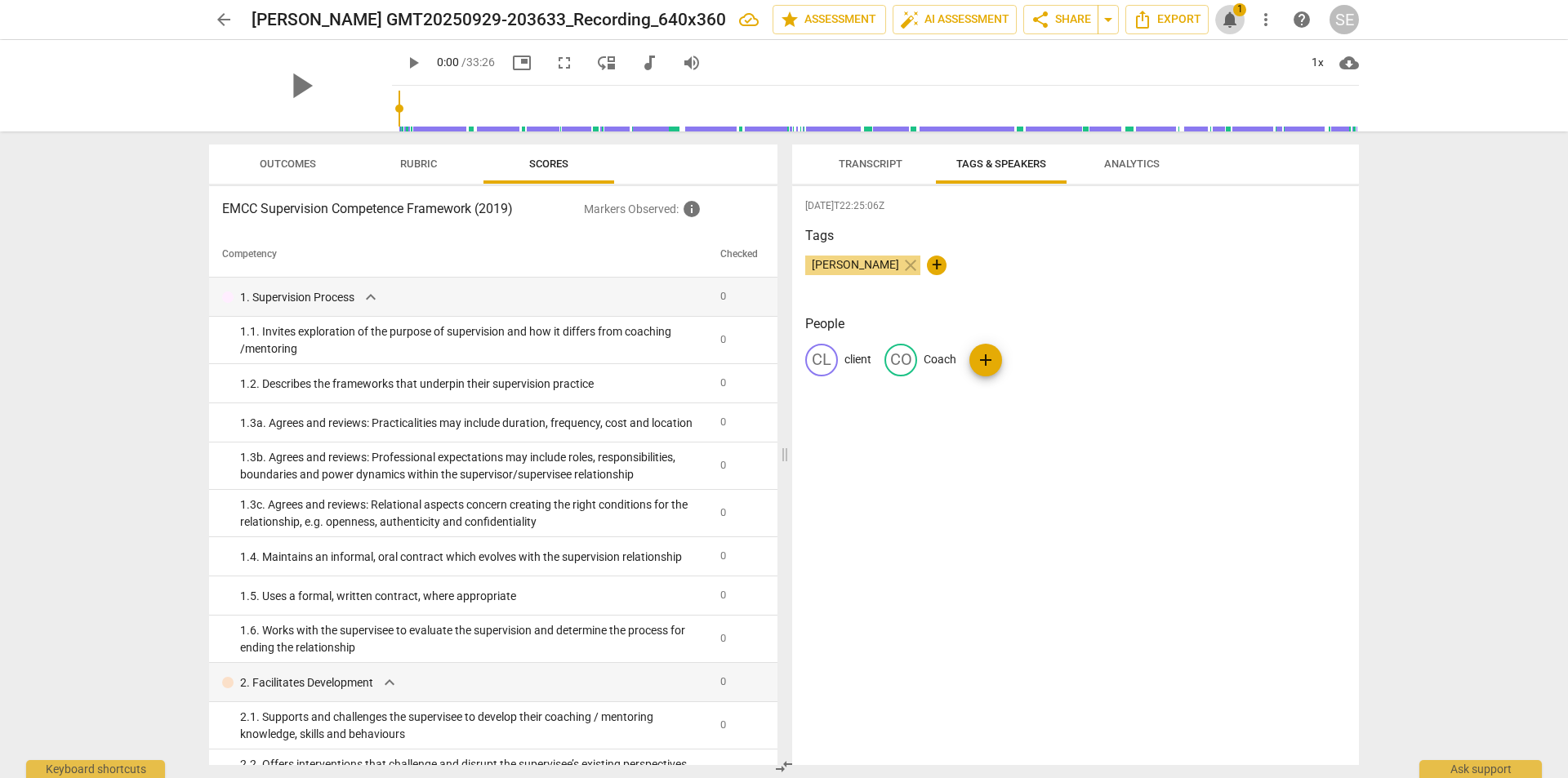
click at [1234, 23] on span "notifications" at bounding box center [1230, 20] width 20 height 20
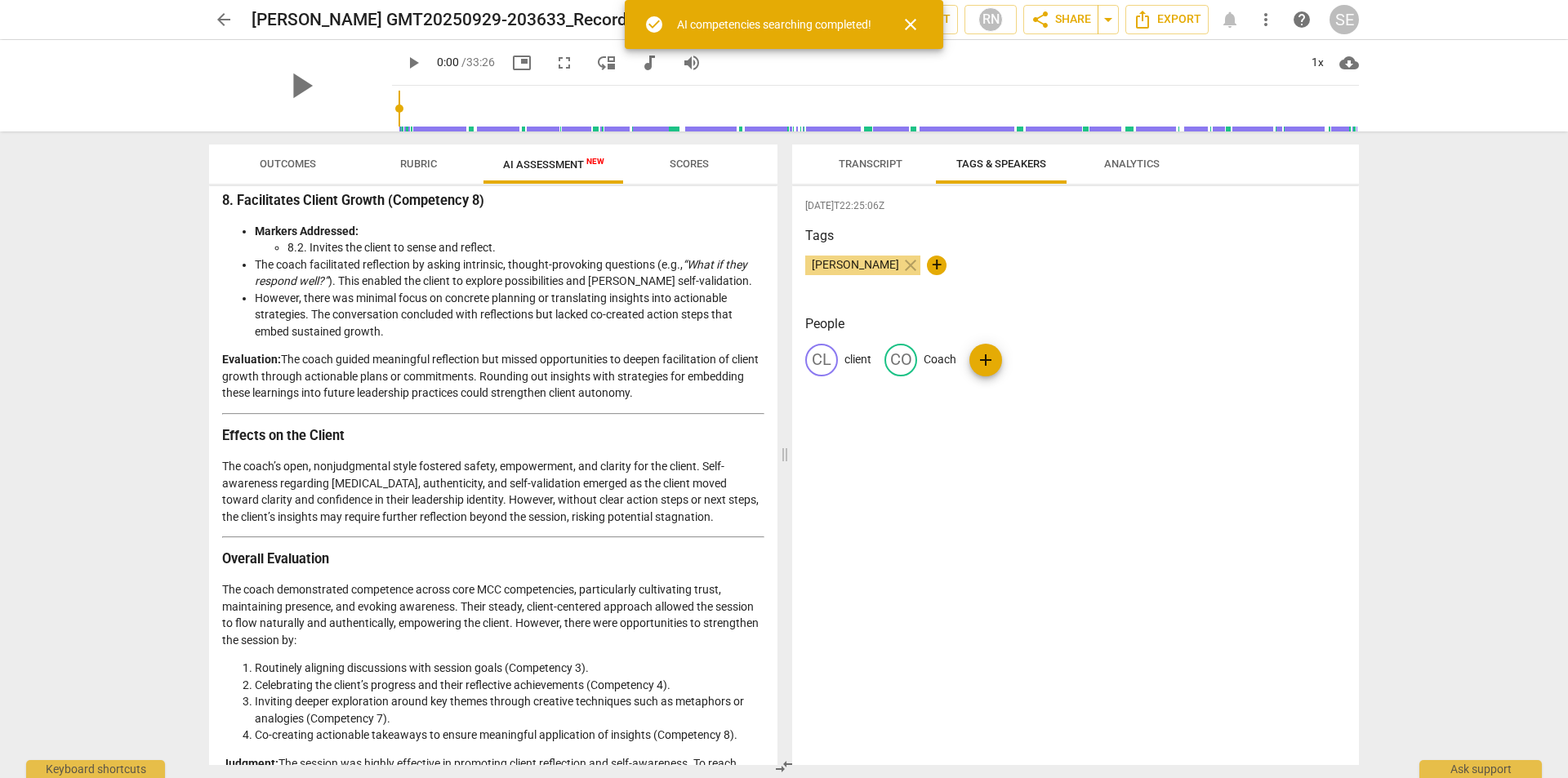
scroll to position [2373, 0]
